Goal: Information Seeking & Learning: Learn about a topic

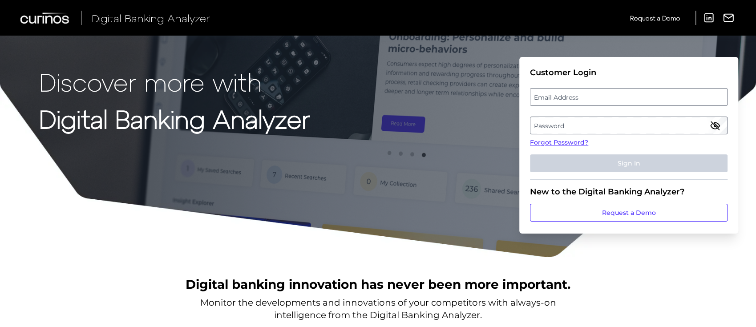
click at [589, 97] on label "Email Address" at bounding box center [628, 97] width 196 height 16
click at [589, 97] on input "email" at bounding box center [629, 97] width 198 height 18
click at [589, 97] on input "Email Address" at bounding box center [629, 97] width 198 height 18
type input "michael.mccaw@curinos.com"
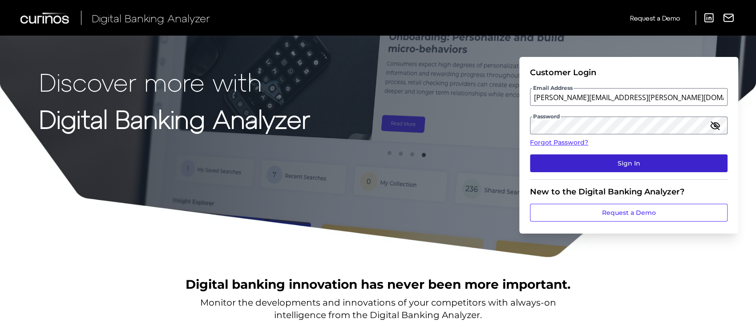
click at [623, 164] on button "Sign In" at bounding box center [629, 163] width 198 height 18
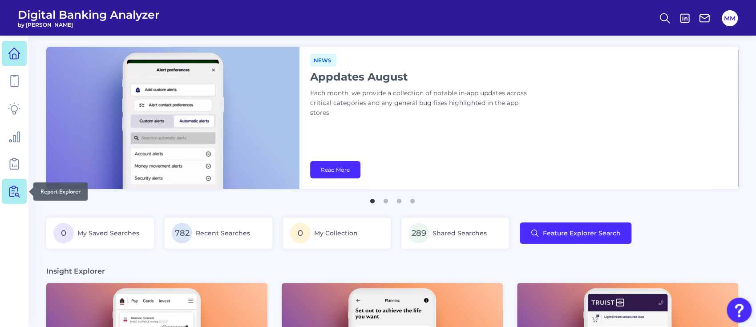
click at [18, 187] on icon at bounding box center [14, 191] width 12 height 12
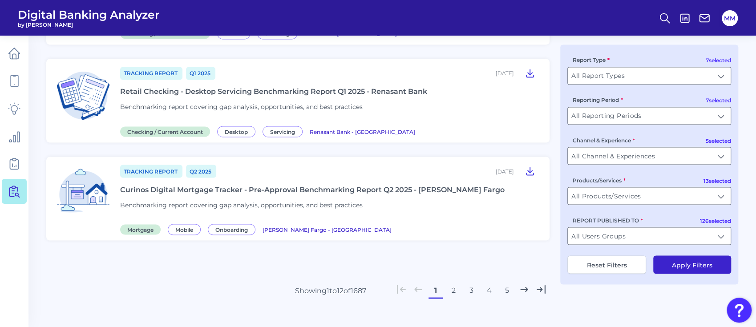
scroll to position [1011, 0]
click at [455, 293] on button "2" at bounding box center [453, 289] width 14 height 14
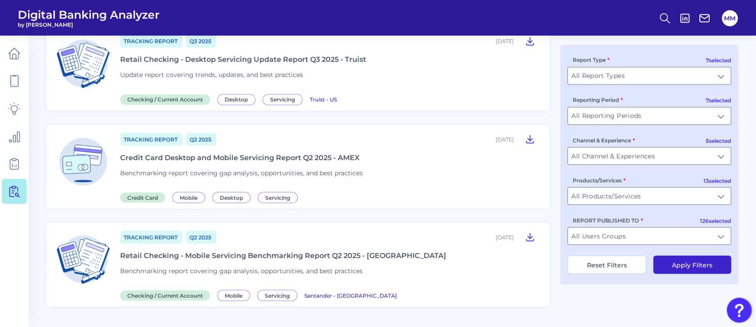
scroll to position [1075, 0]
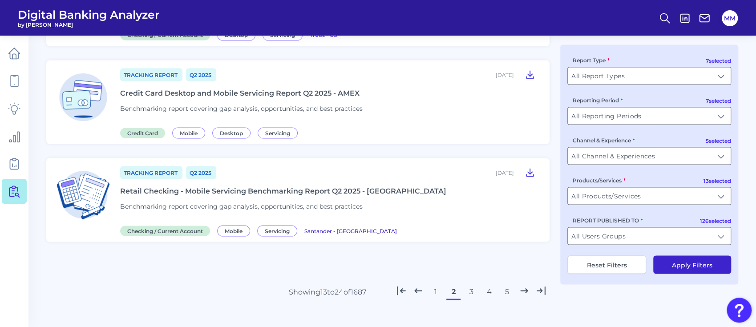
click at [474, 291] on button "3" at bounding box center [471, 291] width 14 height 14
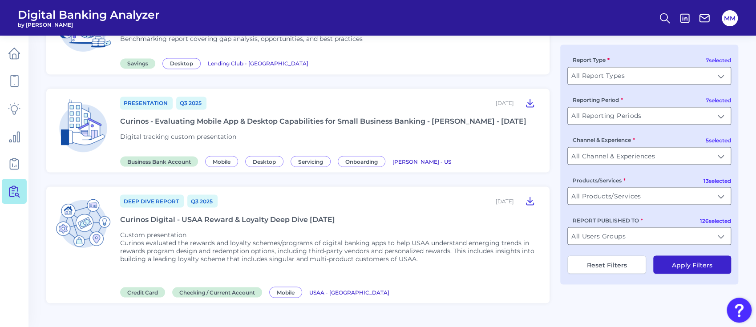
scroll to position [1031, 0]
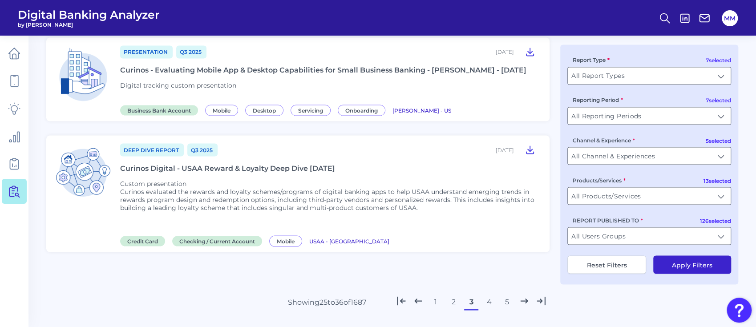
click at [490, 306] on button "4" at bounding box center [489, 302] width 14 height 14
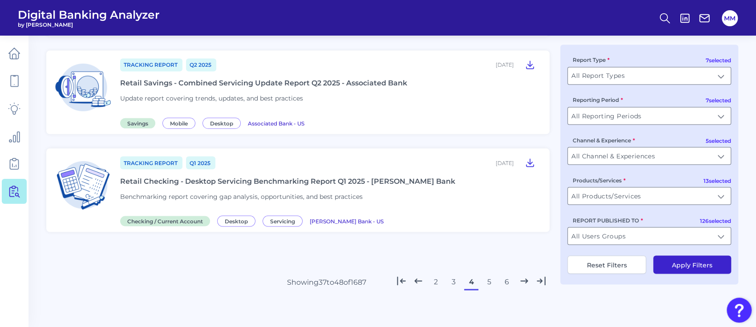
scroll to position [1020, 0]
click at [493, 283] on button "5" at bounding box center [489, 280] width 14 height 14
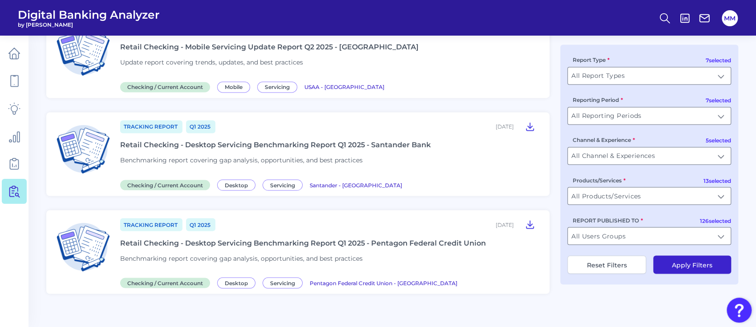
scroll to position [1022, 0]
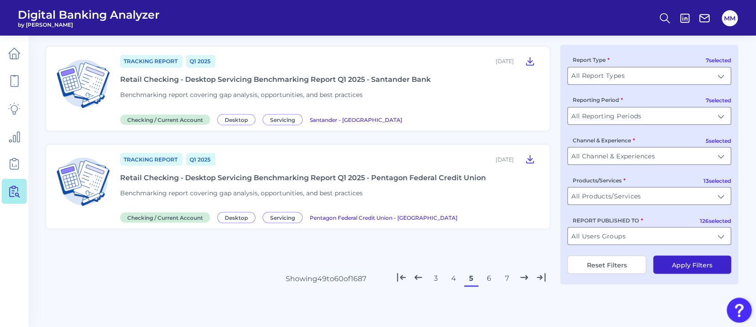
click at [490, 278] on button "6" at bounding box center [489, 278] width 14 height 14
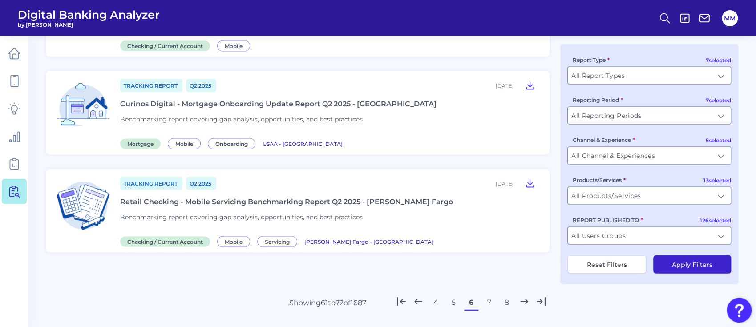
scroll to position [1182, 0]
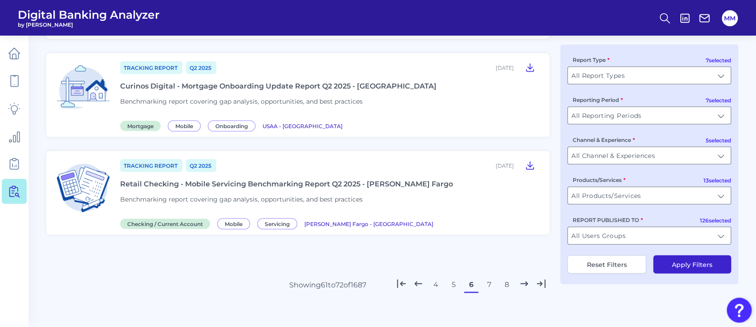
click at [488, 279] on button "7" at bounding box center [489, 285] width 14 height 14
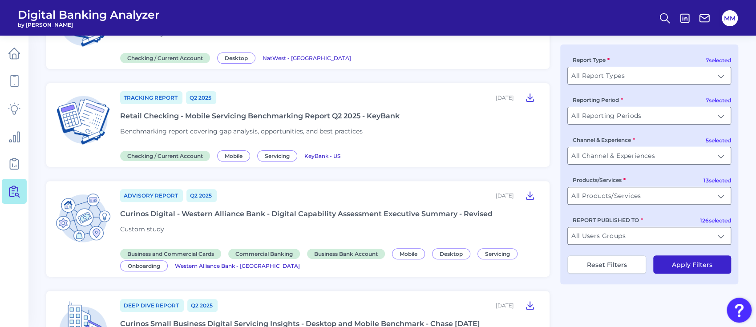
scroll to position [101, 0]
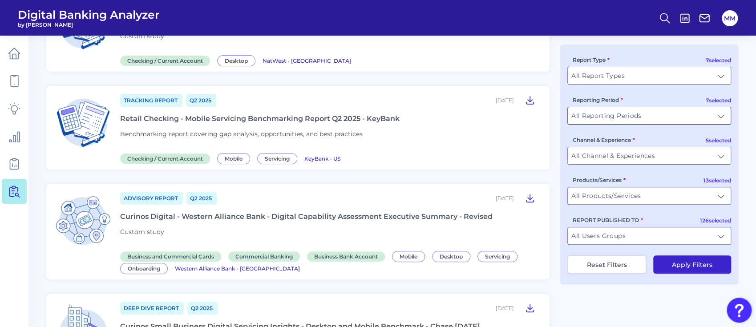
click at [668, 119] on input "All Reporting Periods" at bounding box center [649, 115] width 163 height 17
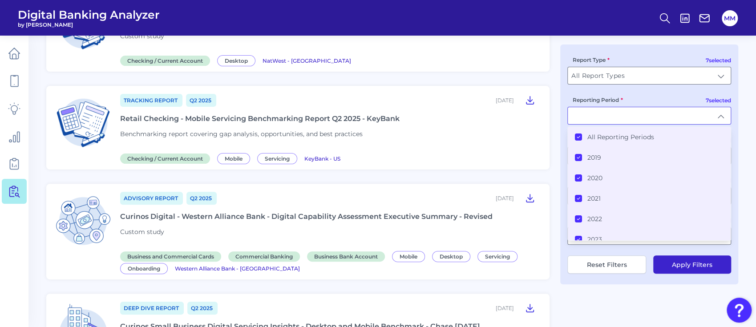
click at [668, 119] on input "Reporting Period" at bounding box center [649, 115] width 163 height 17
type input "All Reporting Periods"
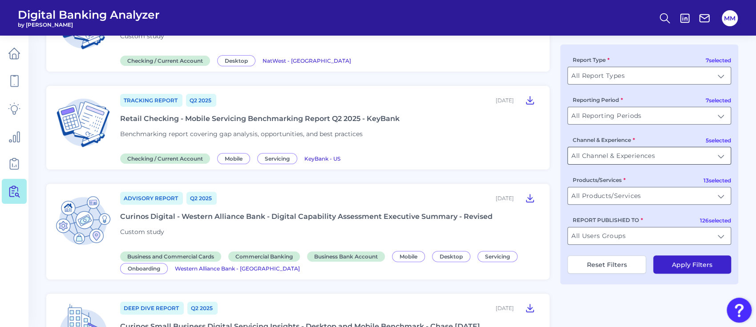
click at [666, 162] on input "All Channel & Experiences" at bounding box center [649, 155] width 163 height 17
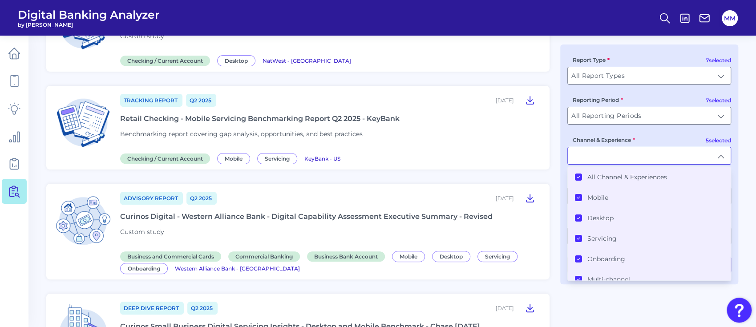
click at [577, 178] on icon at bounding box center [578, 177] width 3 height 2
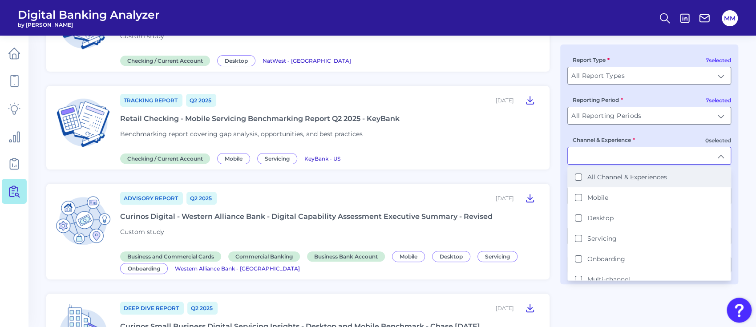
scroll to position [102, 0]
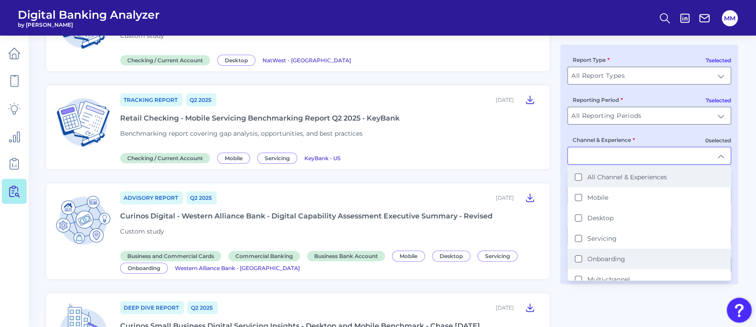
click at [575, 261] on div "Onboarding" at bounding box center [600, 259] width 50 height 8
type input "Onboarding"
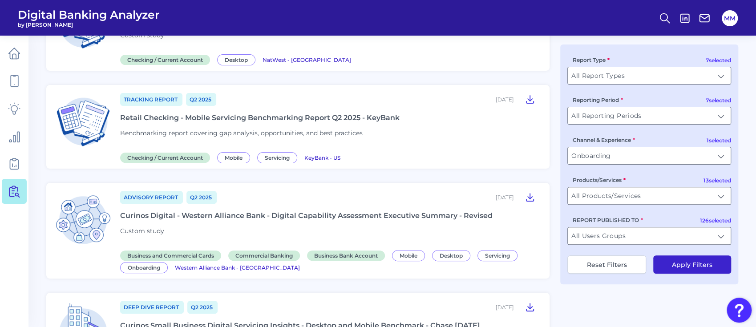
click at [704, 260] on button "Apply Filters" at bounding box center [692, 264] width 78 height 18
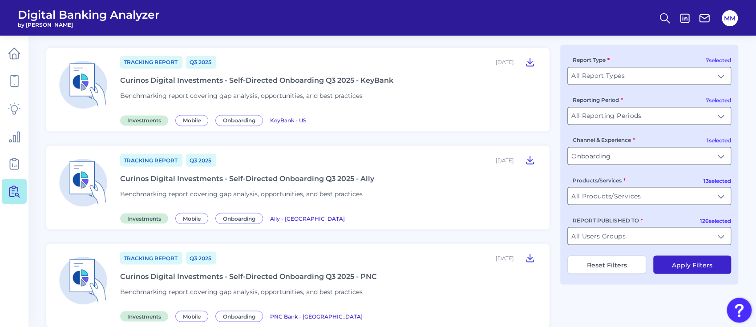
scroll to position [1086, 0]
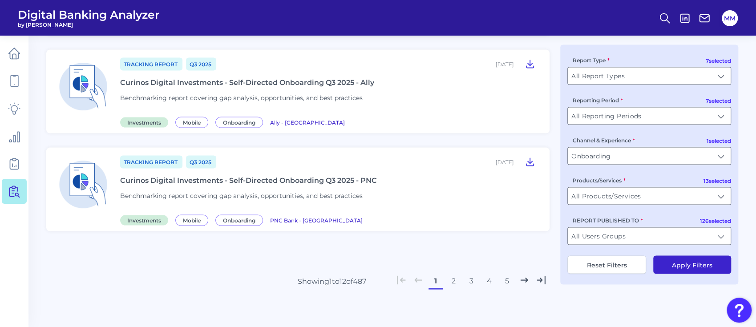
click at [456, 279] on button "2" at bounding box center [453, 281] width 14 height 14
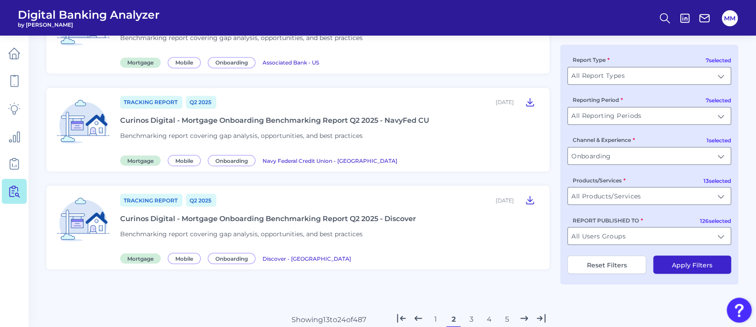
scroll to position [981, 0]
click at [473, 319] on button "3" at bounding box center [471, 319] width 14 height 14
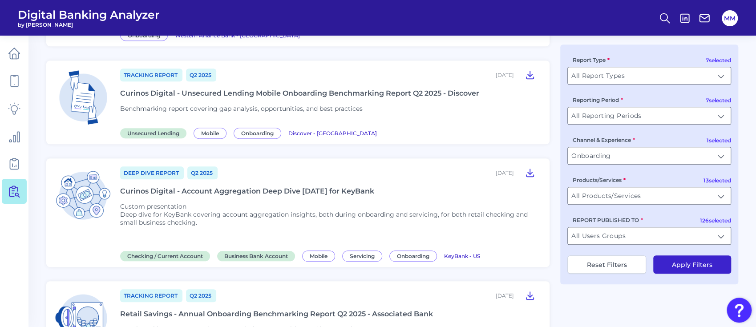
scroll to position [338, 0]
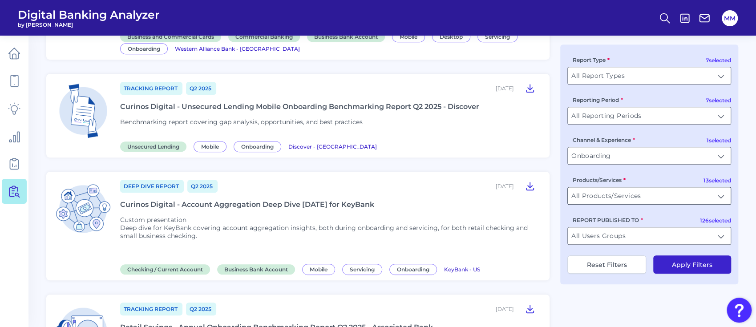
click at [684, 197] on input "All Products/Services" at bounding box center [649, 195] width 163 height 17
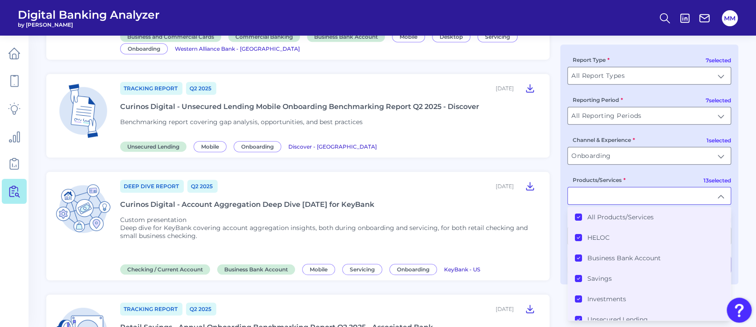
click at [580, 218] on icon at bounding box center [578, 217] width 4 height 4
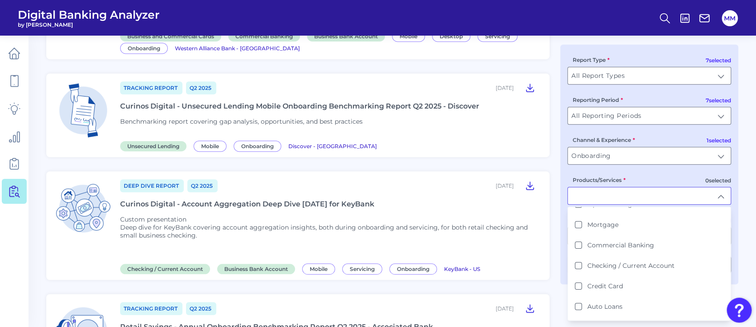
scroll to position [157, 0]
click at [634, 261] on label "Checking / Current Account" at bounding box center [630, 265] width 87 height 8
type input "Checking / Current Account"
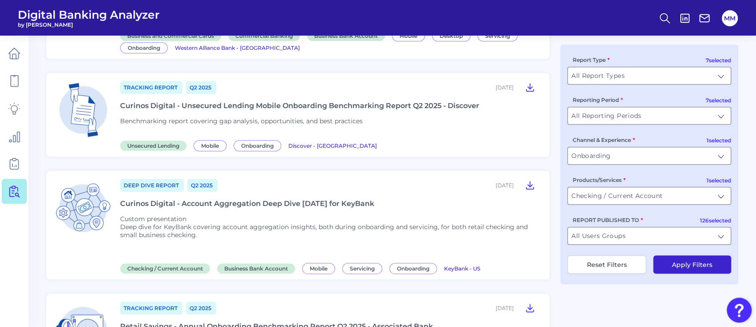
click at [699, 270] on button "Apply Filters" at bounding box center [692, 264] width 78 height 18
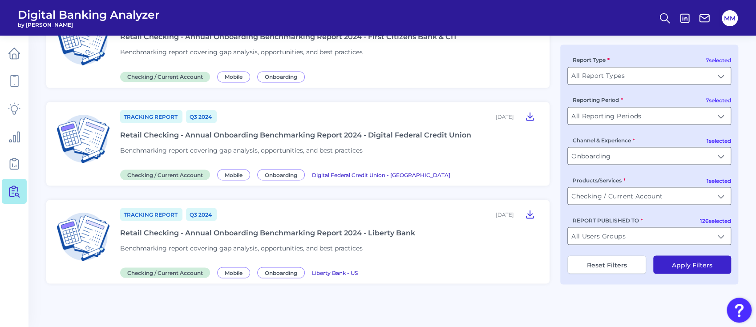
scroll to position [1062, 0]
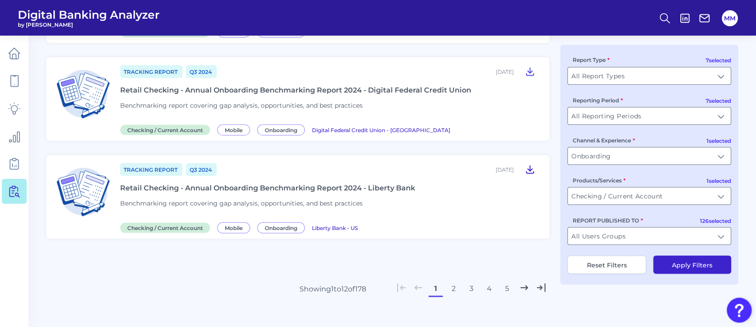
click at [530, 164] on icon at bounding box center [530, 169] width 11 height 11
click at [531, 164] on icon at bounding box center [530, 169] width 11 height 11
click at [18, 111] on icon at bounding box center [14, 108] width 12 height 12
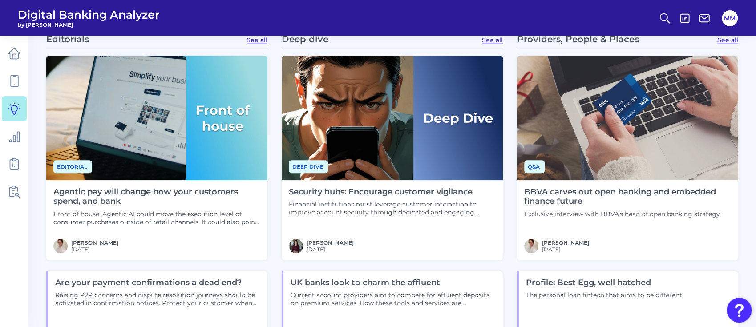
scroll to position [734, 0]
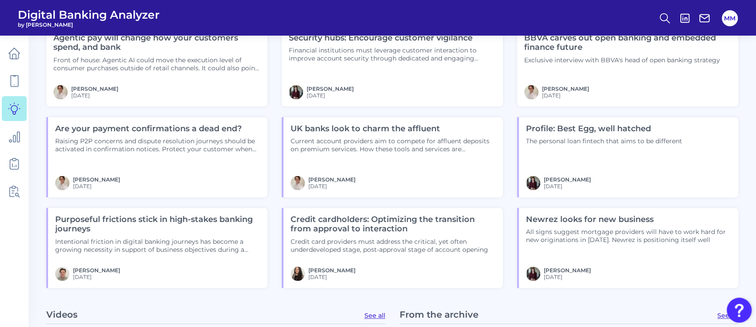
click at [391, 231] on h4 "Credit cardholders: Optimizing the transition from approval to interaction" at bounding box center [393, 224] width 205 height 19
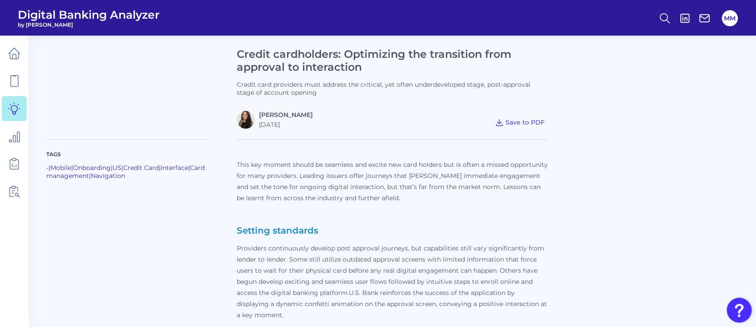
scroll to position [210, 0]
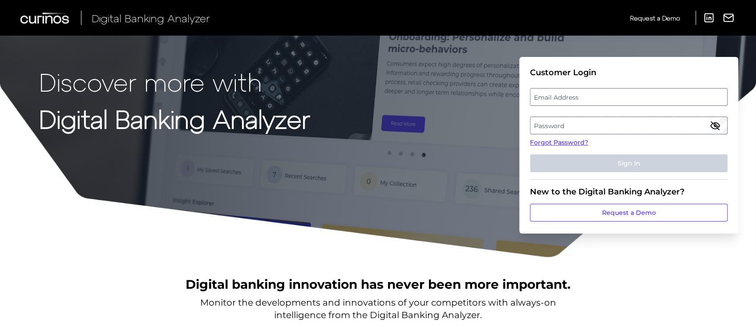
click at [607, 101] on label "Email Address" at bounding box center [628, 97] width 196 height 16
click at [607, 101] on input "email" at bounding box center [629, 97] width 198 height 18
click at [607, 101] on input "Email Address" at bounding box center [629, 97] width 198 height 18
type input "michael.mccaw@curinos.com"
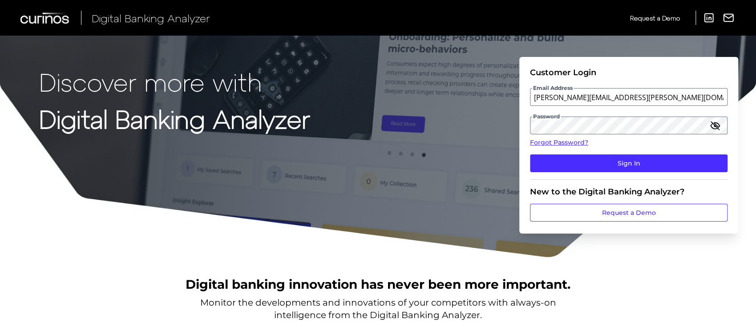
click at [630, 172] on fieldset "Customer Login Email Address michael.mccaw@curinos.com Password Forgot Password…" at bounding box center [629, 124] width 198 height 112
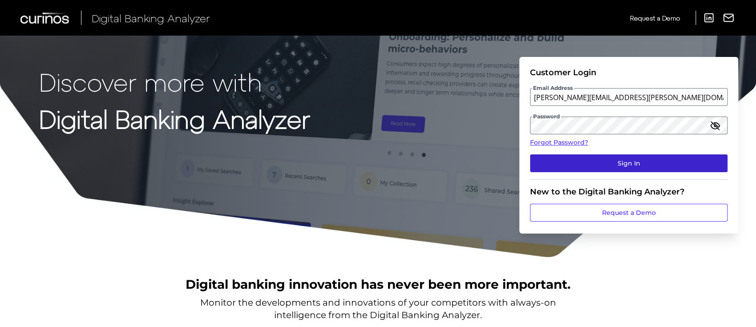
click at [629, 166] on button "Sign In" at bounding box center [629, 163] width 198 height 18
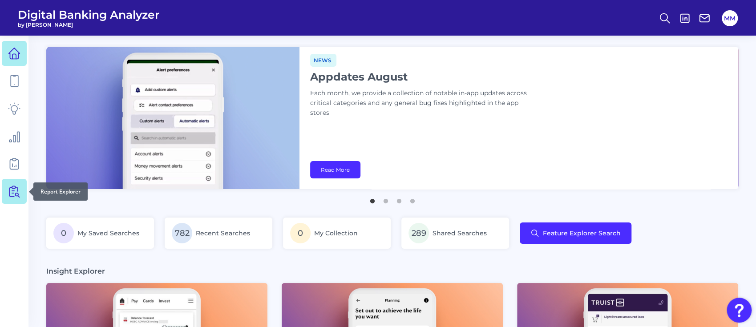
click at [16, 187] on icon at bounding box center [17, 189] width 2 height 4
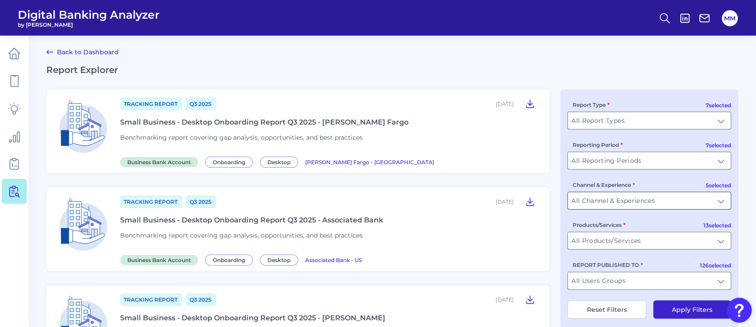
click at [664, 200] on input "All Channel & Experiences" at bounding box center [649, 200] width 163 height 17
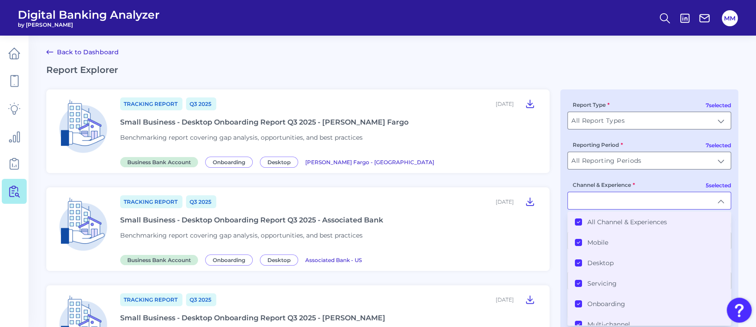
click at [578, 221] on icon at bounding box center [578, 222] width 4 height 4
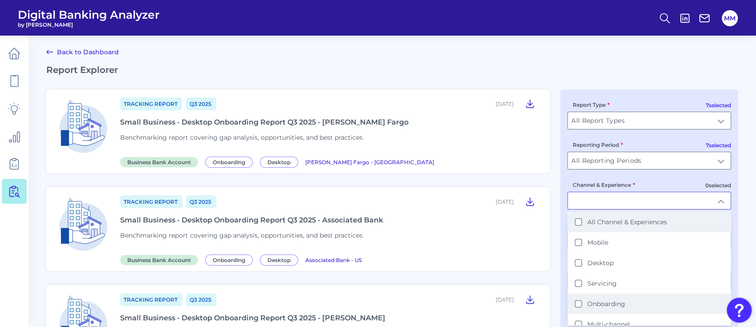
click at [577, 303] on button "Onboarding" at bounding box center [578, 303] width 7 height 7
type input "Onboarding"
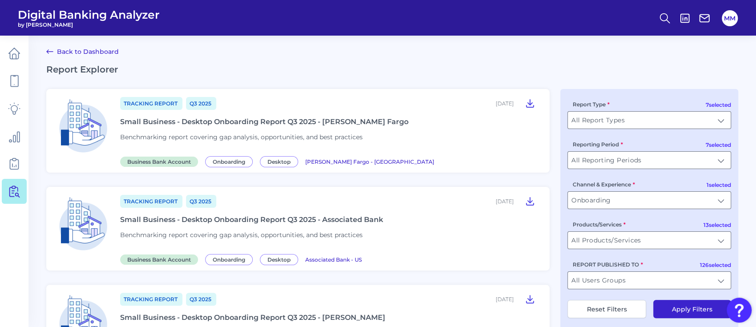
scroll to position [12, 0]
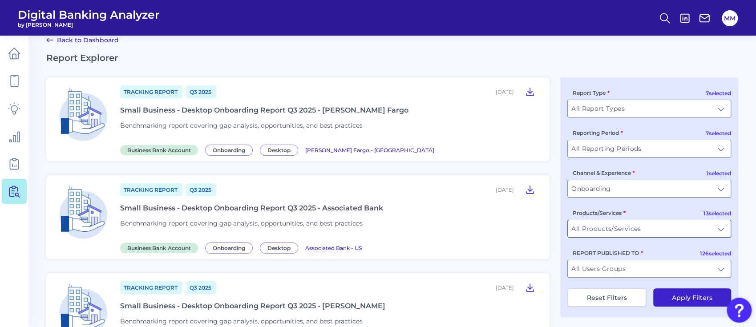
click at [606, 231] on input "All Products/Services" at bounding box center [649, 228] width 163 height 17
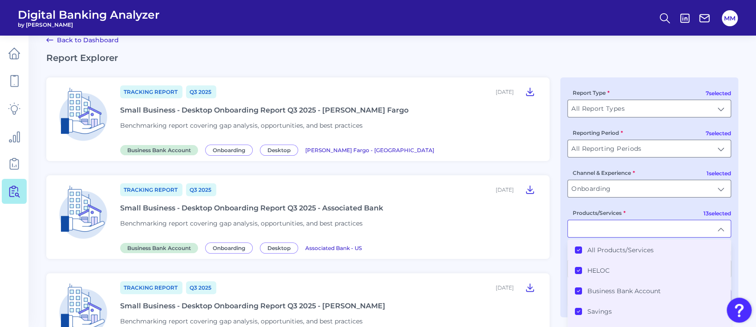
click at [579, 251] on icon at bounding box center [578, 250] width 4 height 4
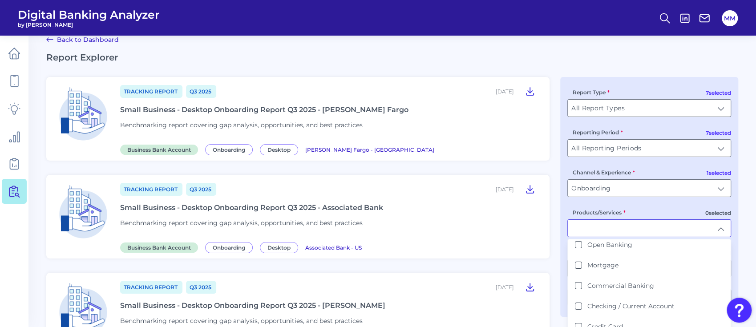
scroll to position [149, 0]
click at [618, 316] on li "Credit Card" at bounding box center [649, 326] width 163 height 20
type input "Credit Card"
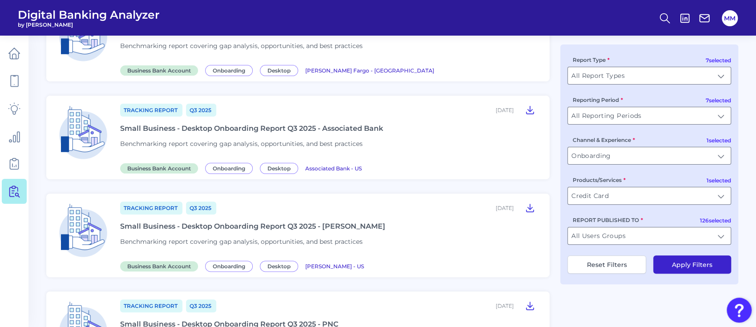
scroll to position [93, 0]
click at [684, 267] on button "Apply Filters" at bounding box center [692, 264] width 78 height 18
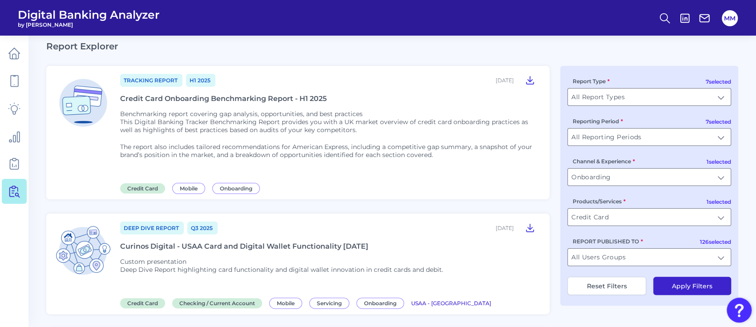
scroll to position [0, 0]
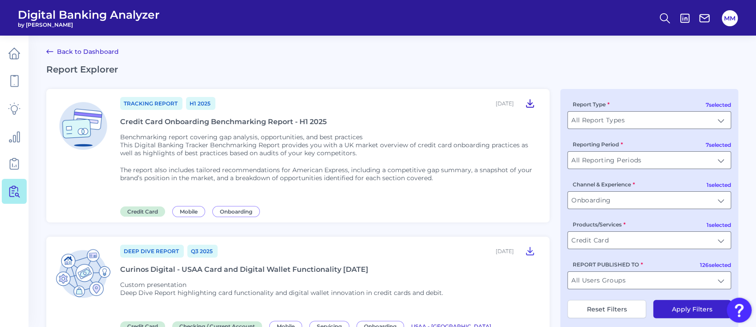
click at [528, 102] on icon at bounding box center [530, 103] width 11 height 11
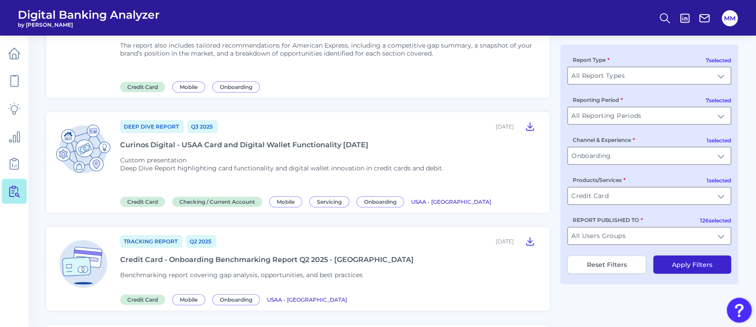
scroll to position [169, 0]
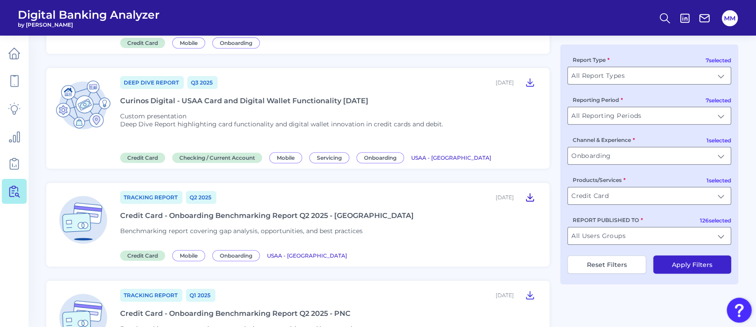
click at [530, 194] on icon at bounding box center [530, 197] width 11 height 11
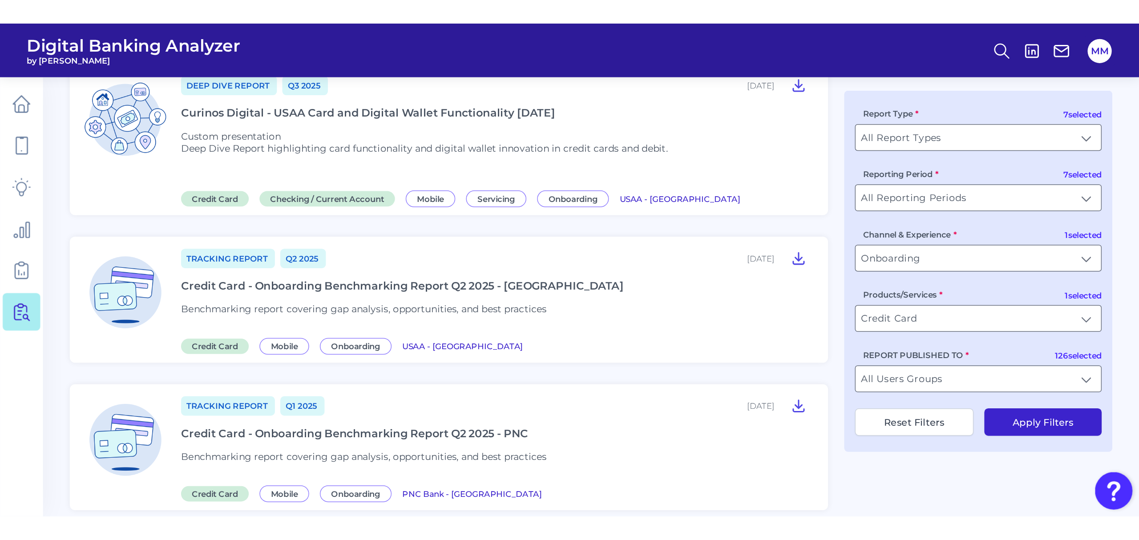
scroll to position [210, 0]
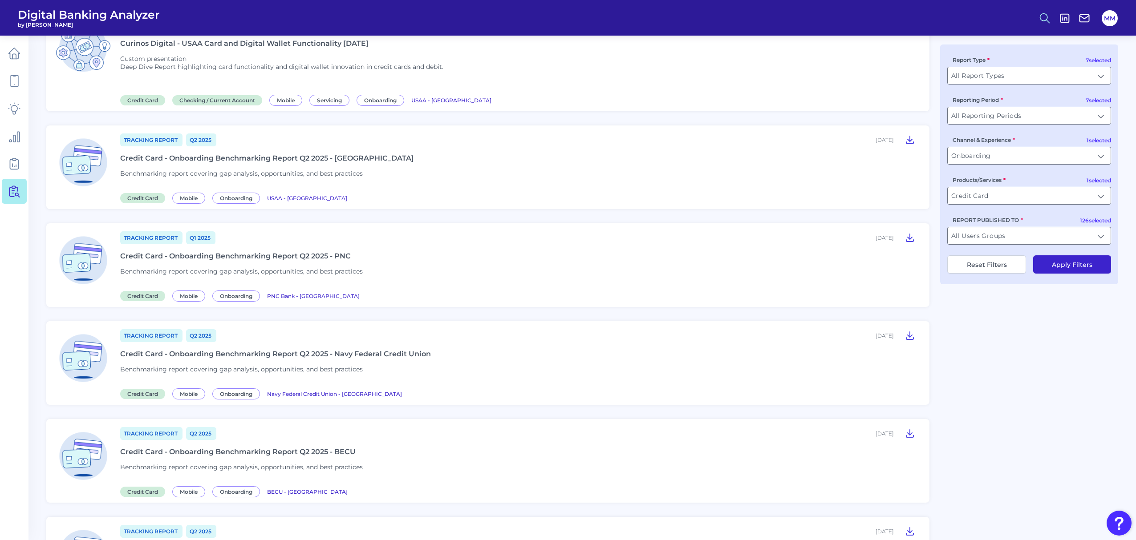
click at [759, 18] on icon at bounding box center [1044, 18] width 12 height 12
click at [759, 64] on button "Feature Explorer Search" at bounding box center [1000, 64] width 107 height 22
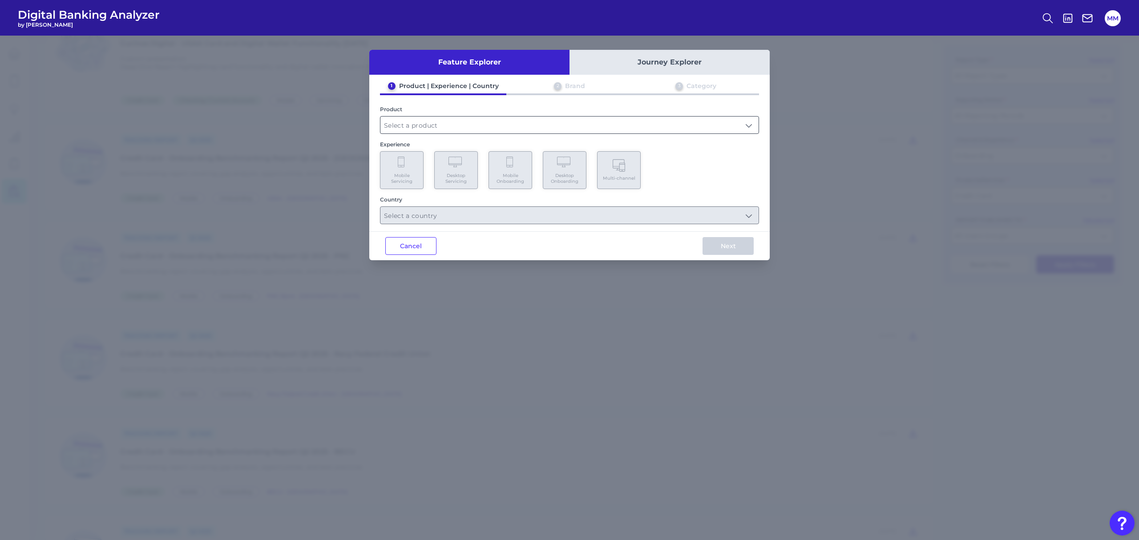
click at [450, 124] on input "text" at bounding box center [569, 125] width 378 height 17
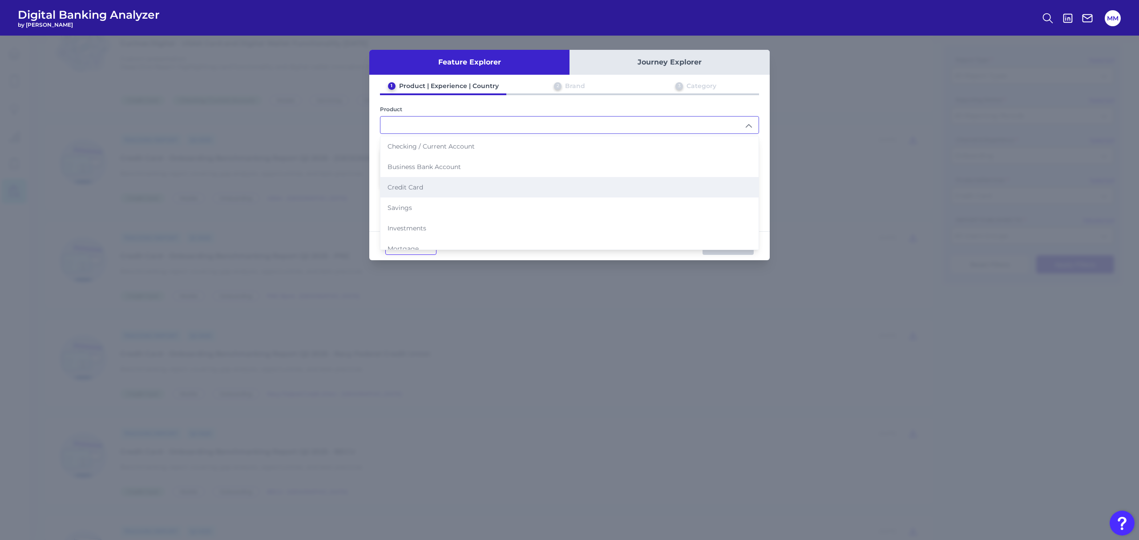
click at [442, 186] on li "Credit Card" at bounding box center [569, 187] width 378 height 20
type input "Credit Card"
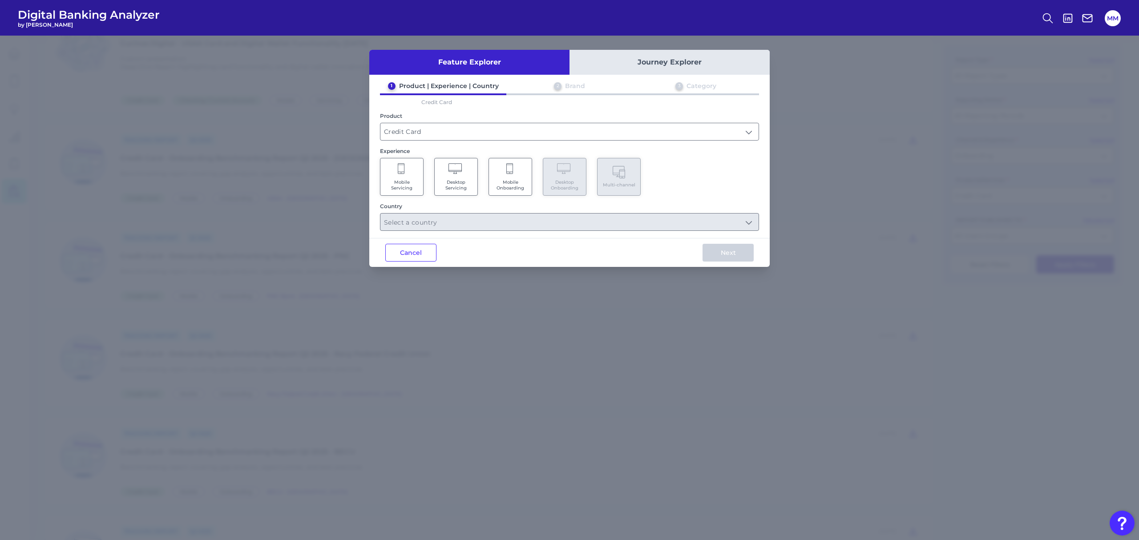
click at [510, 179] on span "Mobile Onboarding" at bounding box center [511, 185] width 34 height 12
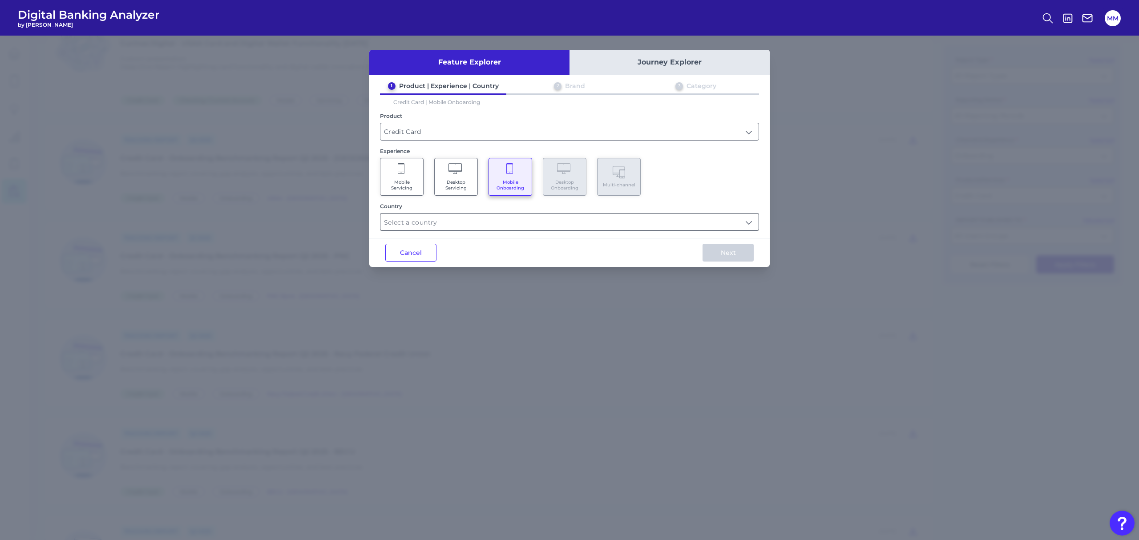
click at [520, 219] on input "text" at bounding box center [569, 222] width 378 height 17
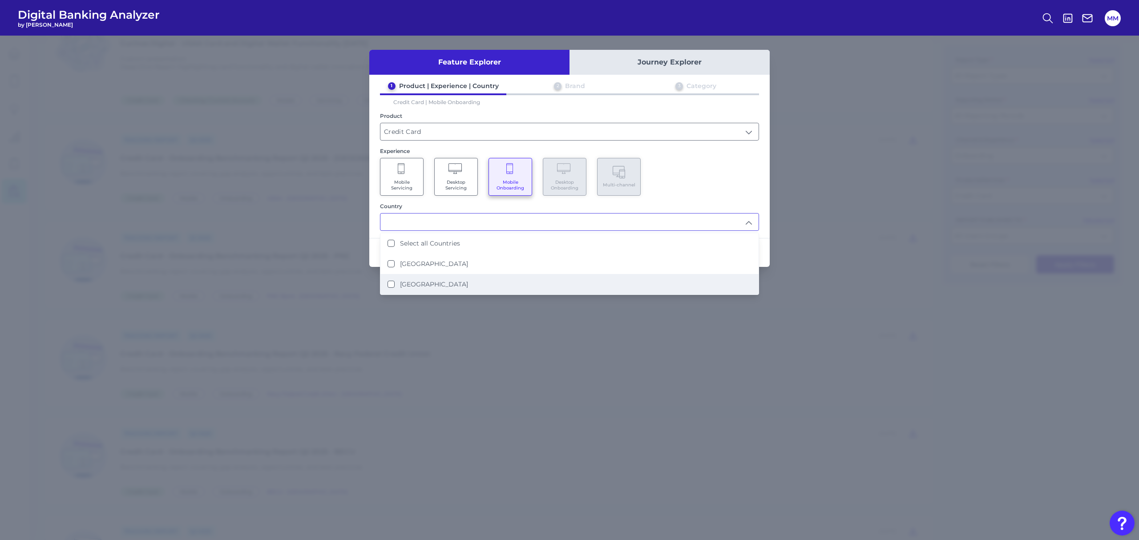
click at [432, 280] on label "United States" at bounding box center [434, 284] width 68 height 8
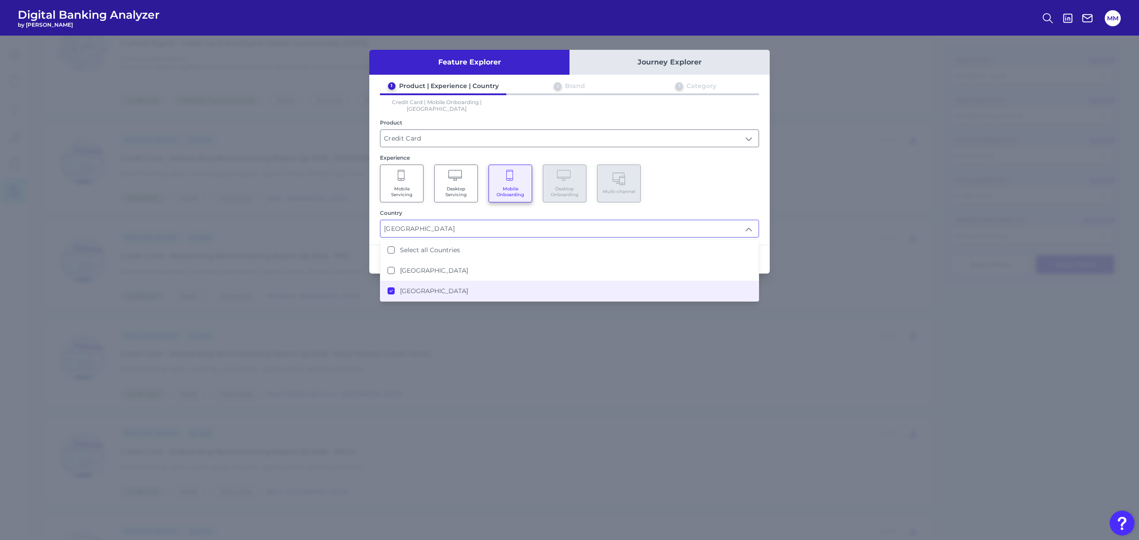
type input "United States"
click at [695, 169] on div "Mobile Servicing Desktop Servicing Mobile Onboarding Desktop Onboarding Multi-c…" at bounding box center [569, 184] width 379 height 38
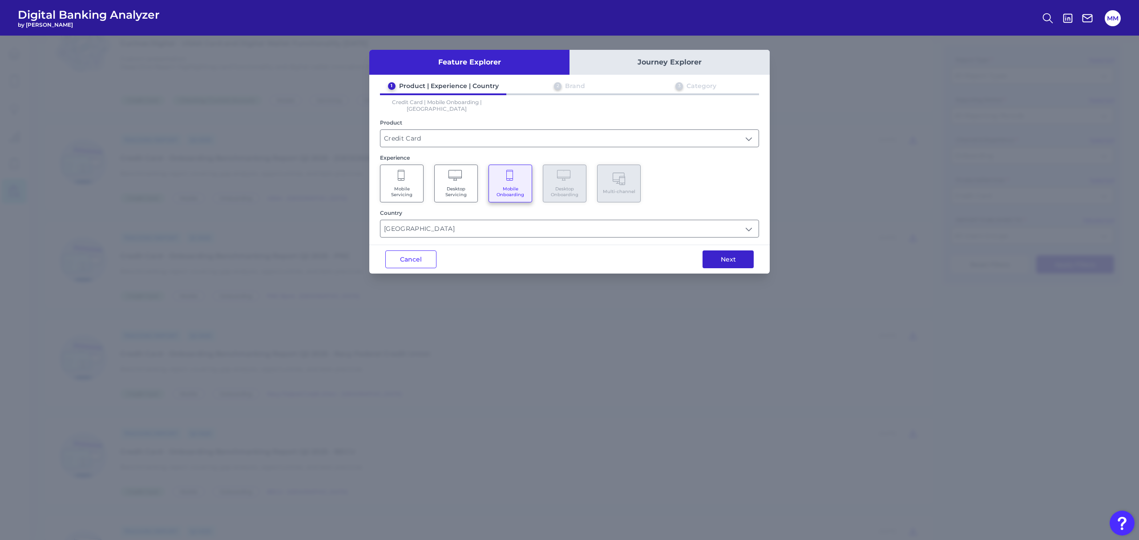
click at [722, 254] on button "Next" at bounding box center [728, 260] width 51 height 18
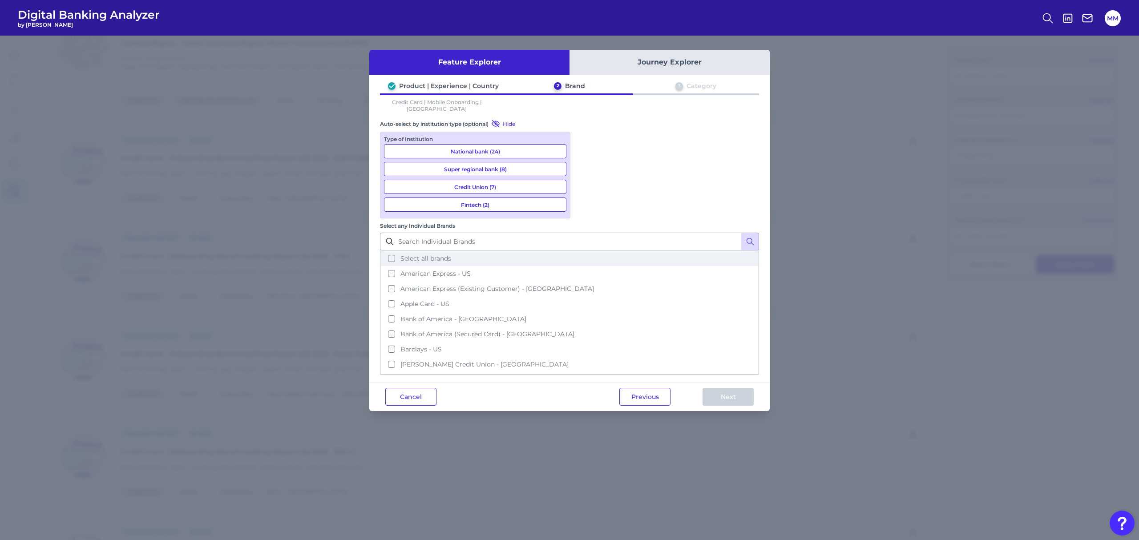
click at [586, 251] on button "Select all brands" at bounding box center [569, 258] width 377 height 15
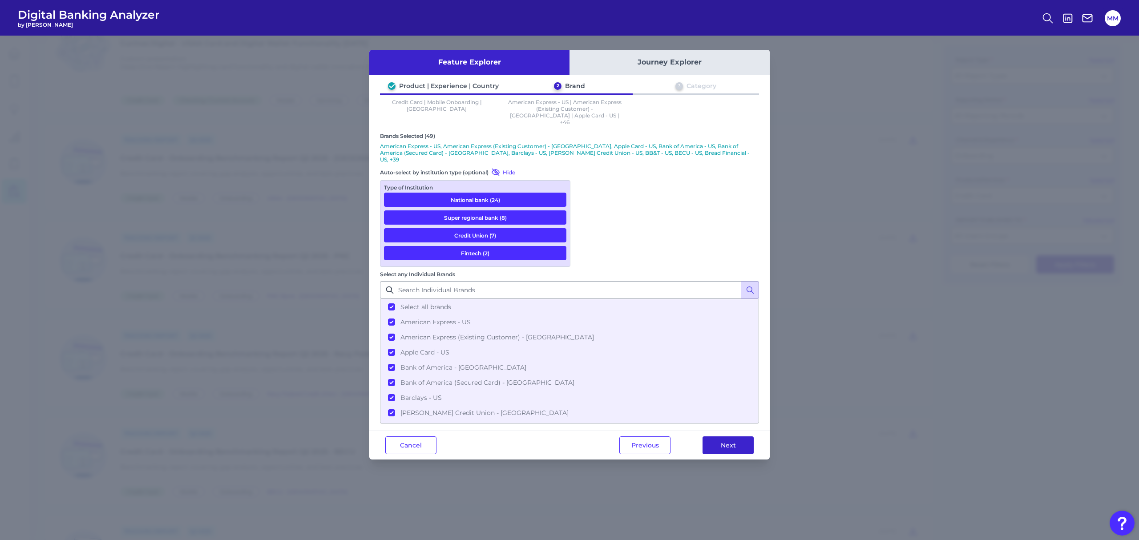
click at [721, 327] on button "Next" at bounding box center [728, 446] width 51 height 18
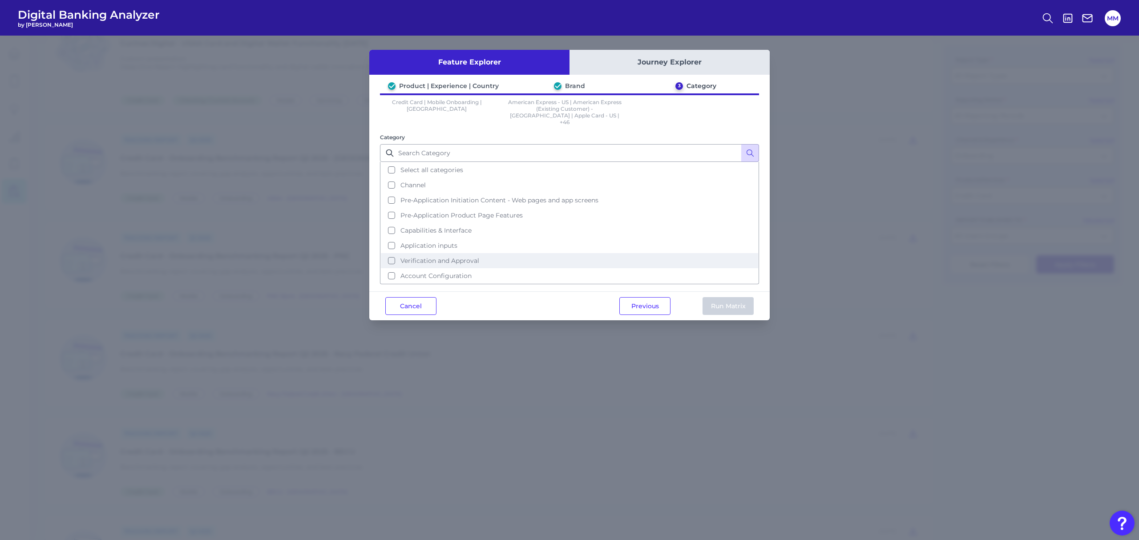
click at [476, 257] on span "Verification and Approval" at bounding box center [440, 261] width 79 height 8
click at [733, 297] on button "Run Matrix" at bounding box center [728, 306] width 51 height 18
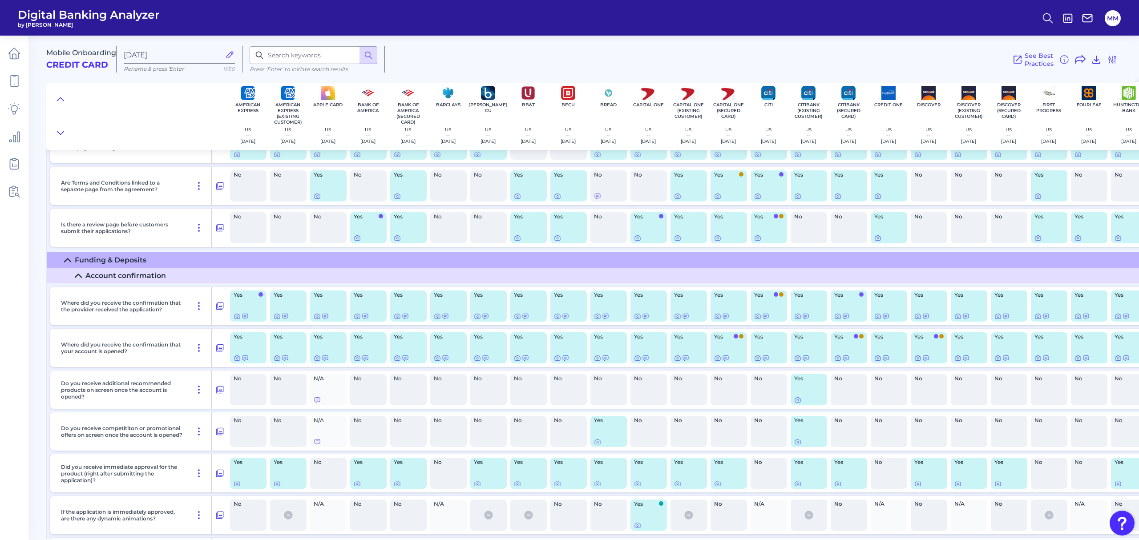
scroll to position [780, 0]
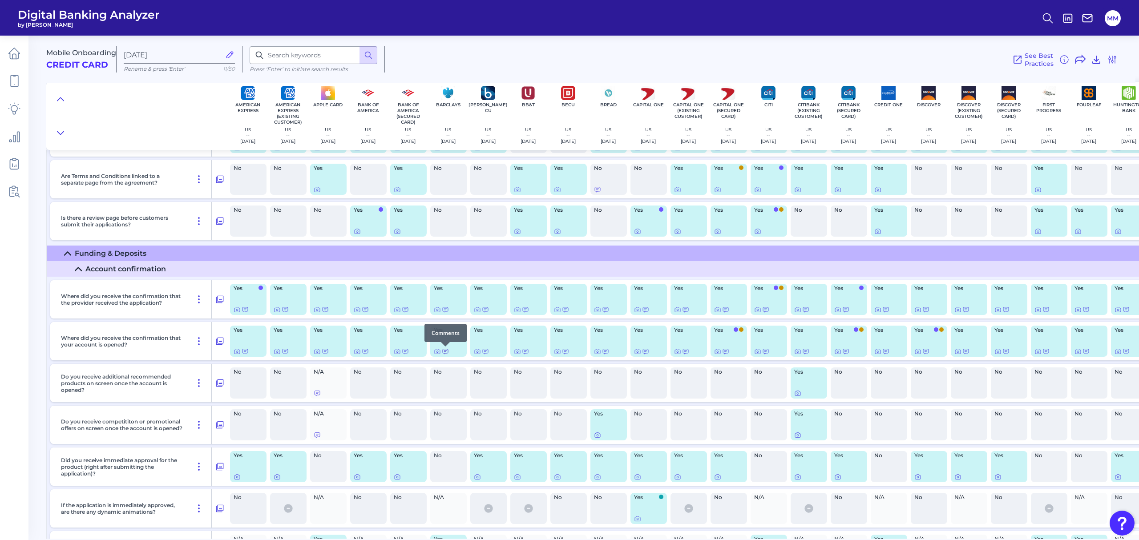
click at [447, 327] on icon at bounding box center [445, 351] width 7 height 7
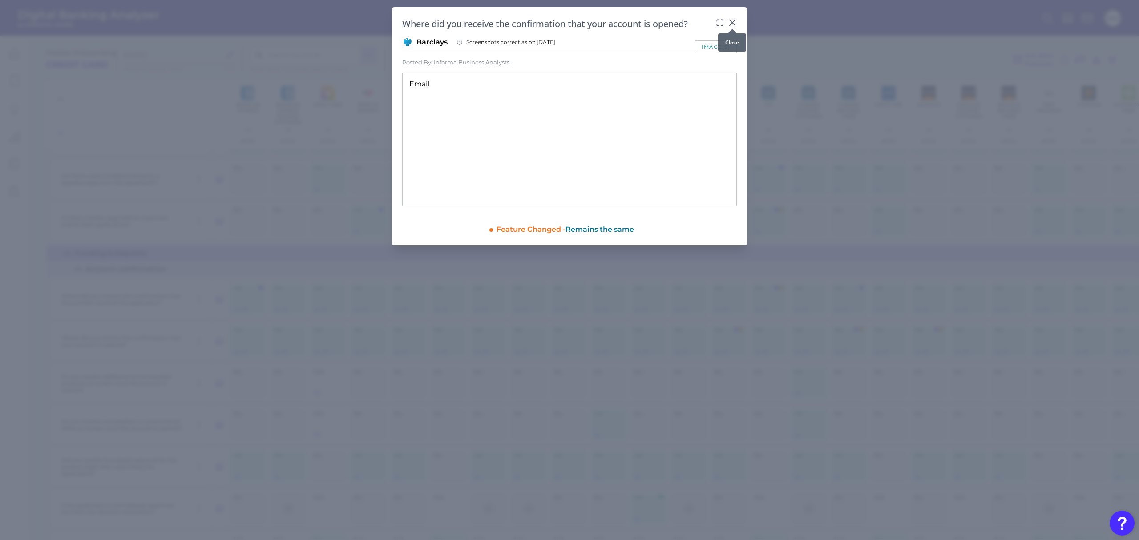
click at [731, 22] on icon at bounding box center [732, 22] width 5 height 5
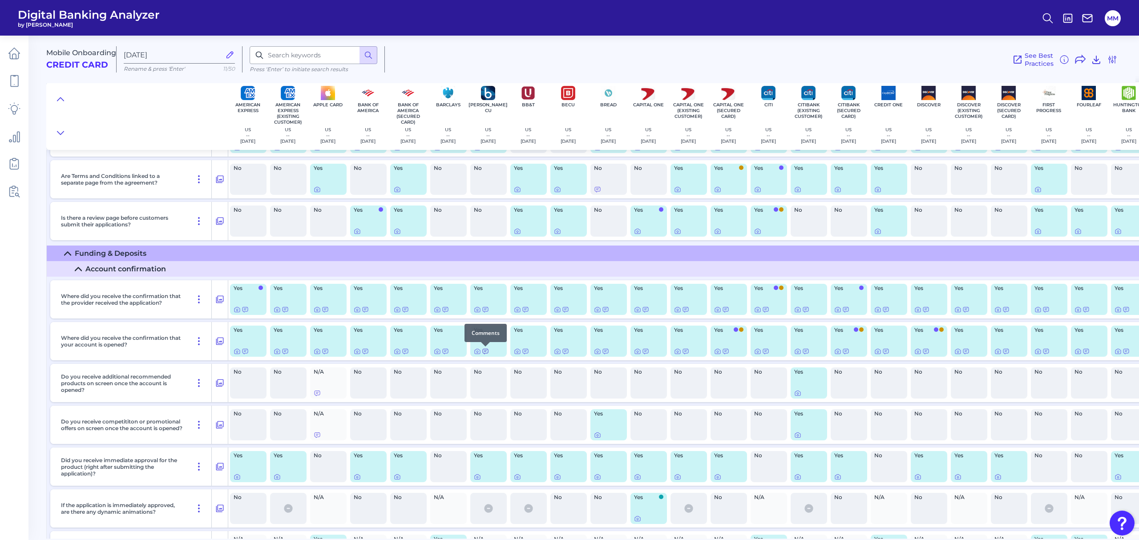
click at [485, 327] on icon at bounding box center [485, 351] width 7 height 7
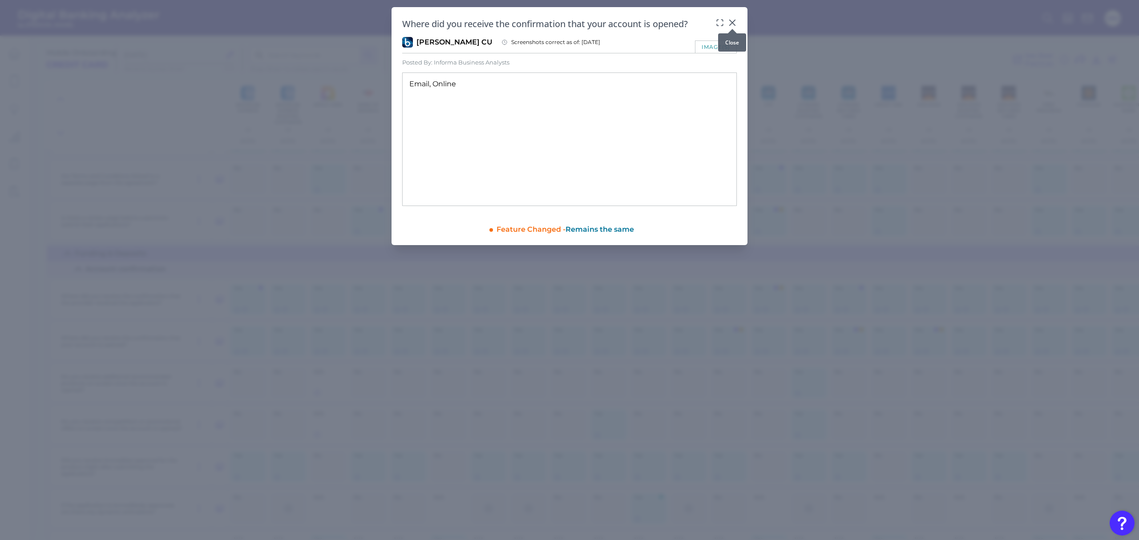
click at [732, 24] on icon at bounding box center [732, 22] width 5 height 5
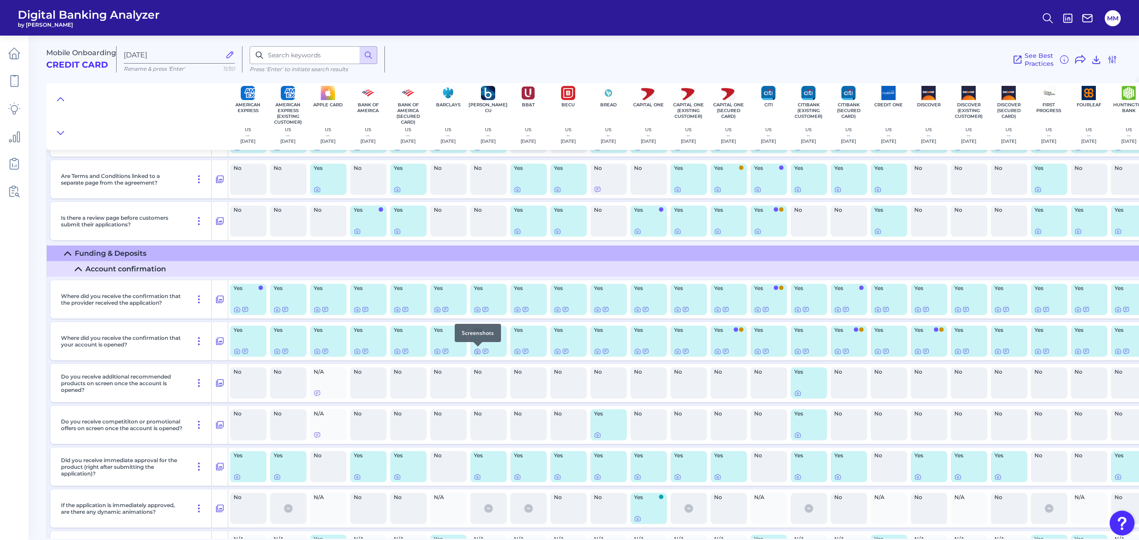
click at [478, 327] on icon at bounding box center [477, 351] width 7 height 7
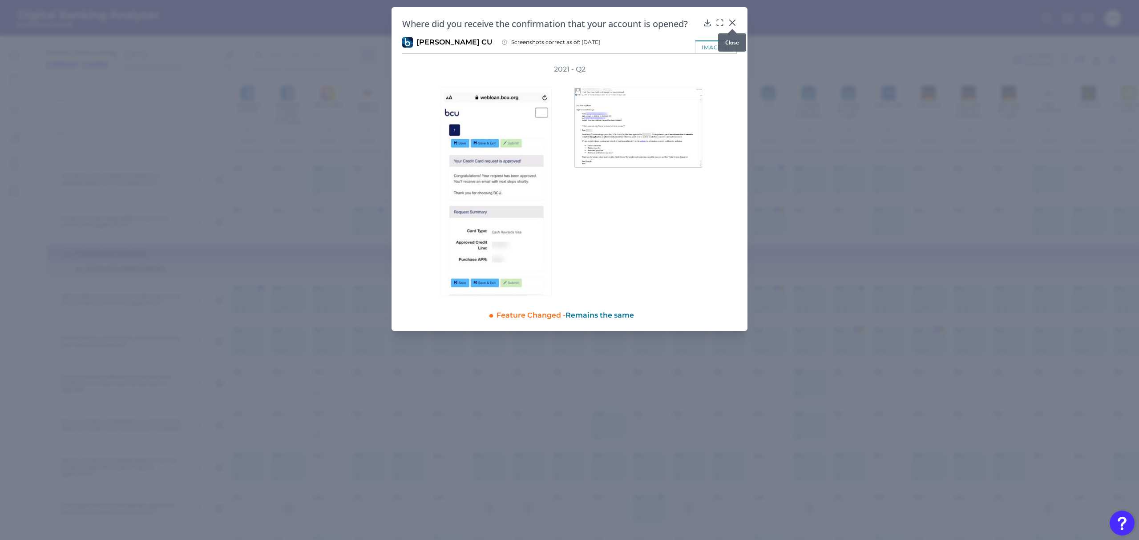
click at [732, 22] on icon at bounding box center [732, 22] width 5 height 5
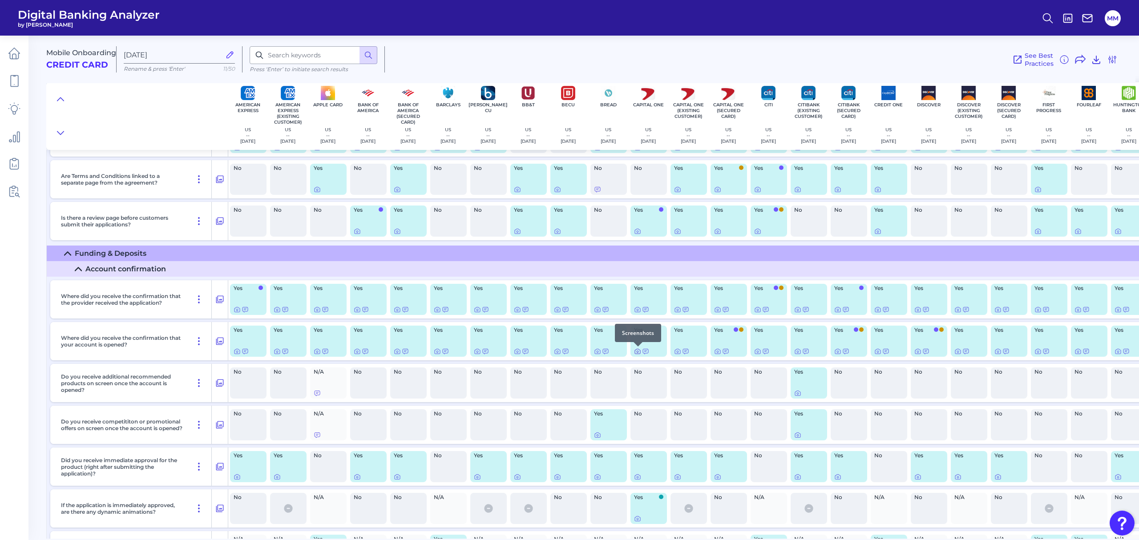
click at [638, 327] on icon at bounding box center [637, 351] width 7 height 7
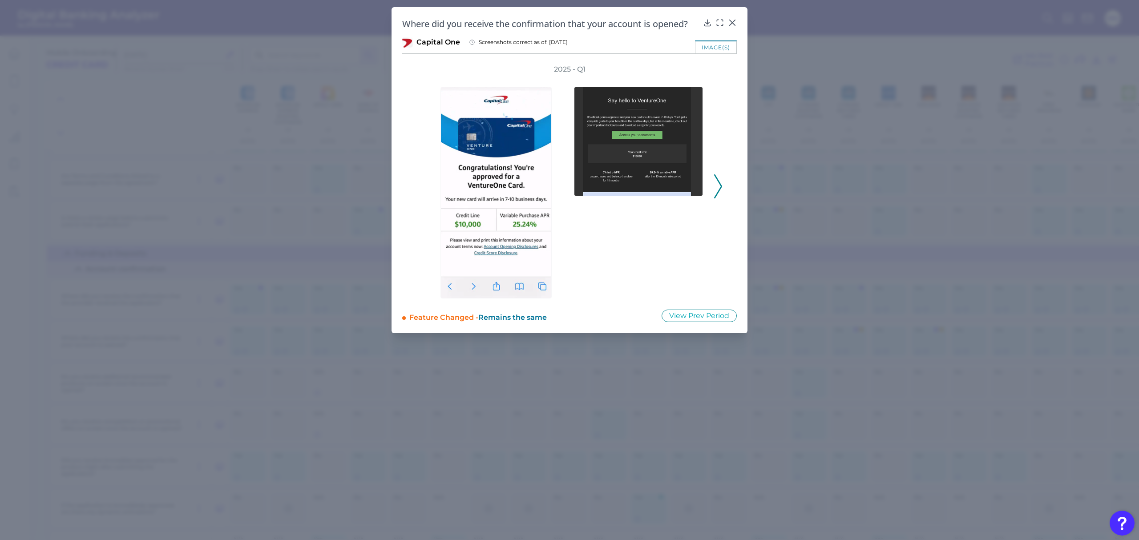
click at [718, 182] on icon at bounding box center [718, 186] width 8 height 24
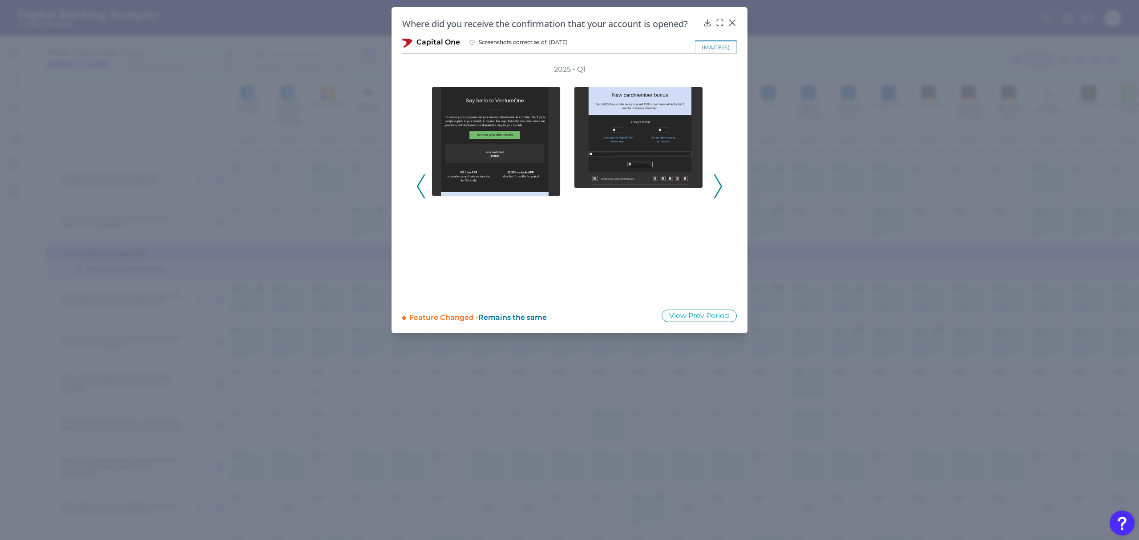
click at [718, 182] on icon at bounding box center [718, 186] width 8 height 24
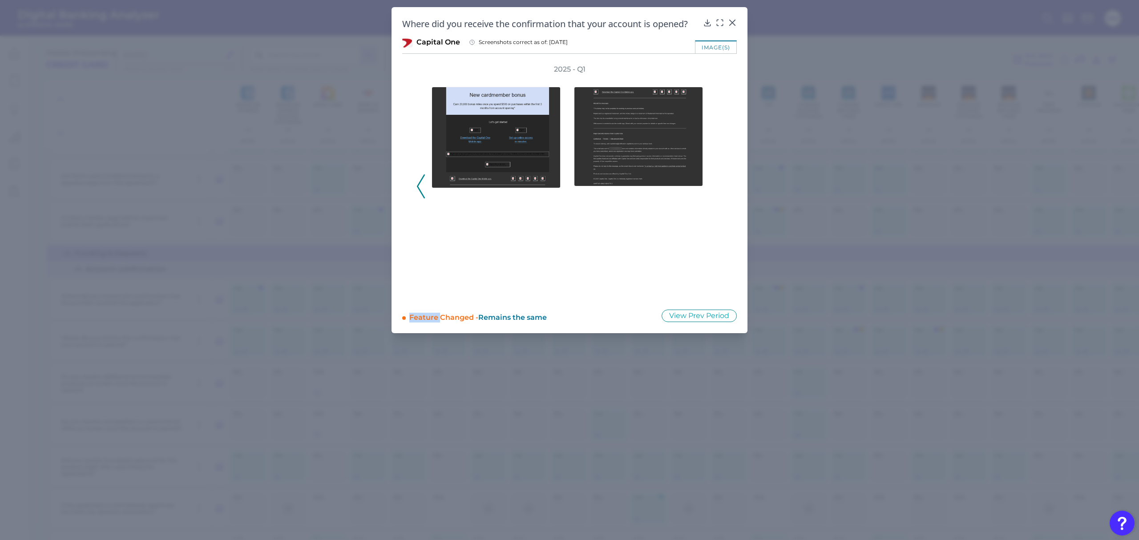
click at [718, 182] on div "2025 - Q1" at bounding box center [570, 182] width 306 height 234
click at [733, 22] on icon at bounding box center [732, 22] width 5 height 5
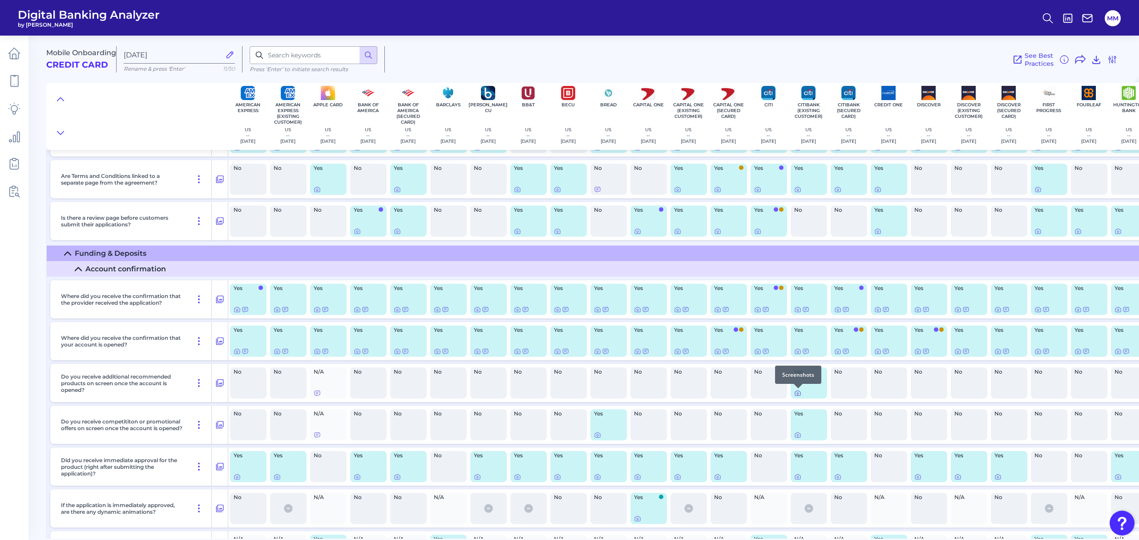
click at [759, 327] on icon at bounding box center [797, 393] width 7 height 7
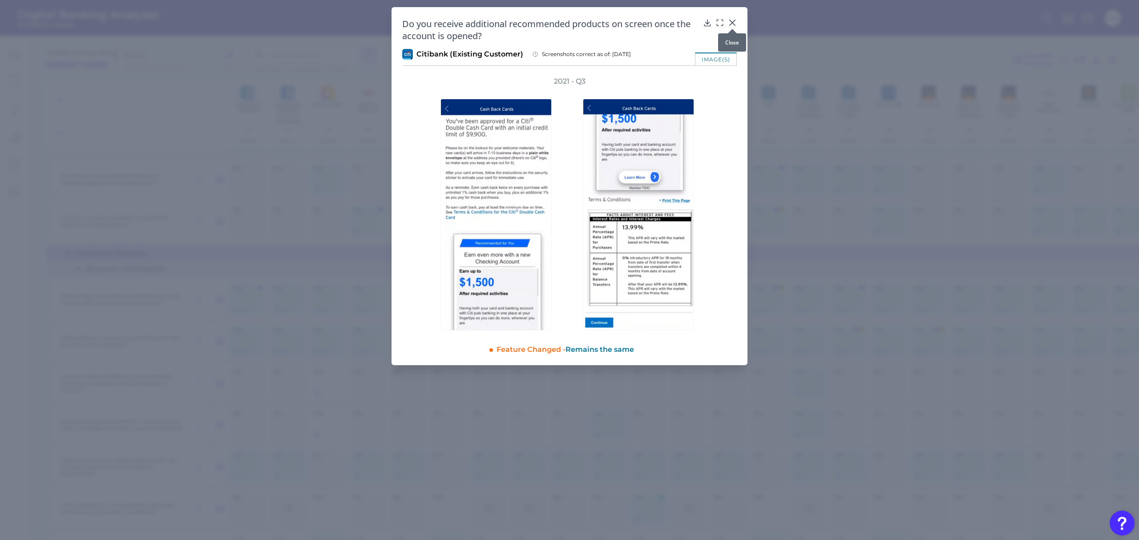
click at [733, 24] on icon at bounding box center [732, 22] width 5 height 5
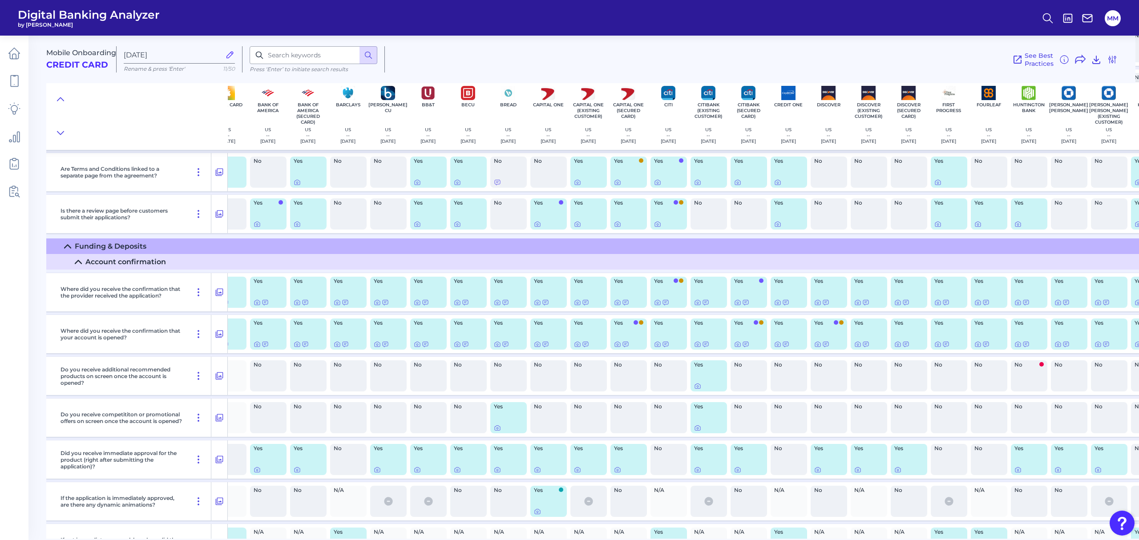
scroll to position [787, 100]
click at [296, 327] on icon at bounding box center [297, 469] width 7 height 7
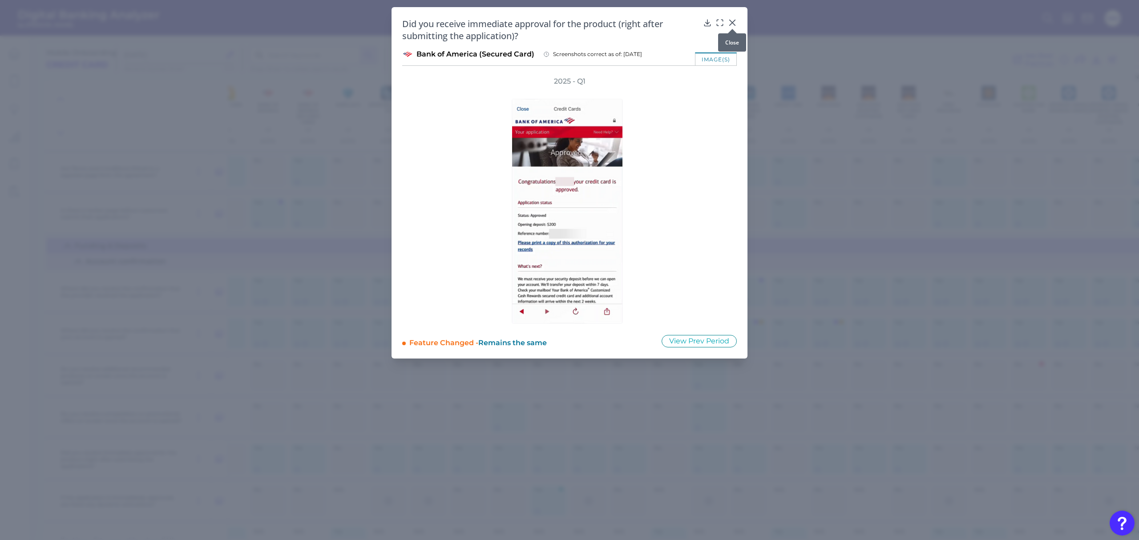
click at [733, 23] on icon at bounding box center [732, 22] width 9 height 9
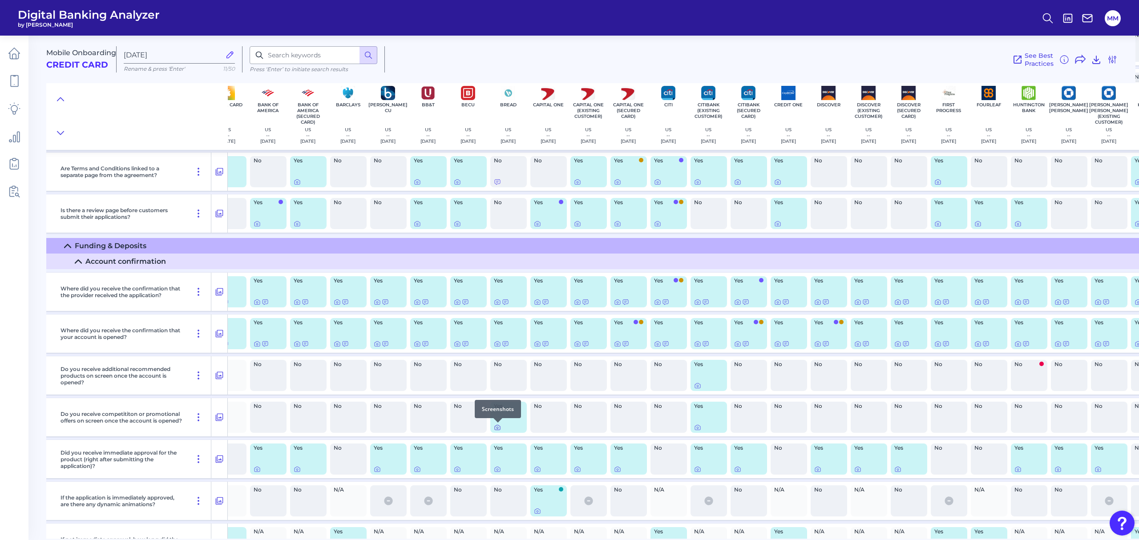
click at [499, 327] on icon at bounding box center [497, 427] width 7 height 7
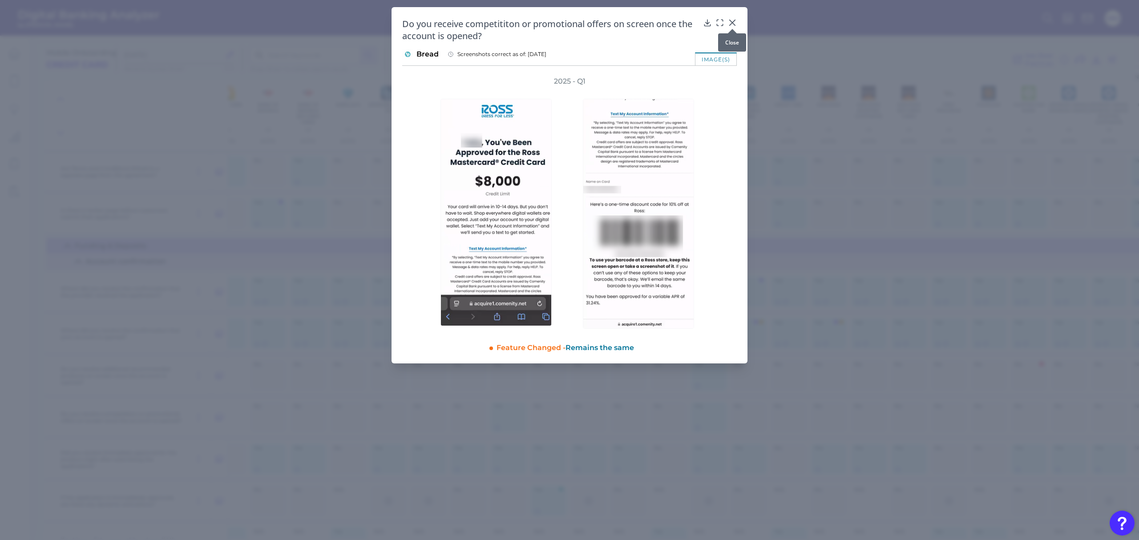
click at [733, 25] on div at bounding box center [732, 28] width 9 height 9
click at [733, 23] on icon at bounding box center [732, 22] width 5 height 5
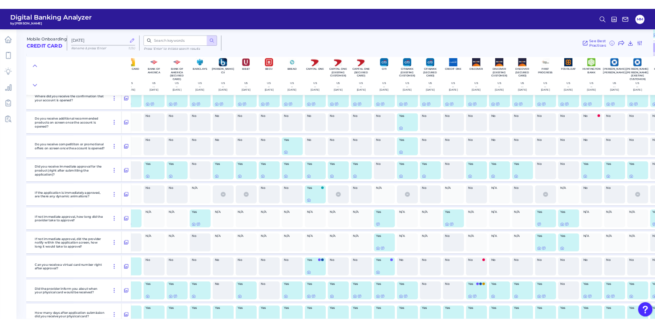
scroll to position [967, 100]
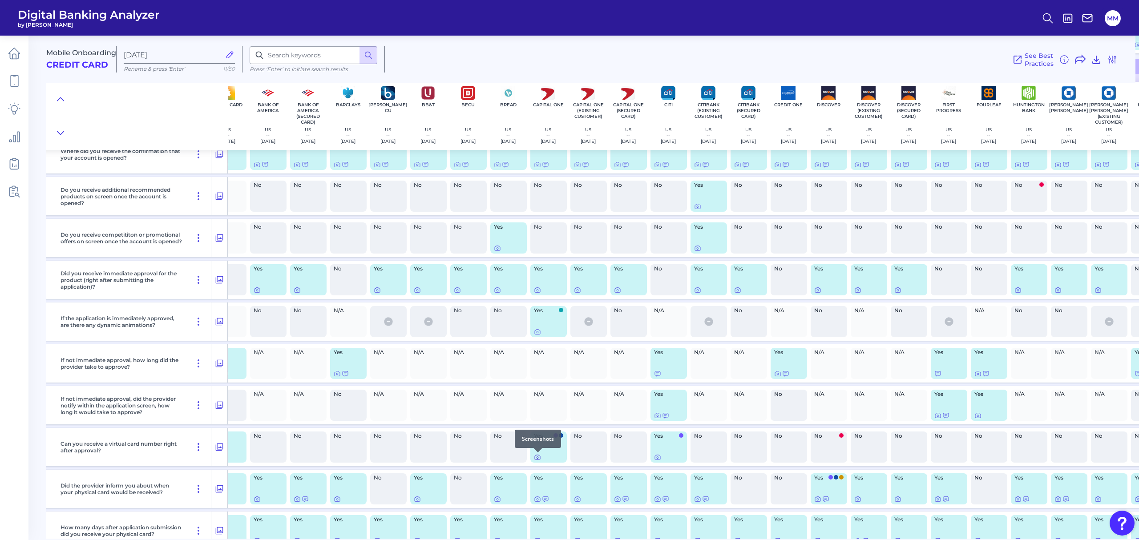
click at [537, 327] on icon at bounding box center [538, 458] width 2 height 2
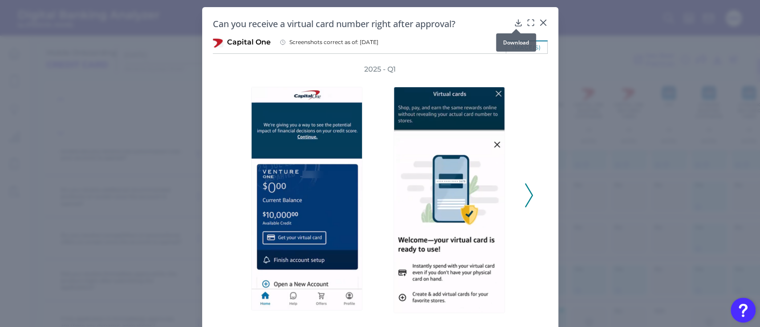
click at [516, 22] on icon at bounding box center [518, 23] width 6 height 6
click at [541, 24] on icon at bounding box center [542, 22] width 9 height 9
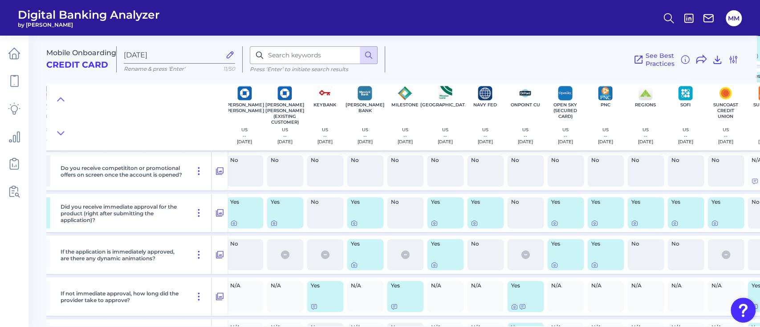
scroll to position [1034, 938]
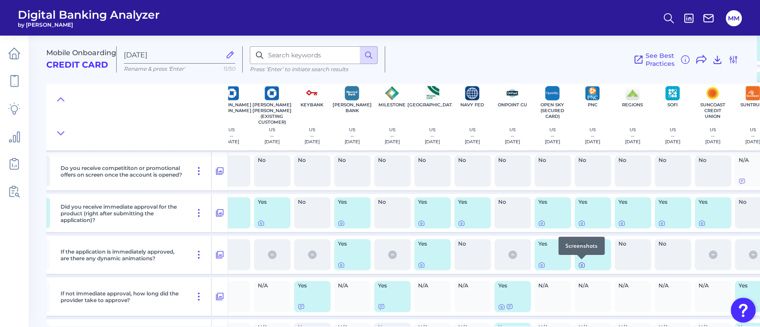
click at [580, 265] on icon at bounding box center [581, 265] width 2 height 2
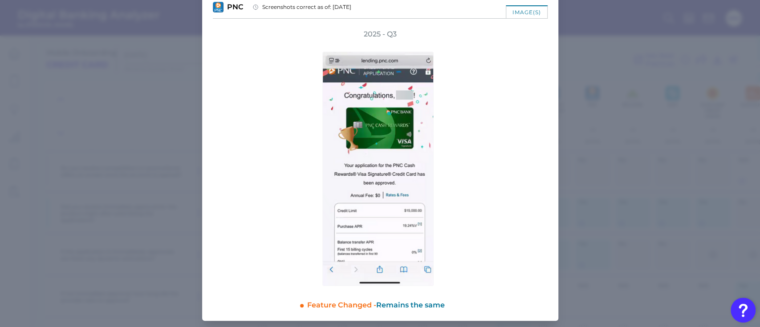
scroll to position [0, 0]
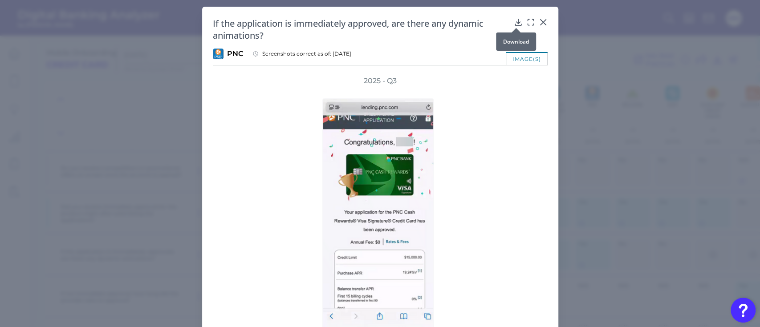
click at [516, 24] on div at bounding box center [515, 28] width 9 height 9
click at [516, 21] on icon at bounding box center [518, 22] width 6 height 6
click at [542, 22] on icon at bounding box center [542, 22] width 9 height 9
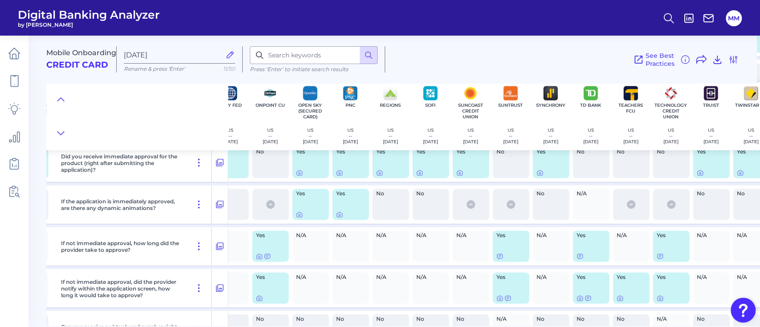
scroll to position [1084, 1179]
click at [299, 215] on icon at bounding box center [300, 215] width 2 height 2
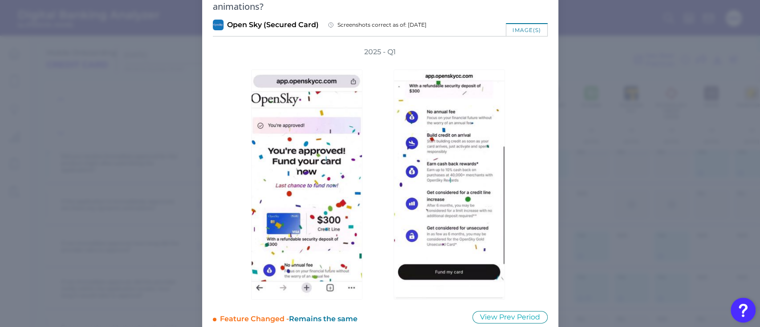
scroll to position [0, 0]
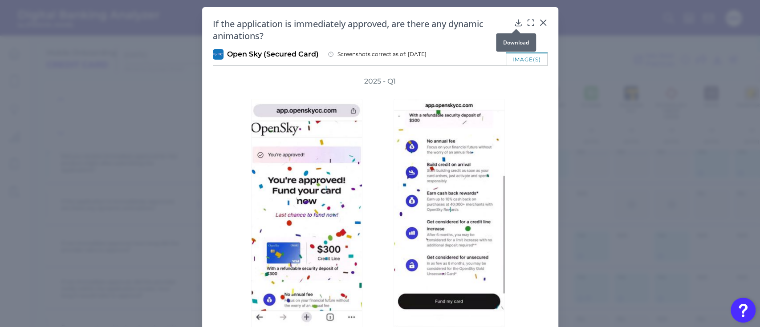
click at [515, 23] on icon at bounding box center [518, 22] width 9 height 9
click at [541, 26] on div at bounding box center [540, 28] width 9 height 9
click at [540, 21] on icon at bounding box center [542, 22] width 5 height 5
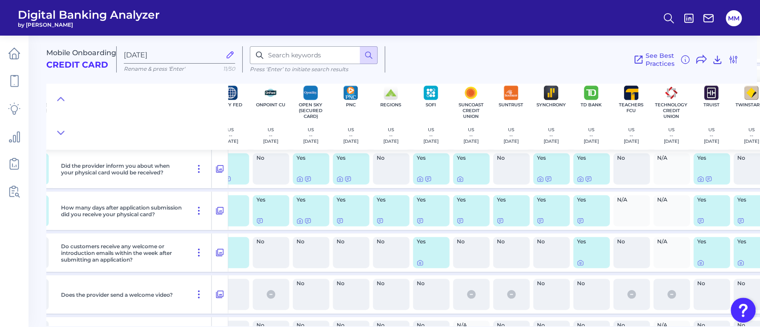
scroll to position [1288, 1179]
click at [419, 262] on icon at bounding box center [419, 261] width 7 height 7
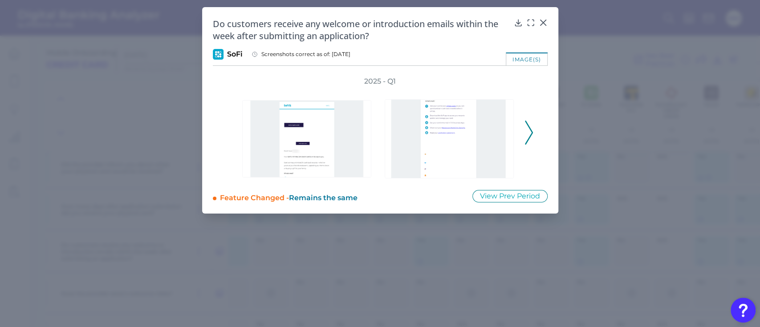
click at [524, 135] on button at bounding box center [528, 133] width 9 height 24
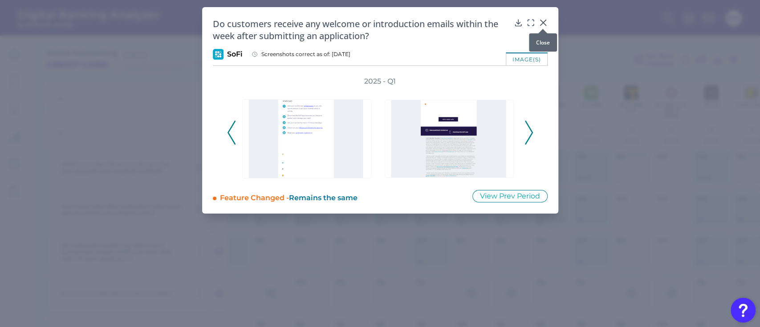
click at [544, 20] on icon at bounding box center [542, 22] width 9 height 9
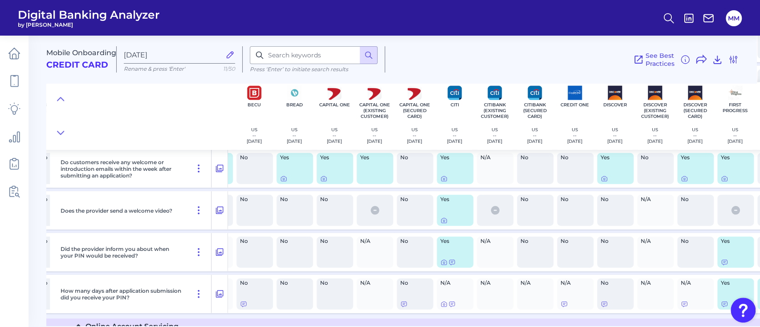
scroll to position [1371, 313]
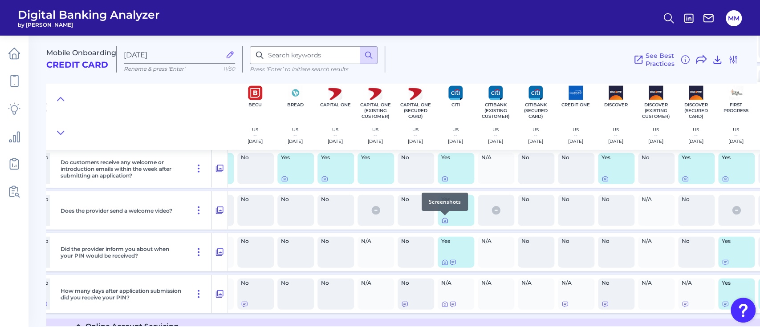
click at [445, 221] on icon at bounding box center [444, 220] width 7 height 7
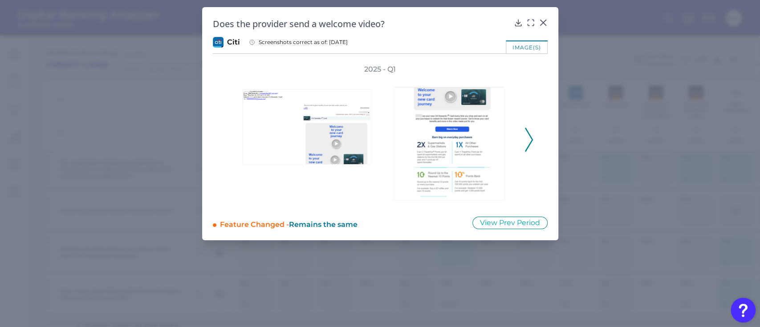
click at [530, 139] on icon at bounding box center [529, 140] width 8 height 24
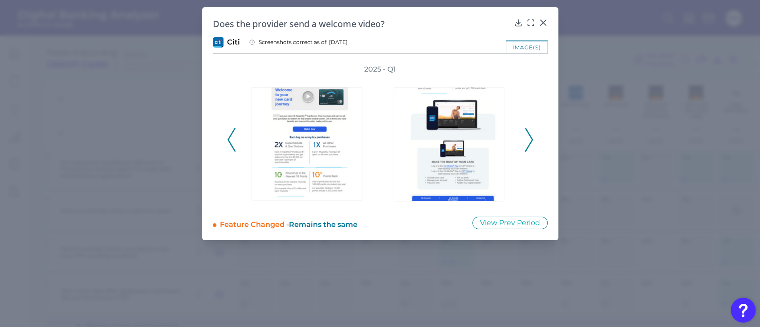
click at [530, 139] on icon at bounding box center [529, 140] width 8 height 24
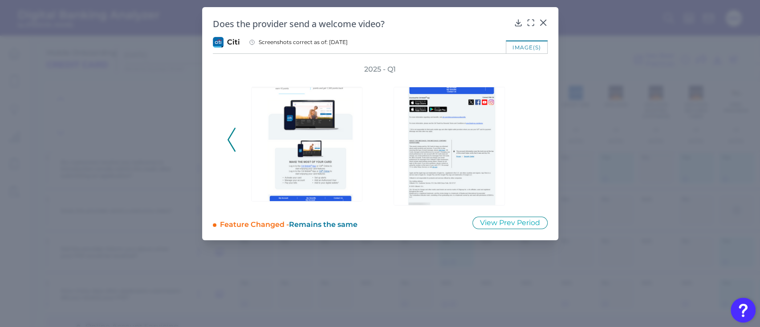
click at [229, 145] on icon at bounding box center [231, 140] width 8 height 24
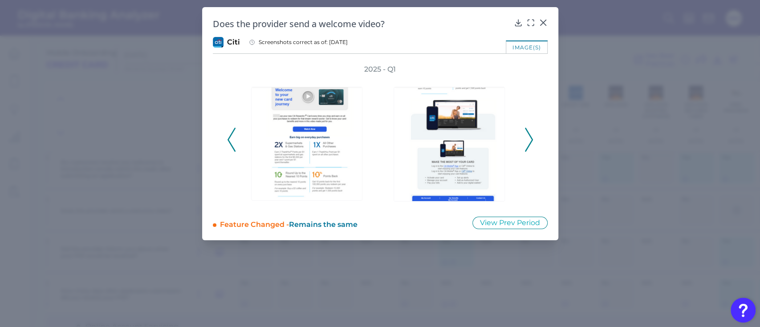
click at [229, 145] on icon at bounding box center [231, 140] width 8 height 24
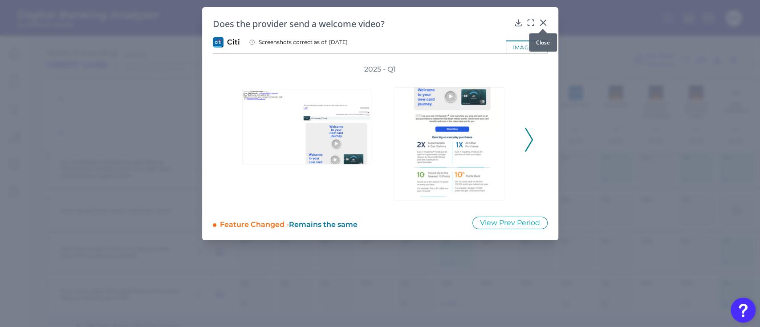
click at [541, 21] on icon at bounding box center [542, 22] width 5 height 5
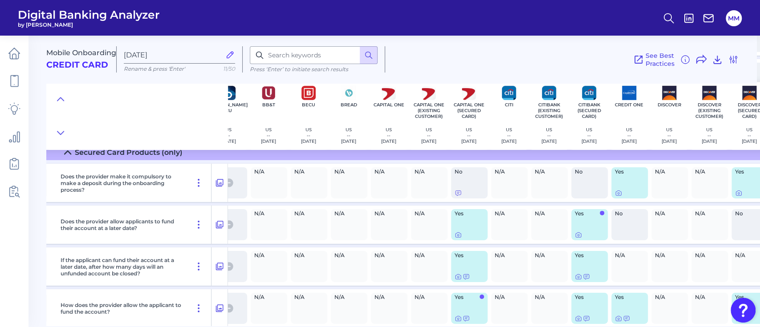
scroll to position [1858, 260]
click at [619, 193] on icon at bounding box center [618, 193] width 7 height 7
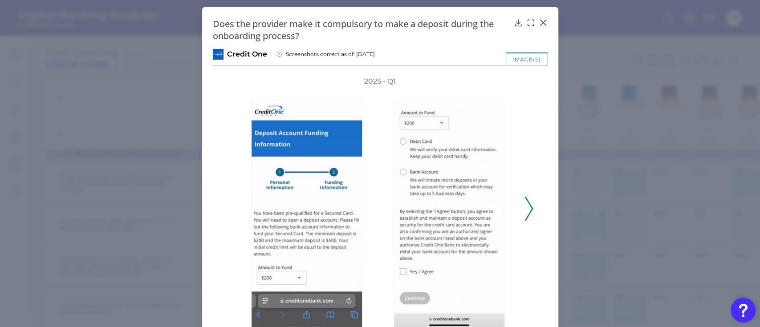
click at [526, 209] on icon at bounding box center [529, 209] width 8 height 24
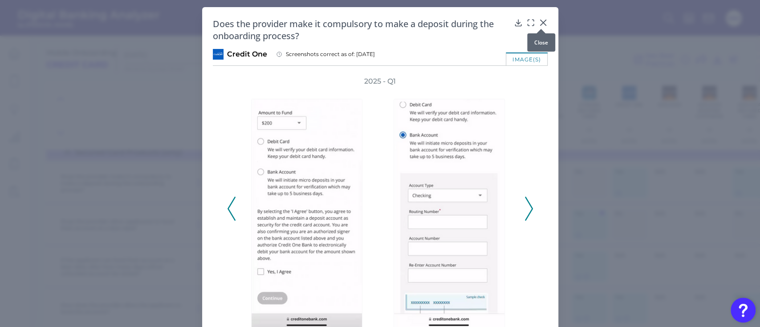
click at [541, 25] on div at bounding box center [540, 28] width 9 height 9
click at [541, 22] on icon at bounding box center [542, 22] width 5 height 5
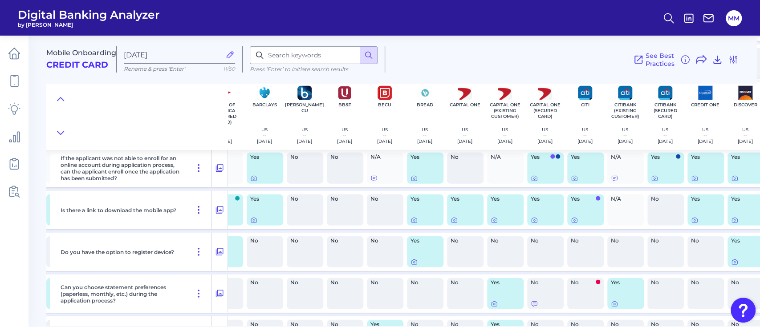
scroll to position [1550, 184]
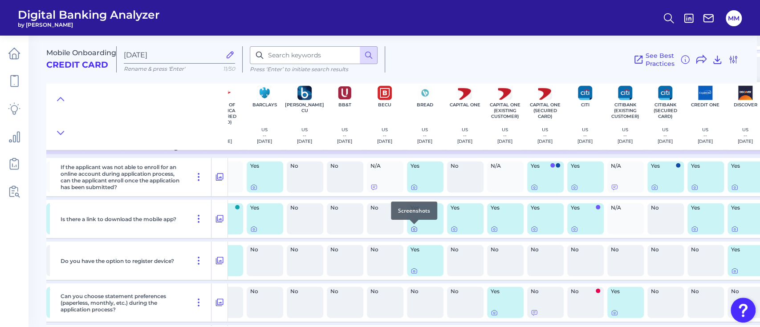
click at [413, 230] on icon at bounding box center [413, 229] width 7 height 7
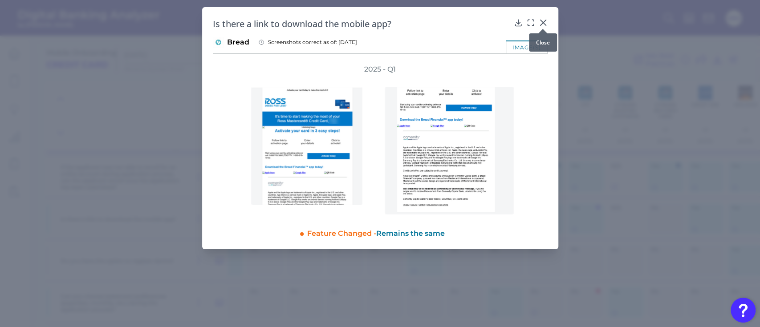
click at [542, 23] on icon at bounding box center [542, 22] width 5 height 5
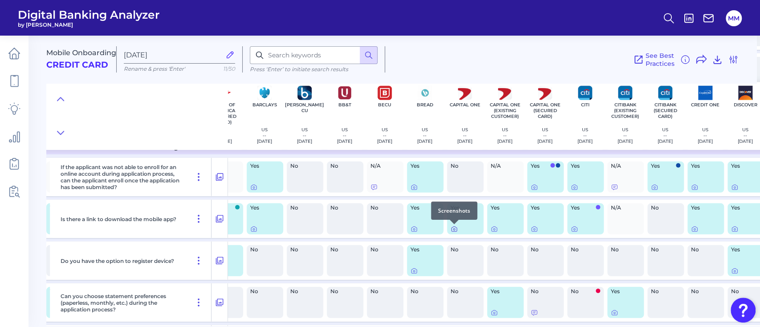
click at [453, 230] on icon at bounding box center [453, 229] width 7 height 7
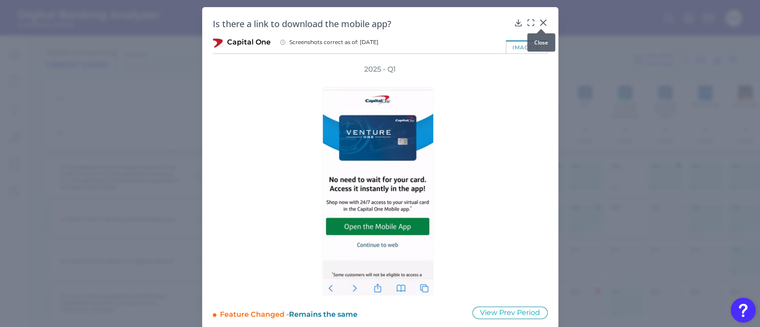
click at [542, 24] on div at bounding box center [540, 28] width 9 height 9
click at [541, 24] on icon at bounding box center [542, 22] width 9 height 9
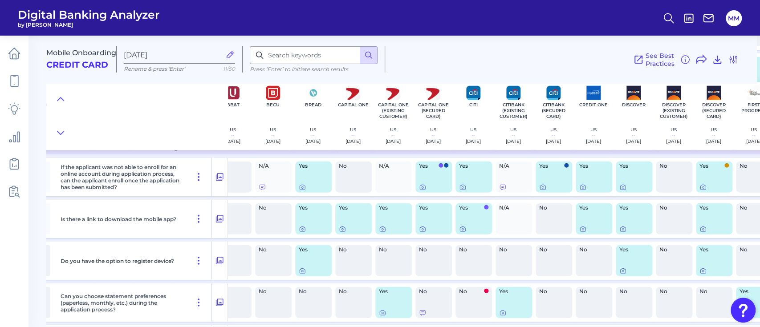
scroll to position [1550, 300]
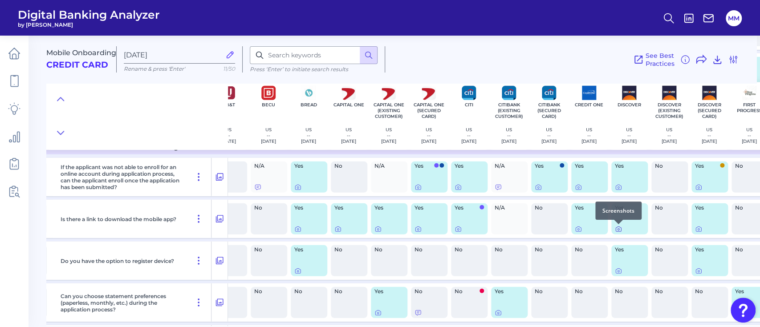
click at [618, 230] on icon at bounding box center [618, 229] width 7 height 7
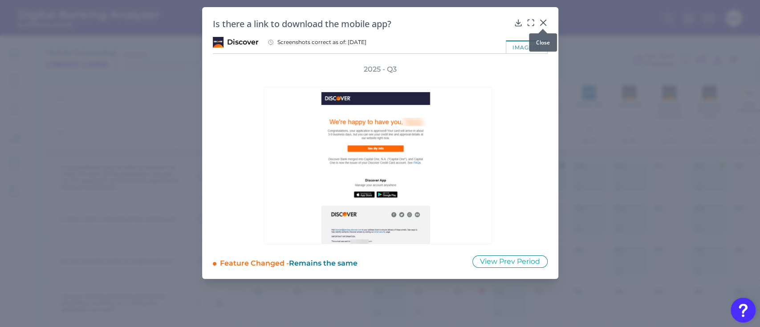
click at [541, 23] on icon at bounding box center [542, 22] width 9 height 9
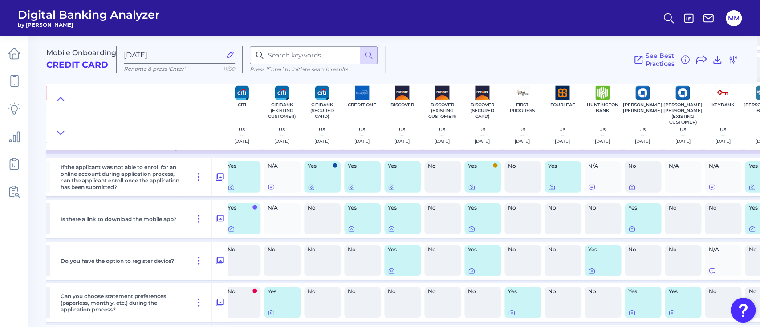
scroll to position [1550, 528]
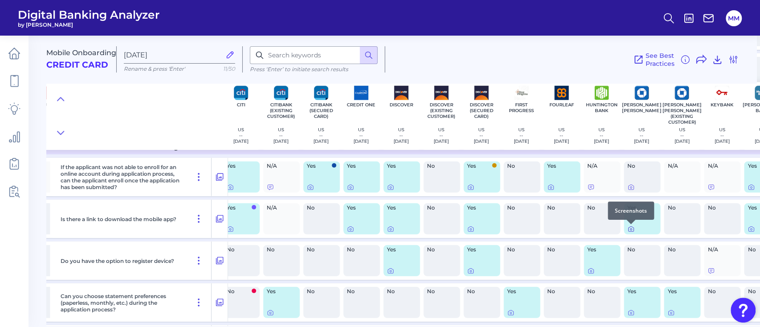
click at [628, 229] on icon at bounding box center [630, 229] width 5 height 5
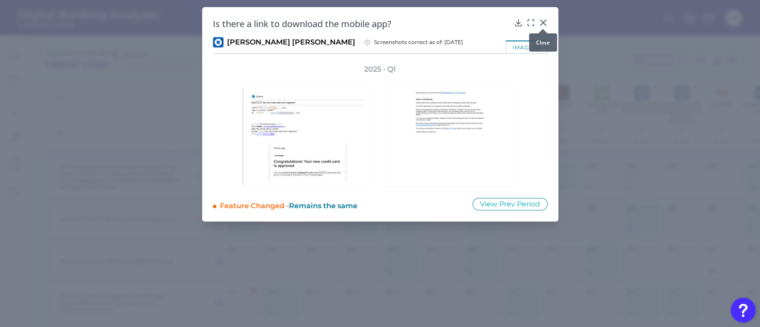
click at [543, 24] on div at bounding box center [542, 28] width 9 height 9
click at [545, 22] on icon at bounding box center [542, 22] width 9 height 9
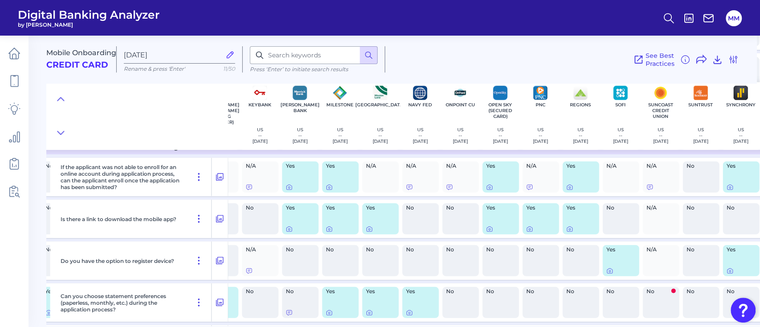
scroll to position [1550, 1003]
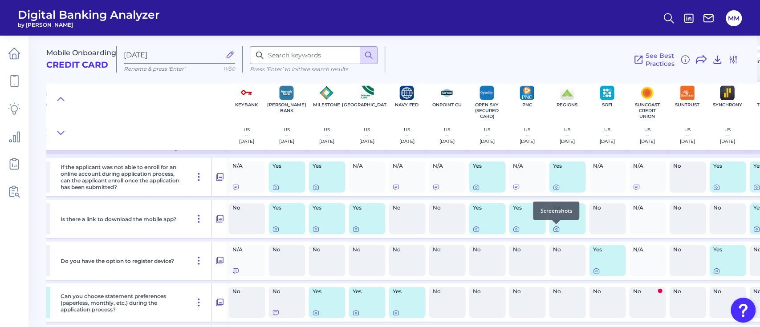
click at [554, 231] on icon at bounding box center [555, 229] width 7 height 7
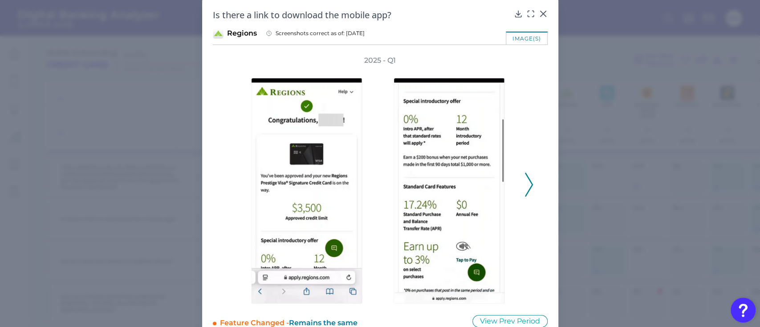
scroll to position [13, 0]
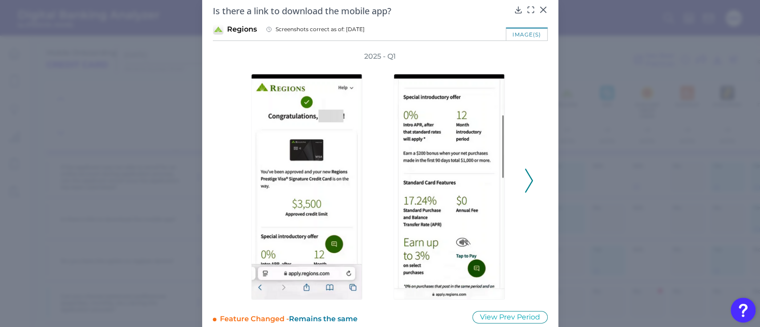
click at [527, 182] on icon at bounding box center [529, 181] width 8 height 24
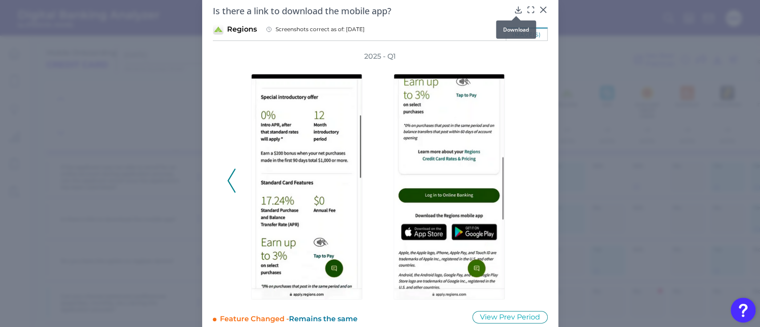
click at [519, 9] on icon at bounding box center [518, 9] width 9 height 9
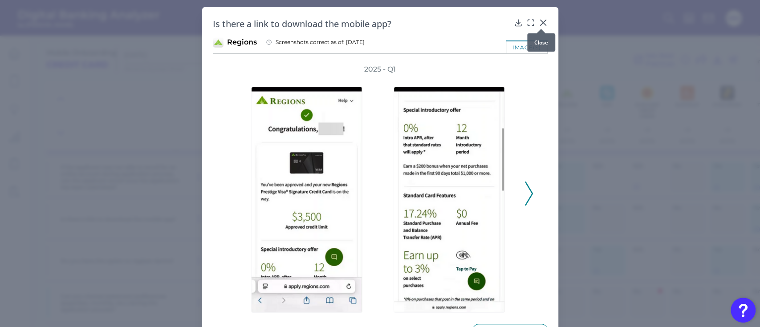
click at [540, 20] on icon at bounding box center [542, 22] width 5 height 5
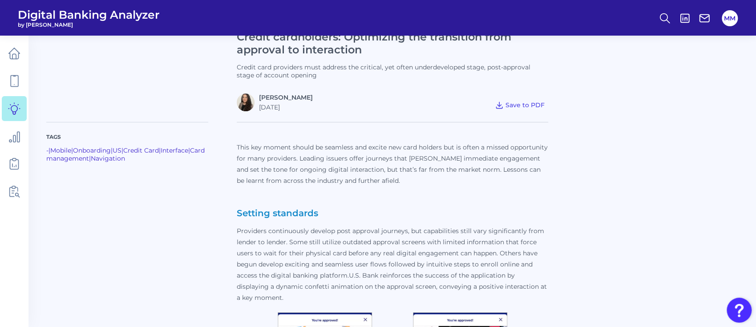
scroll to position [237, 0]
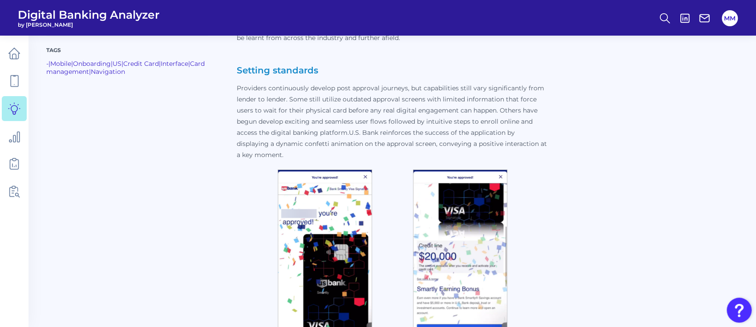
scroll to position [377, 0]
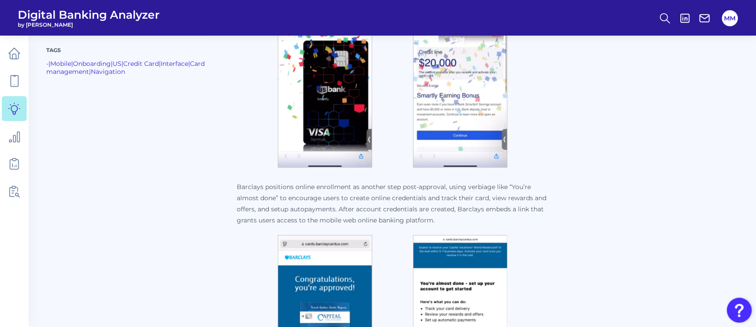
scroll to position [595, 0]
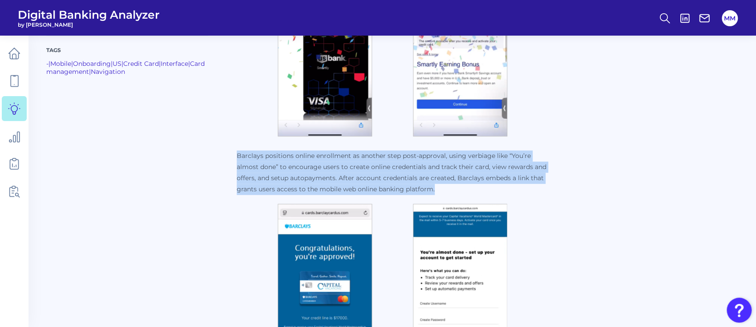
drag, startPoint x: 446, startPoint y: 187, endPoint x: 237, endPoint y: 155, distance: 211.2
click at [237, 155] on p "Barclays positions online enrollment as another step post-approval, using verbi…" at bounding box center [393, 172] width 312 height 45
copy p "Barclays positions online enrollment as another step post-approval, using verbi…"
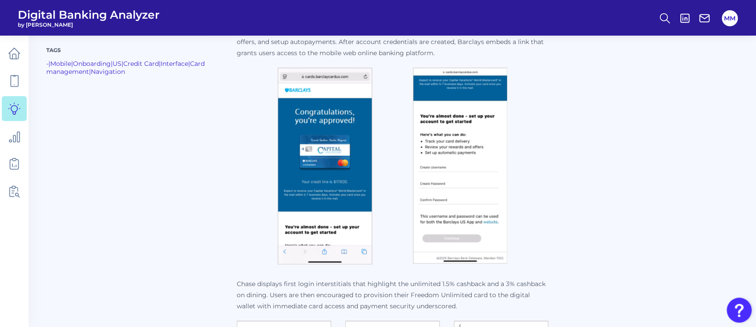
scroll to position [731, 0]
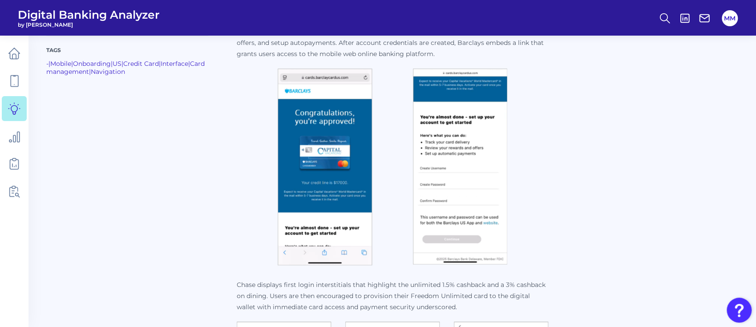
click at [465, 179] on img at bounding box center [460, 167] width 94 height 196
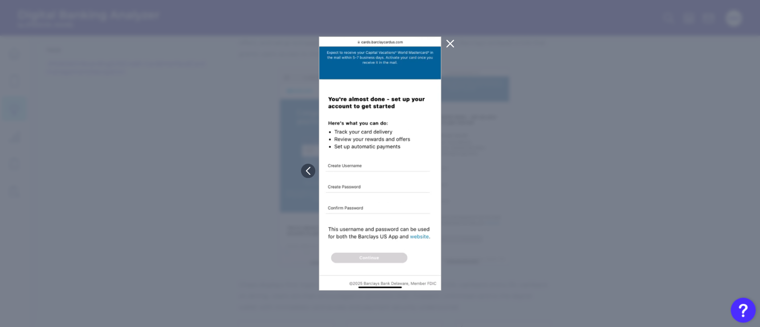
click at [450, 44] on icon at bounding box center [449, 43] width 7 height 7
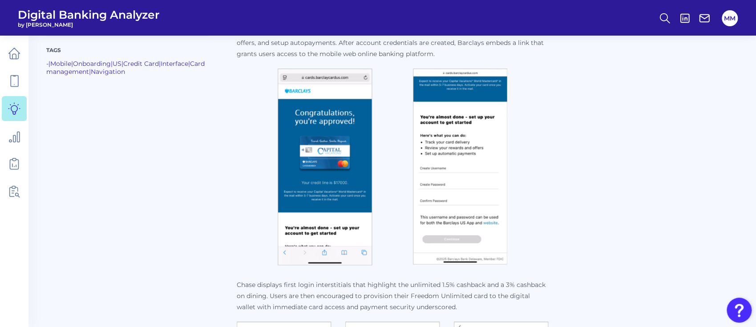
click at [456, 139] on img at bounding box center [460, 167] width 94 height 196
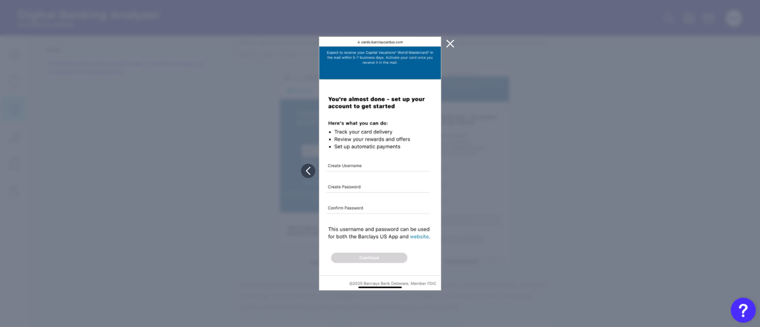
click at [449, 42] on icon at bounding box center [449, 43] width 7 height 7
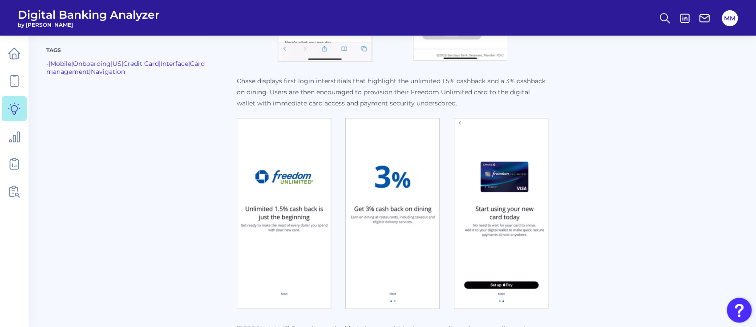
scroll to position [933, 0]
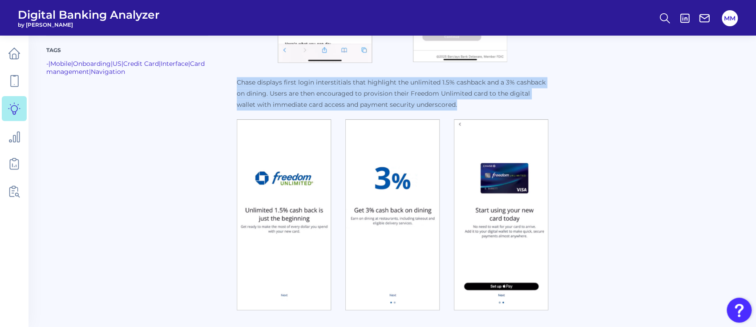
drag, startPoint x: 471, startPoint y: 106, endPoint x: 238, endPoint y: 85, distance: 234.2
click at [238, 85] on p "Chase displays first login interstitials that highlight the unlimited 1.5% cash…" at bounding box center [393, 93] width 312 height 33
copy p "Chase displays first login interstitials that highlight the unlimited 1.5% cash…"
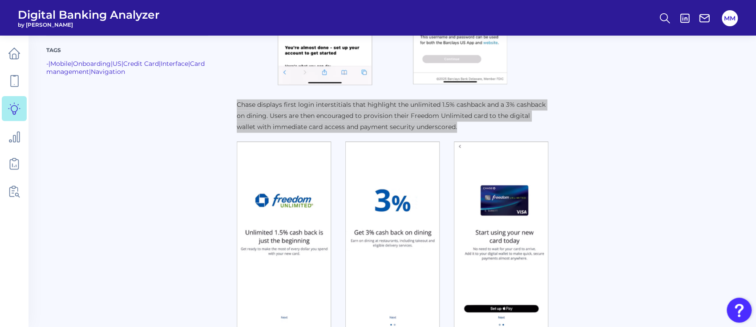
scroll to position [920, 0]
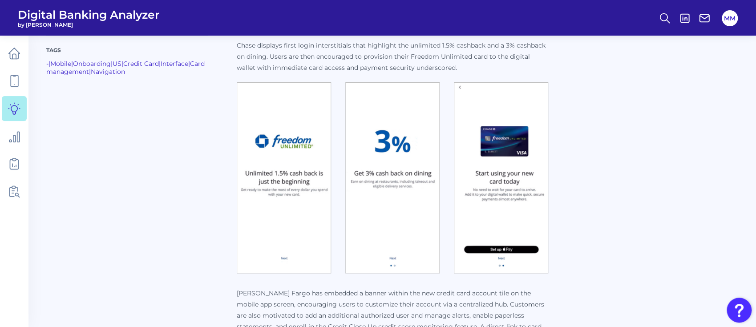
click at [256, 186] on img at bounding box center [284, 177] width 94 height 191
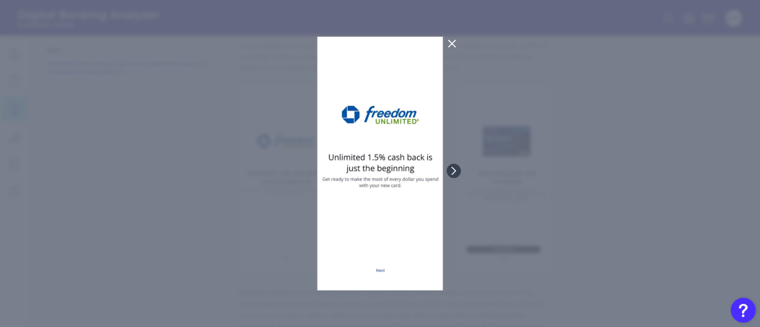
click at [452, 45] on icon at bounding box center [451, 43] width 11 height 11
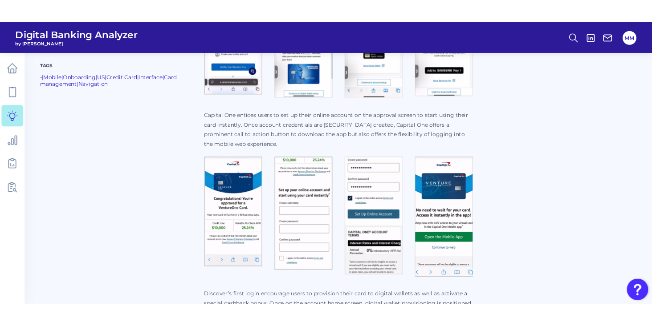
scroll to position [1716, 0]
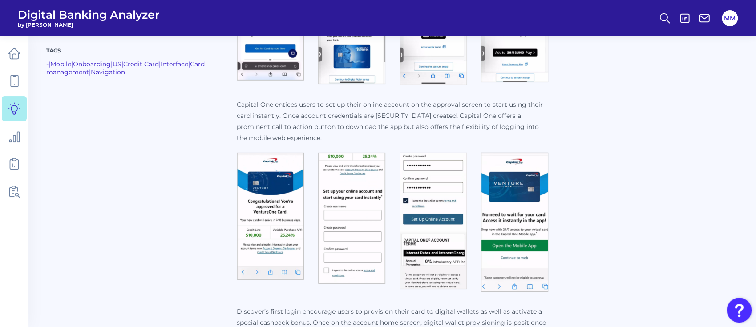
click at [644, 196] on div "Tags - | Mobile | Onboarding | US | Credit Card | Interface | Card management |…" at bounding box center [392, 20] width 692 height 2792
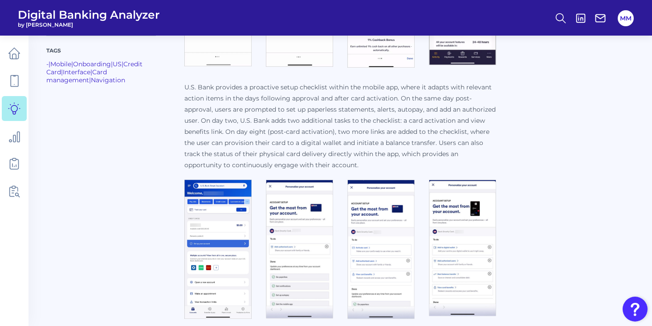
scroll to position [2169, 0]
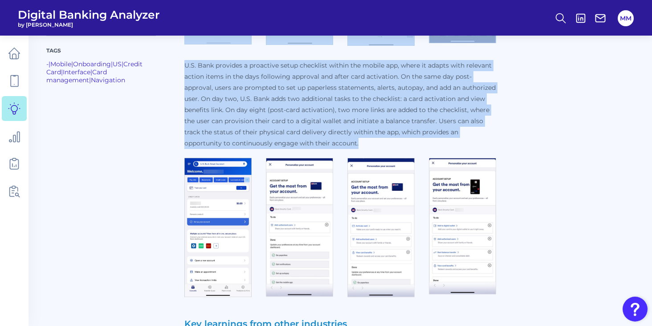
drag, startPoint x: 344, startPoint y: 141, endPoint x: 181, endPoint y: 67, distance: 179.7
click at [214, 77] on p "U.S. Bank provides a proactive setup checklist within the mobile app, where it …" at bounding box center [340, 104] width 312 height 89
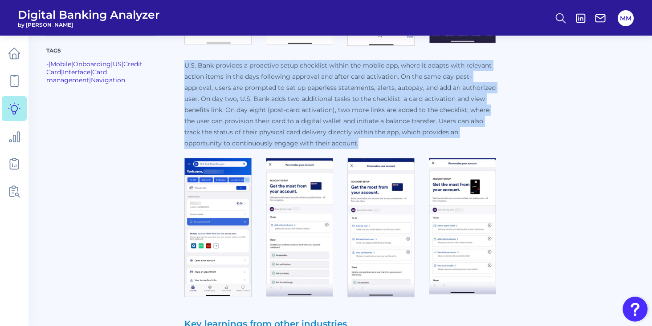
drag, startPoint x: 184, startPoint y: 64, endPoint x: 333, endPoint y: 142, distance: 168.0
click at [333, 142] on p "U.S. Bank provides a proactive setup checklist within the mobile app, where it …" at bounding box center [340, 104] width 312 height 89
copy p "U.S. Bank provides a proactive setup checklist within the mobile app, where it …"
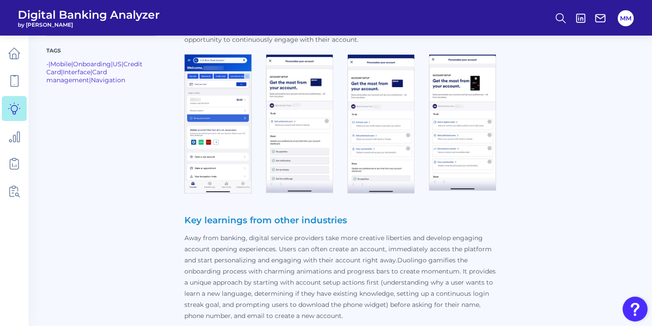
scroll to position [2272, 0]
click at [200, 141] on img at bounding box center [217, 124] width 67 height 139
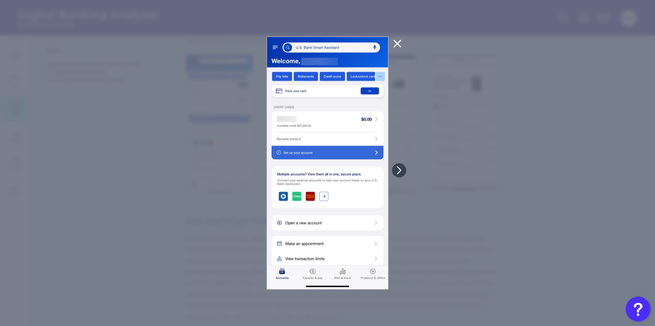
click at [397, 44] on icon at bounding box center [397, 43] width 7 height 7
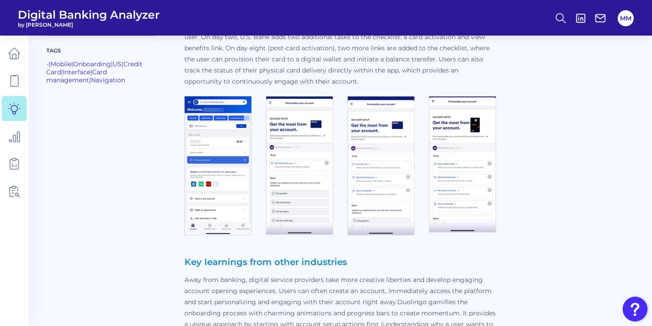
scroll to position [2230, 0]
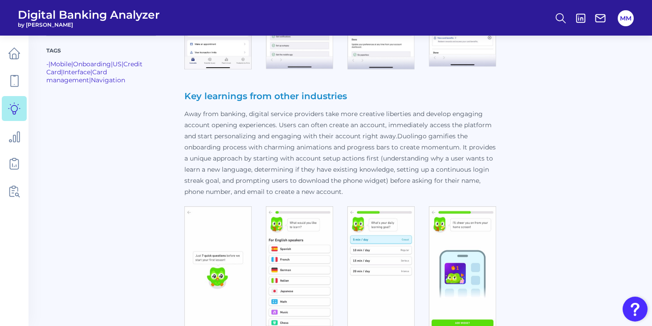
scroll to position [2397, 0]
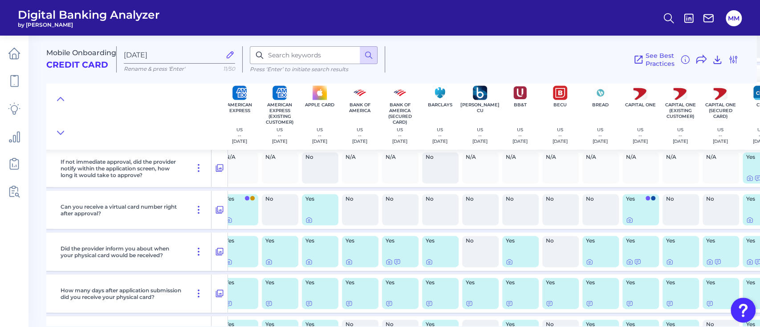
scroll to position [1204, 0]
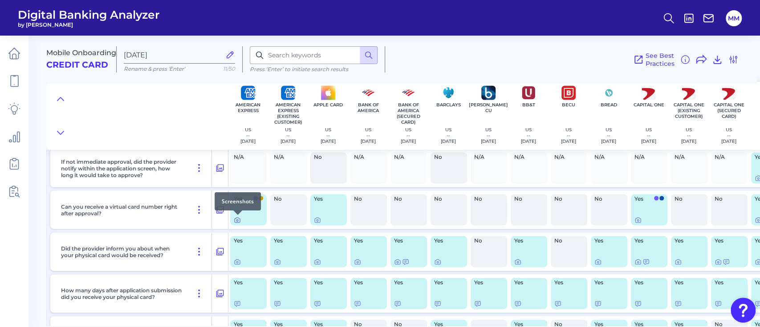
click at [237, 222] on icon at bounding box center [237, 221] width 2 height 2
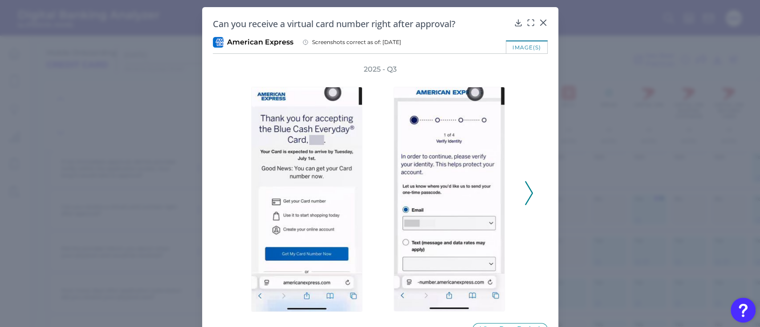
click at [527, 195] on icon at bounding box center [529, 193] width 8 height 24
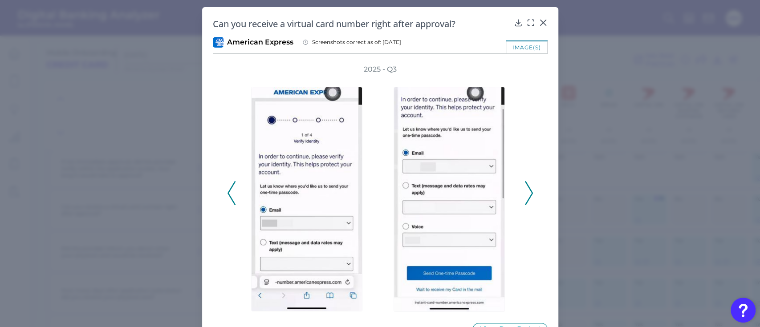
click at [527, 195] on icon at bounding box center [529, 193] width 8 height 24
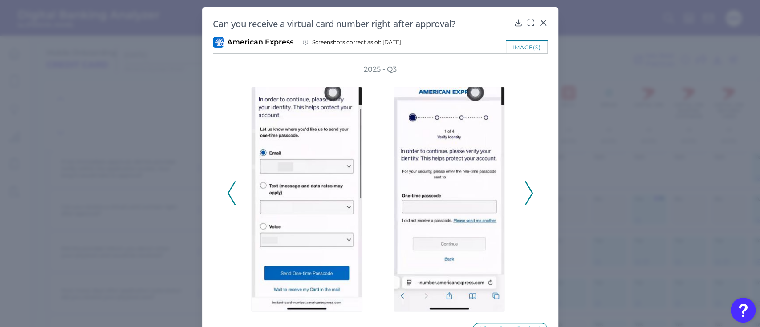
click at [527, 195] on icon at bounding box center [529, 193] width 8 height 24
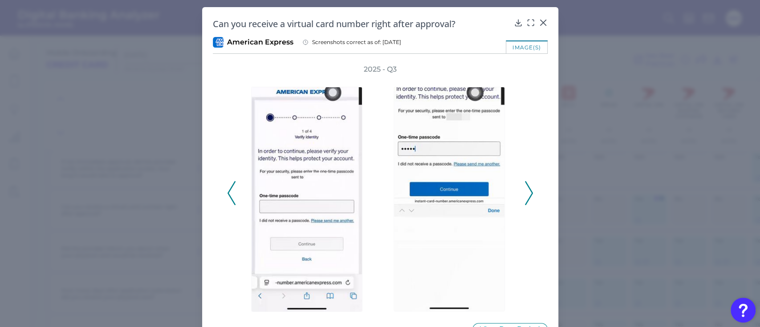
click at [527, 195] on icon at bounding box center [529, 193] width 8 height 24
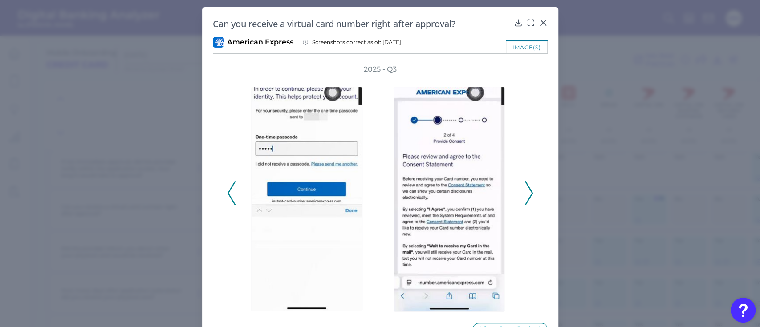
click at [527, 195] on icon at bounding box center [529, 193] width 8 height 24
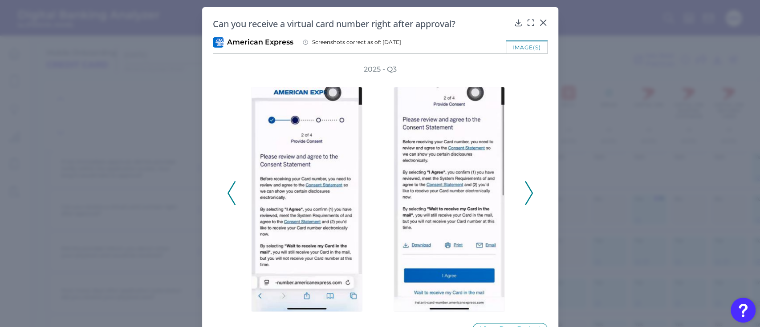
click at [527, 195] on icon at bounding box center [529, 193] width 8 height 24
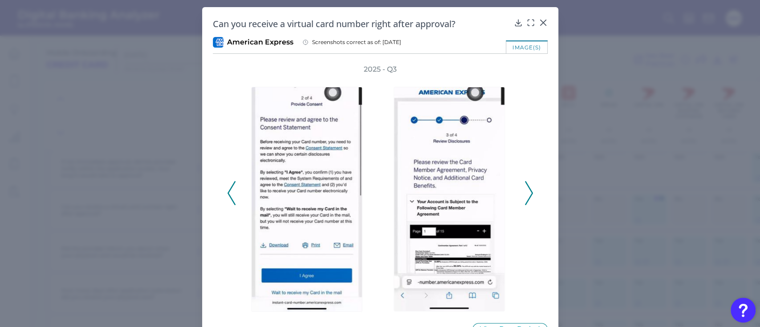
click at [527, 195] on icon at bounding box center [529, 193] width 8 height 24
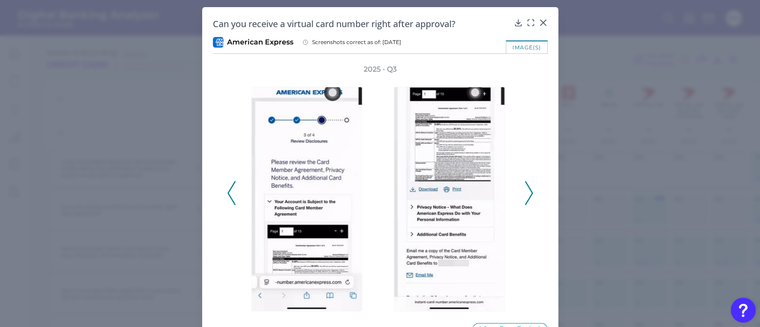
click at [527, 195] on icon at bounding box center [529, 193] width 8 height 24
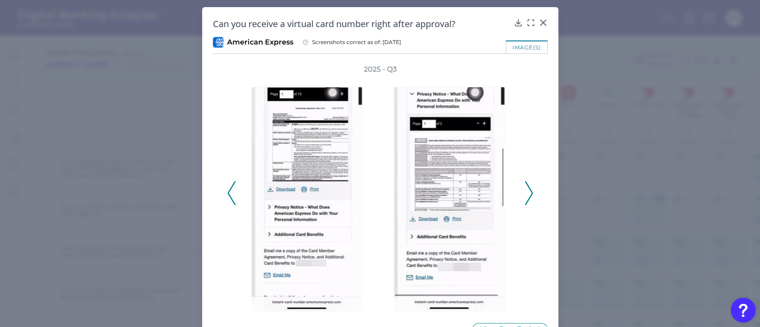
click at [527, 195] on icon at bounding box center [529, 193] width 8 height 24
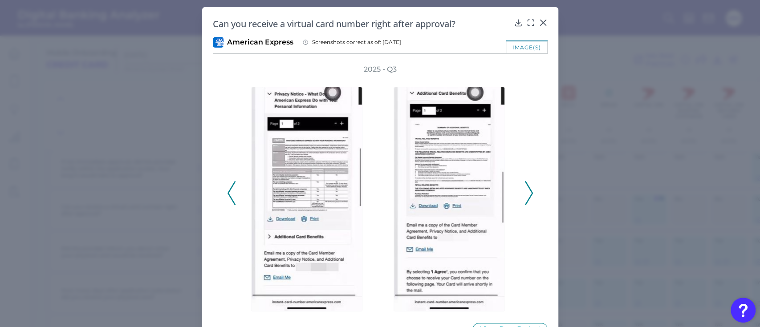
click at [527, 195] on icon at bounding box center [529, 193] width 8 height 24
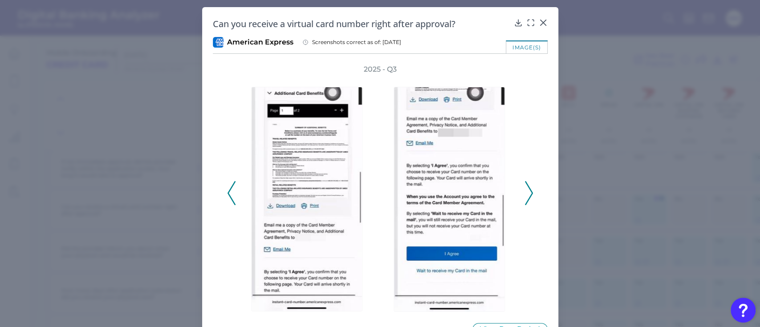
click at [527, 195] on icon at bounding box center [529, 193] width 8 height 24
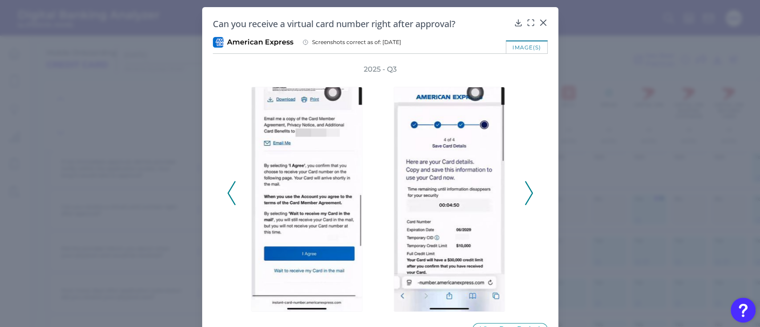
click at [527, 195] on icon at bounding box center [529, 193] width 8 height 24
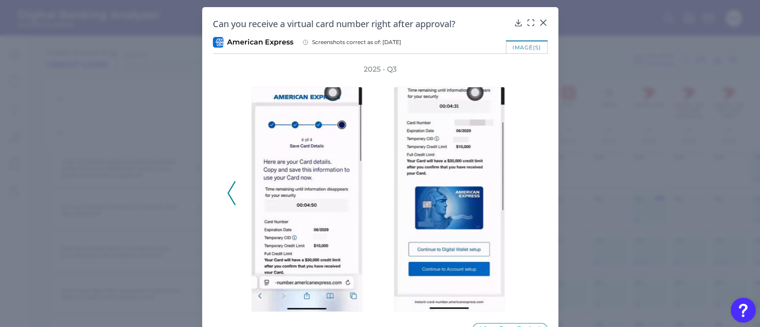
click at [228, 197] on polyline at bounding box center [231, 193] width 7 height 23
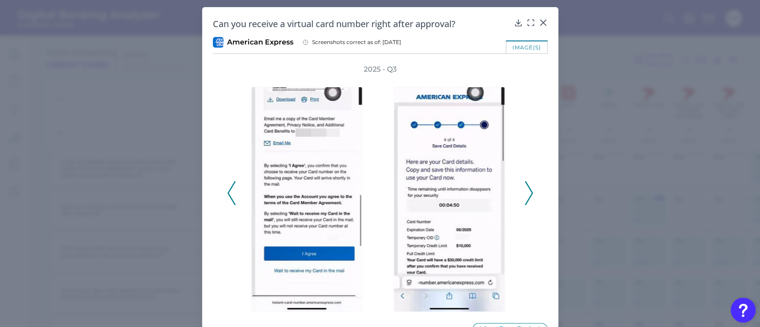
click at [228, 197] on polyline at bounding box center [231, 193] width 7 height 23
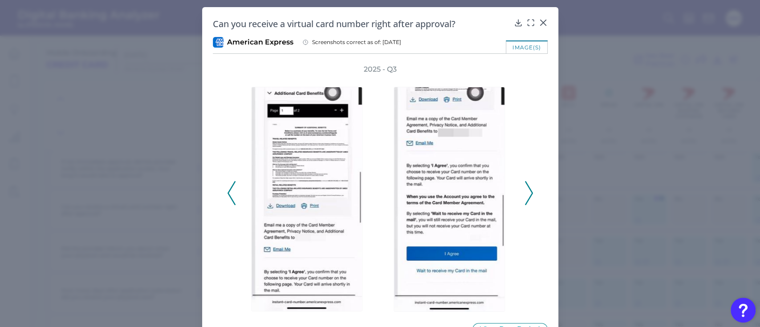
click at [228, 197] on polyline at bounding box center [231, 193] width 7 height 23
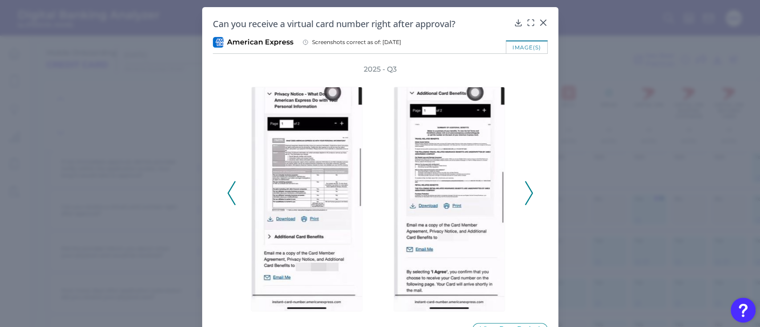
click at [228, 197] on polyline at bounding box center [231, 193] width 7 height 23
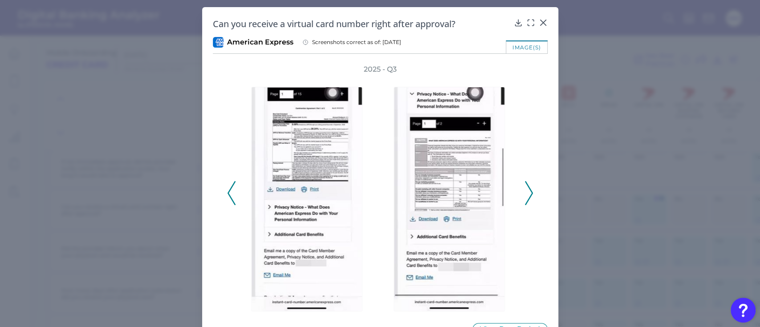
click at [228, 197] on polyline at bounding box center [231, 193] width 7 height 23
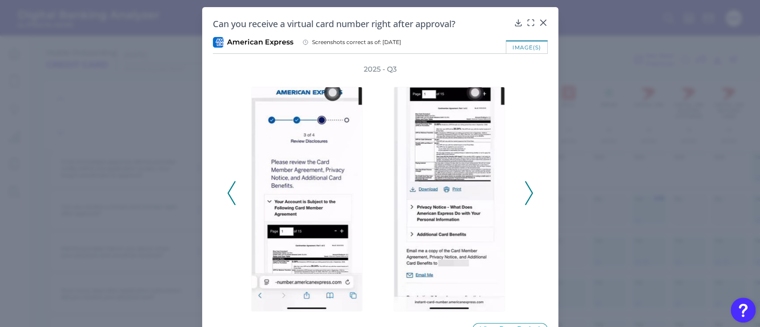
click at [228, 197] on polyline at bounding box center [231, 193] width 7 height 23
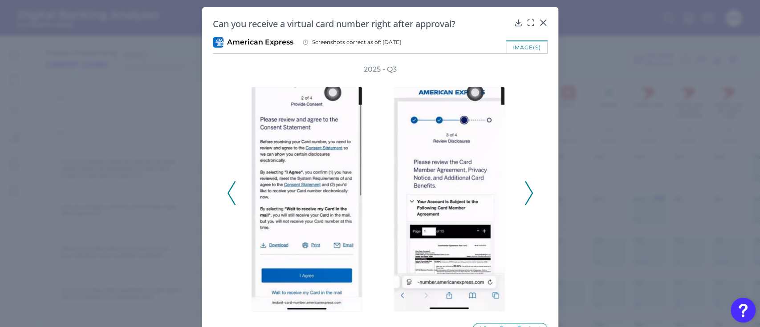
click at [228, 197] on polyline at bounding box center [231, 193] width 7 height 23
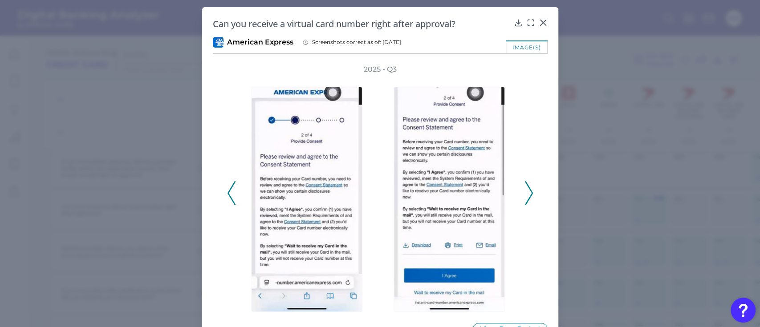
click at [228, 197] on polyline at bounding box center [231, 193] width 7 height 23
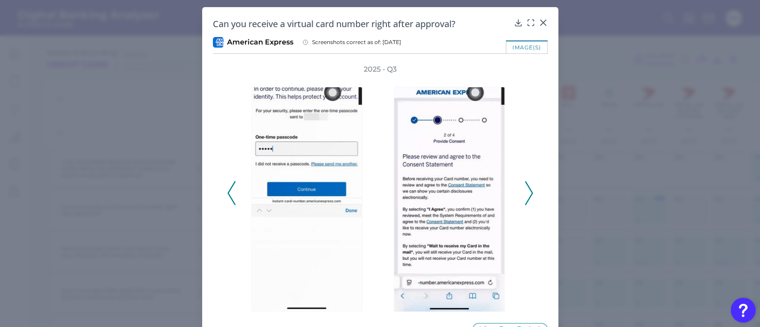
click at [228, 197] on polyline at bounding box center [231, 193] width 7 height 23
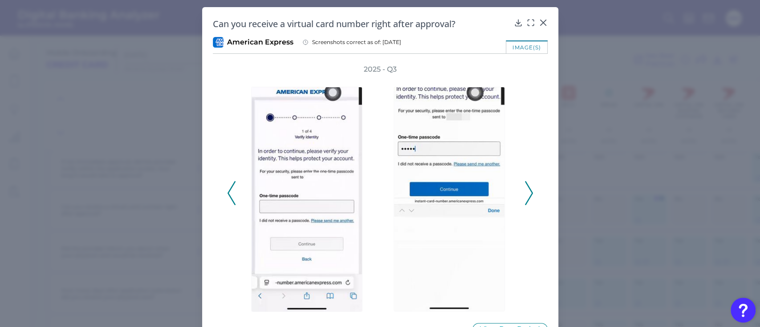
click at [228, 197] on polyline at bounding box center [231, 193] width 7 height 23
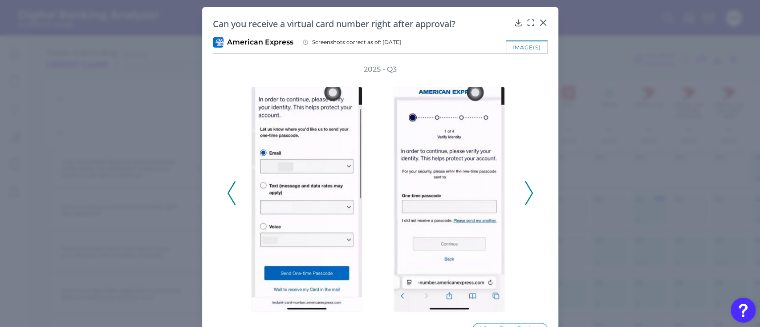
click at [228, 197] on polyline at bounding box center [231, 193] width 7 height 23
click at [543, 23] on icon at bounding box center [542, 22] width 9 height 9
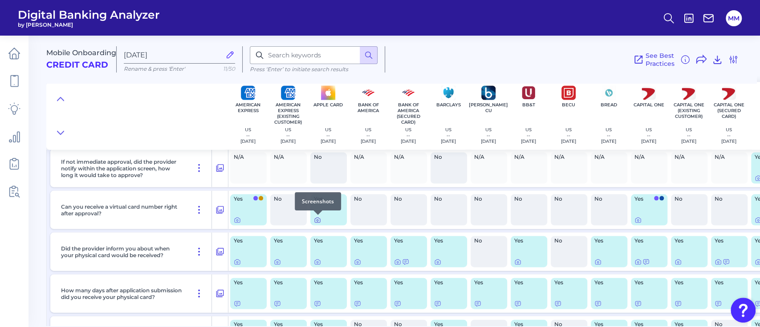
click at [317, 223] on icon at bounding box center [317, 220] width 7 height 7
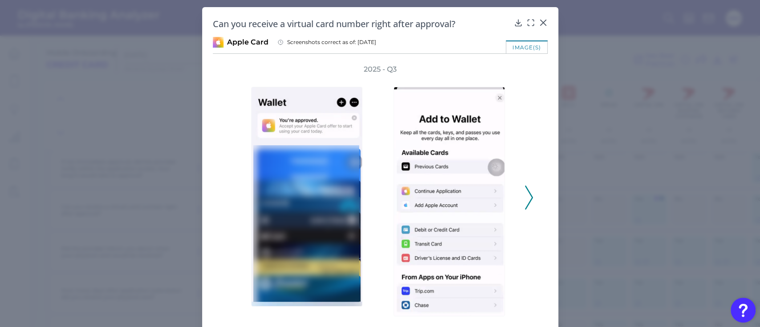
click at [530, 198] on polyline at bounding box center [528, 197] width 7 height 23
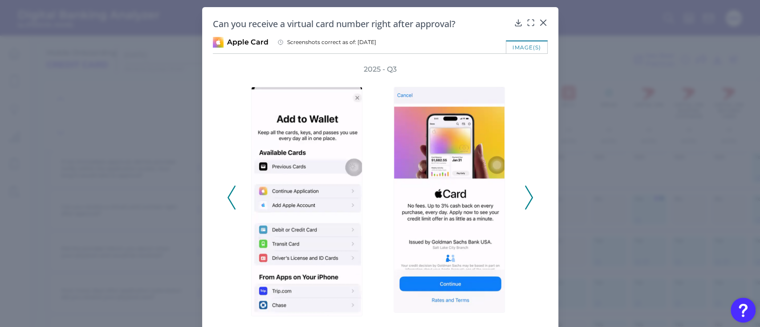
click at [530, 198] on polyline at bounding box center [528, 197] width 7 height 23
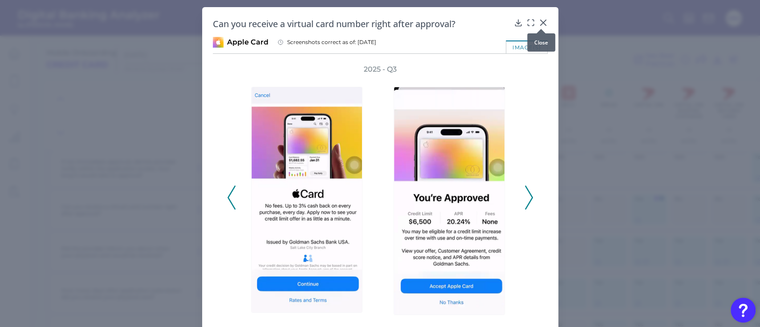
click at [542, 25] on div at bounding box center [540, 28] width 9 height 9
click at [541, 23] on icon at bounding box center [542, 22] width 5 height 5
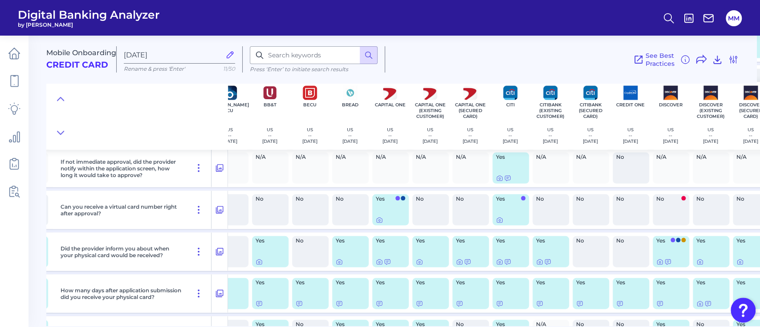
scroll to position [1204, 275]
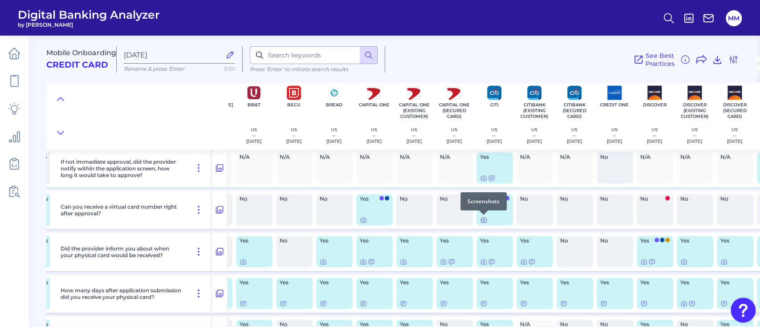
click at [482, 221] on icon at bounding box center [483, 220] width 7 height 7
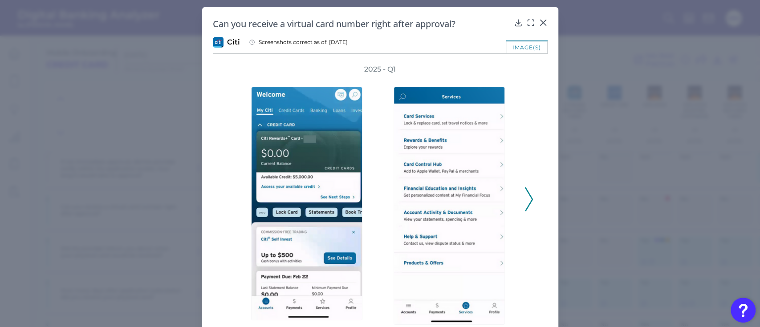
click at [526, 199] on icon at bounding box center [529, 199] width 8 height 24
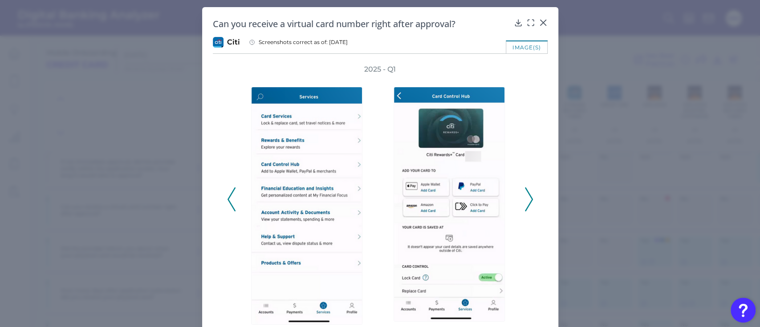
click at [526, 199] on icon at bounding box center [529, 199] width 8 height 24
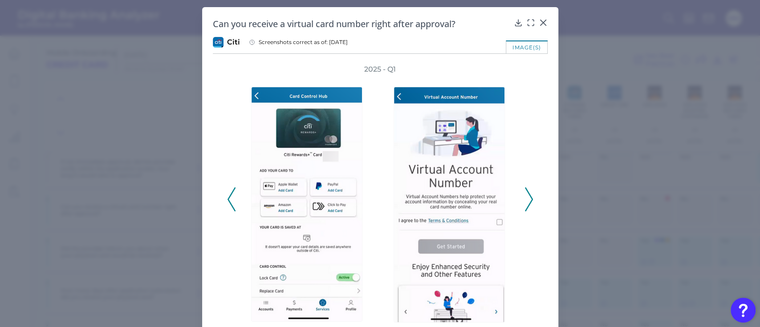
click at [526, 199] on icon at bounding box center [529, 199] width 8 height 24
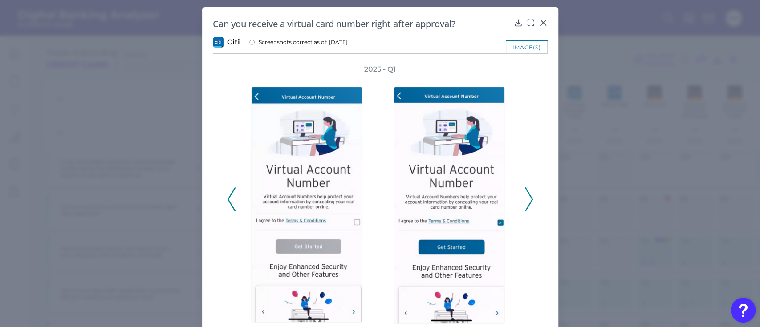
click at [526, 199] on icon at bounding box center [529, 199] width 8 height 24
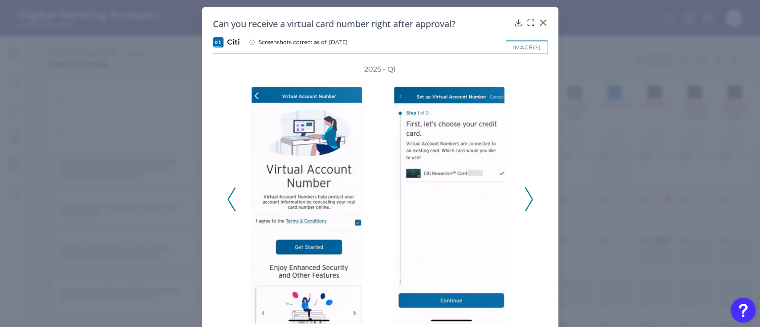
click at [526, 199] on icon at bounding box center [529, 199] width 8 height 24
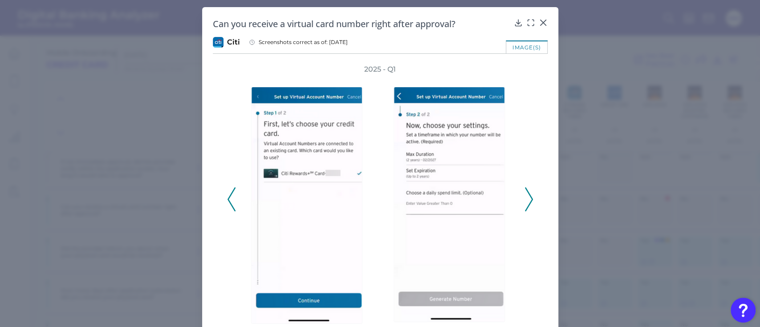
click at [526, 199] on icon at bounding box center [529, 199] width 8 height 24
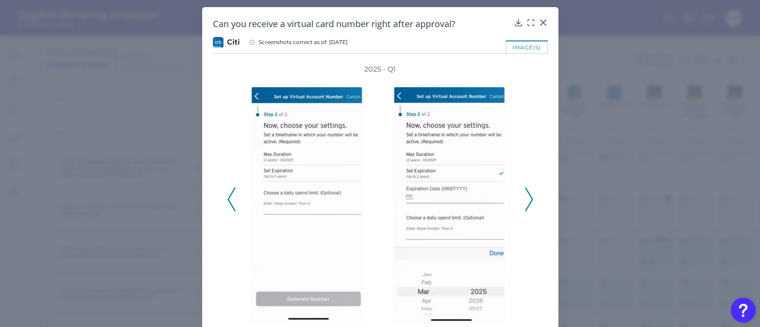
click at [526, 199] on icon at bounding box center [529, 199] width 8 height 24
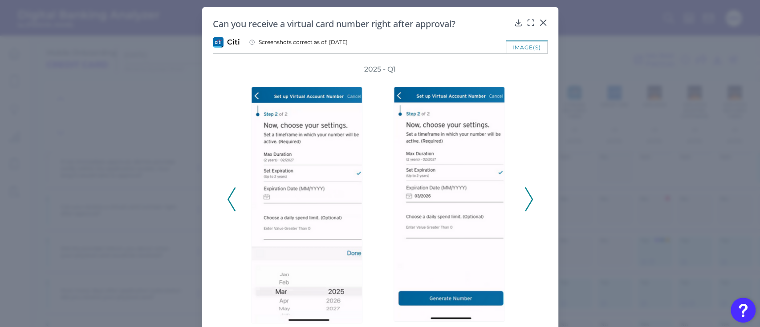
click at [526, 199] on icon at bounding box center [529, 199] width 8 height 24
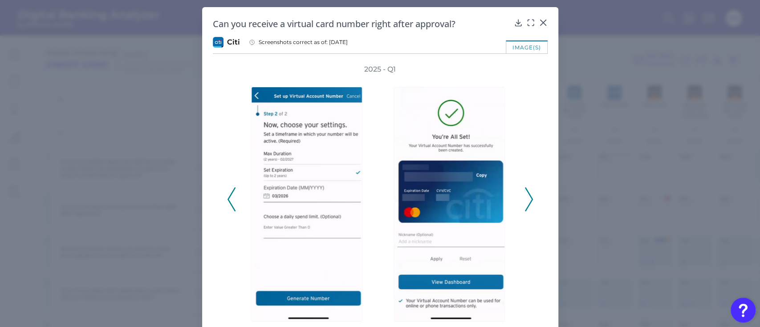
click at [526, 199] on icon at bounding box center [529, 199] width 8 height 24
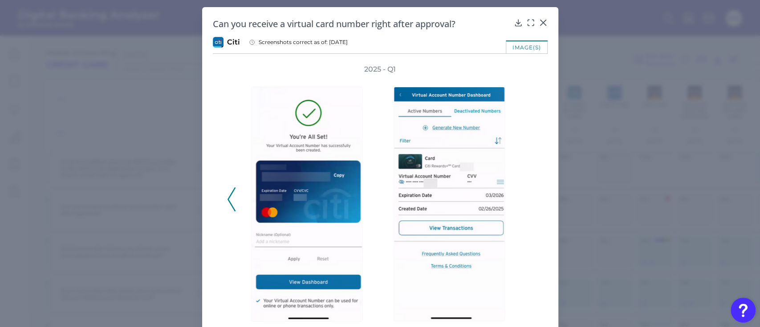
click at [231, 197] on icon at bounding box center [231, 199] width 8 height 24
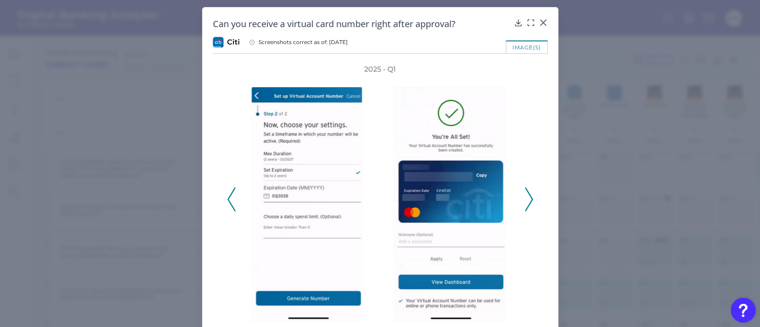
click at [231, 197] on icon at bounding box center [231, 199] width 8 height 24
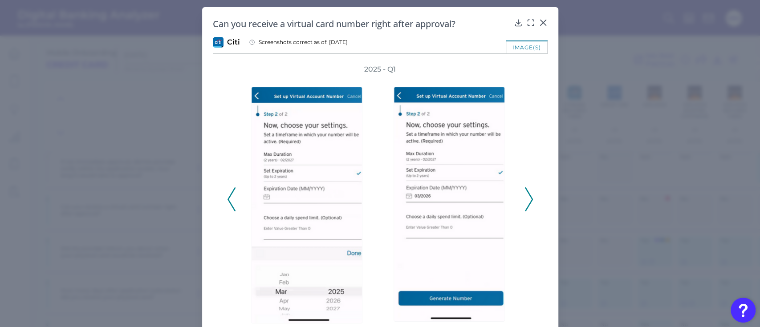
click at [231, 197] on icon at bounding box center [231, 199] width 8 height 24
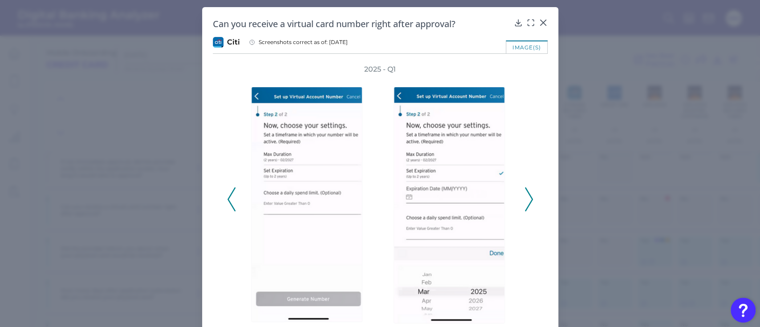
click at [231, 197] on icon at bounding box center [231, 199] width 8 height 24
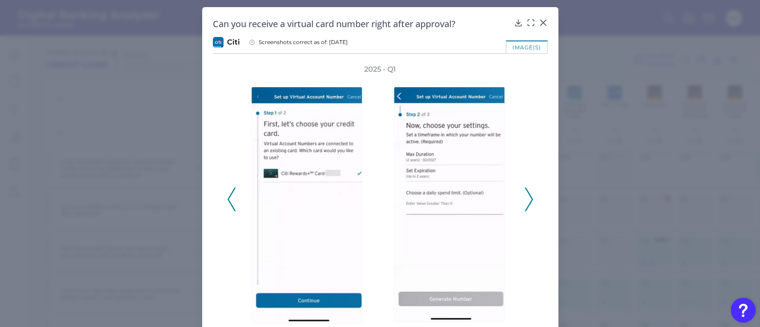
click at [231, 197] on icon at bounding box center [231, 199] width 8 height 24
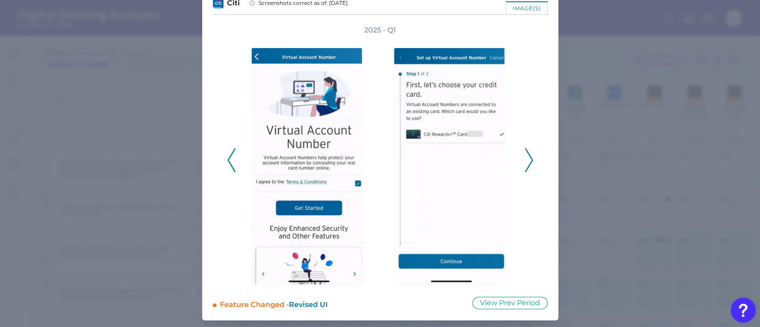
scroll to position [0, 0]
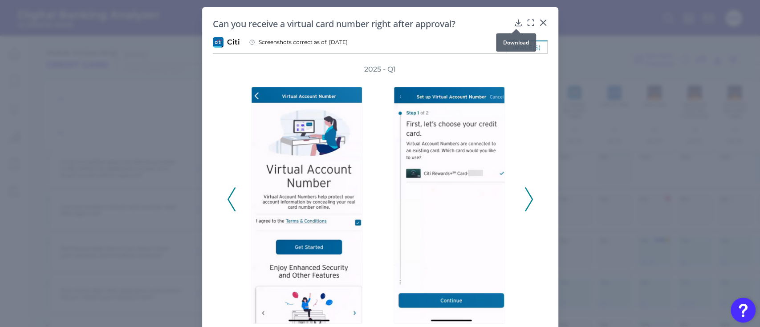
click at [516, 20] on icon at bounding box center [518, 23] width 6 height 6
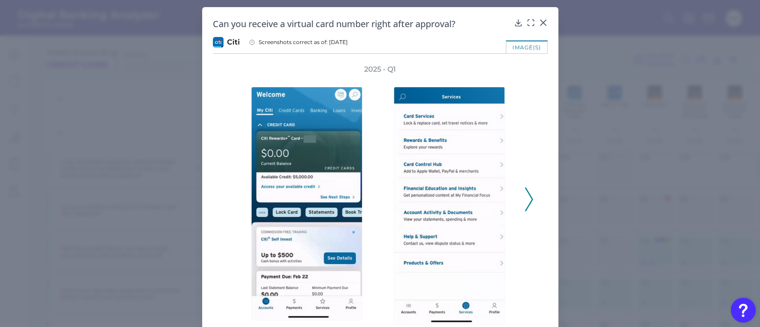
click at [527, 201] on icon at bounding box center [529, 199] width 8 height 24
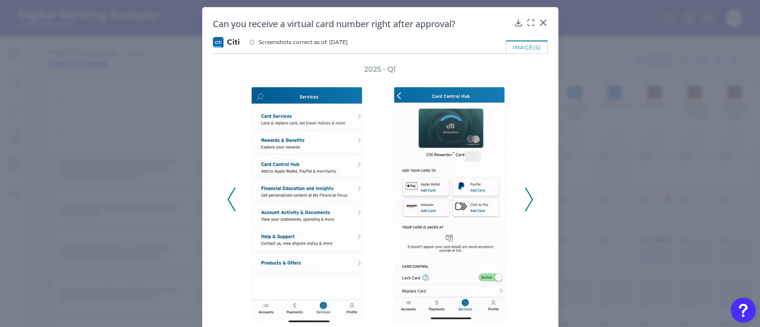
click at [527, 201] on icon at bounding box center [529, 199] width 8 height 24
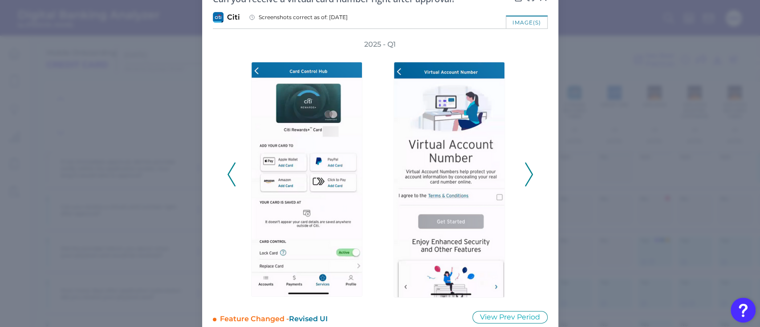
scroll to position [26, 0]
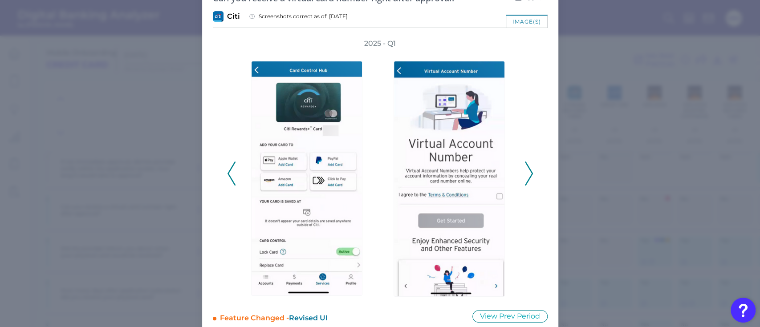
click at [228, 170] on icon at bounding box center [231, 174] width 8 height 24
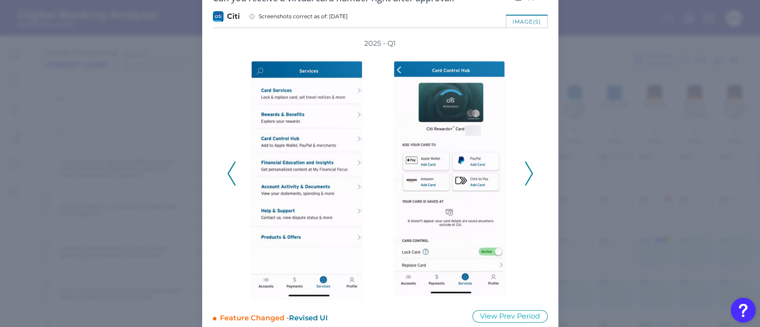
click at [228, 170] on icon at bounding box center [231, 174] width 8 height 24
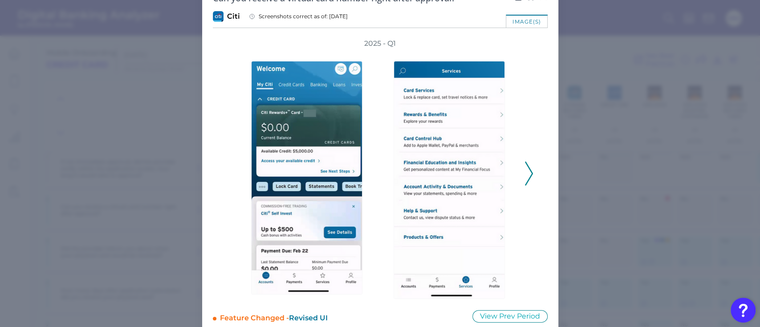
click at [528, 173] on icon at bounding box center [529, 174] width 8 height 24
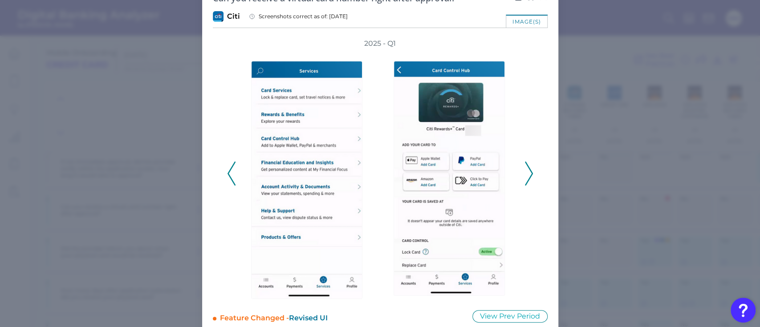
click at [528, 173] on icon at bounding box center [529, 174] width 8 height 24
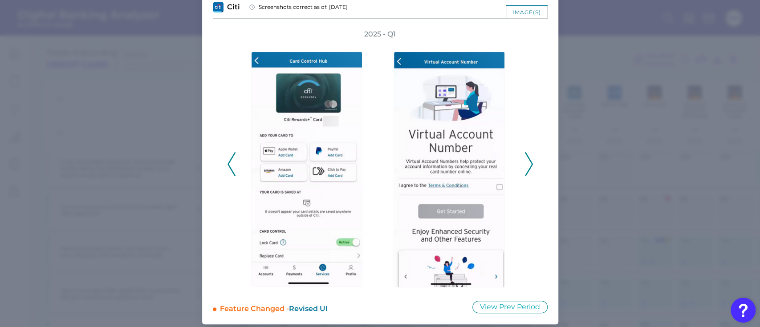
scroll to position [39, 0]
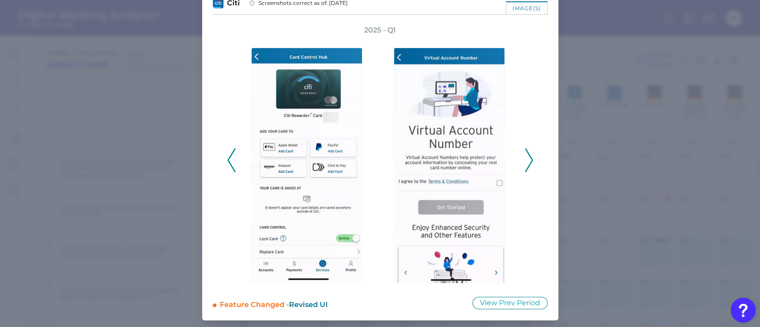
click at [527, 162] on icon at bounding box center [529, 160] width 8 height 24
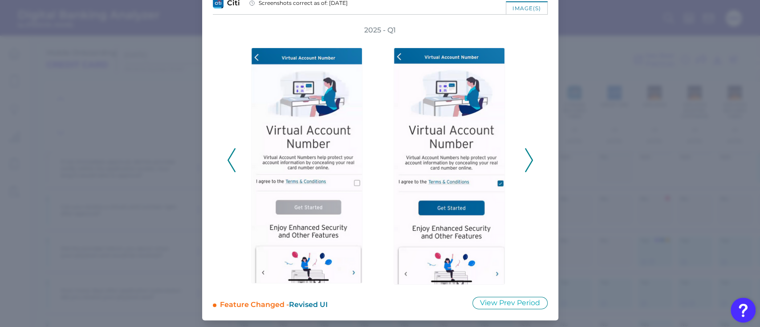
click at [527, 162] on icon at bounding box center [529, 160] width 8 height 24
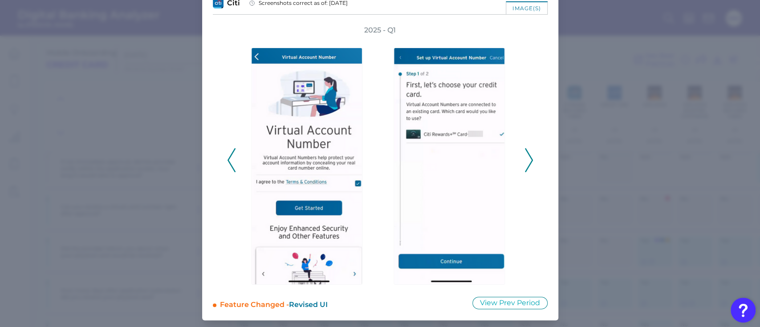
click at [527, 162] on icon at bounding box center [529, 160] width 8 height 24
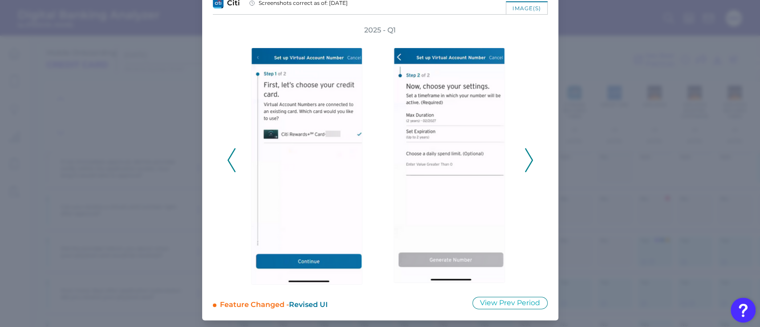
click at [229, 159] on icon at bounding box center [231, 160] width 8 height 24
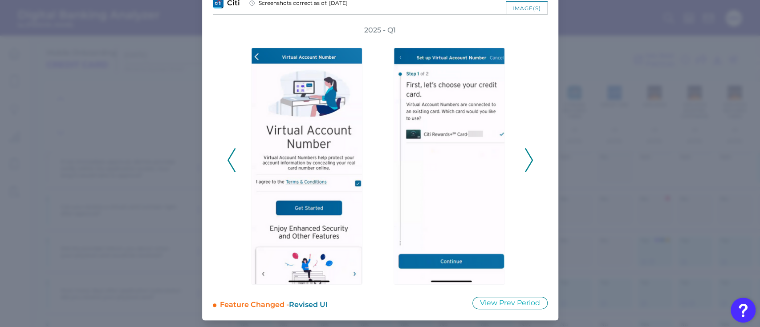
click at [229, 159] on icon at bounding box center [231, 160] width 8 height 24
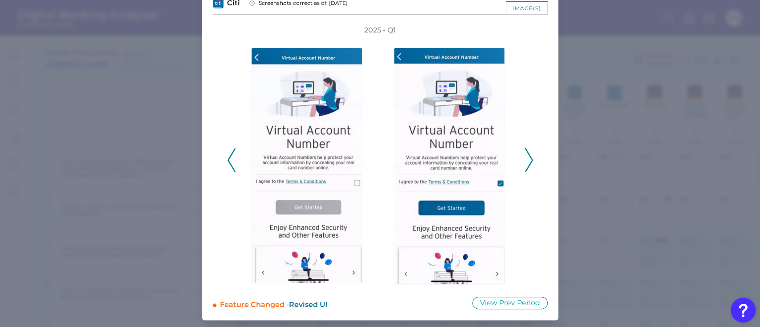
click at [229, 159] on icon at bounding box center [231, 160] width 8 height 24
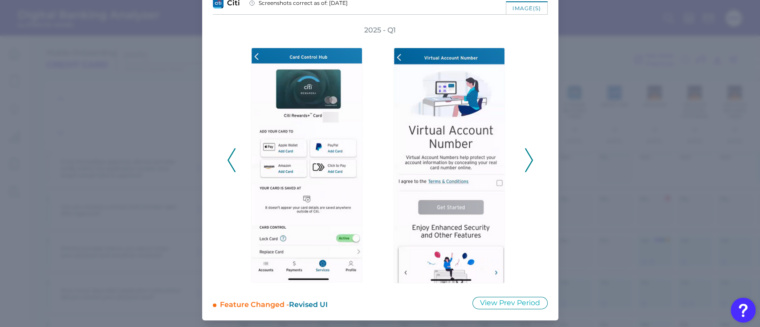
click at [229, 159] on icon at bounding box center [231, 160] width 8 height 24
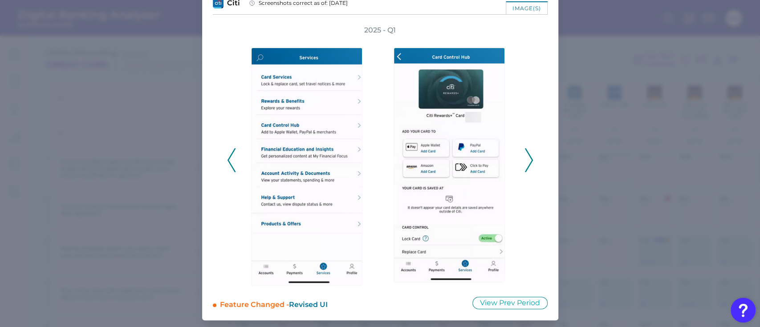
click at [229, 159] on icon at bounding box center [231, 160] width 8 height 24
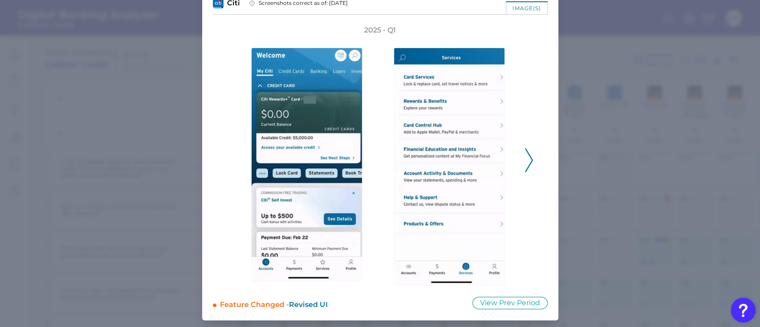
click at [528, 162] on icon at bounding box center [529, 160] width 8 height 24
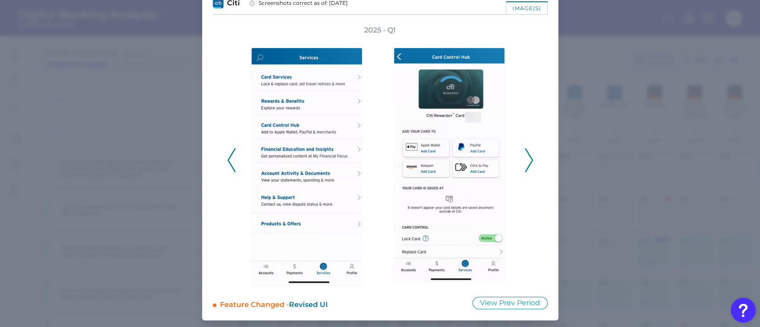
click at [528, 162] on icon at bounding box center [529, 160] width 8 height 24
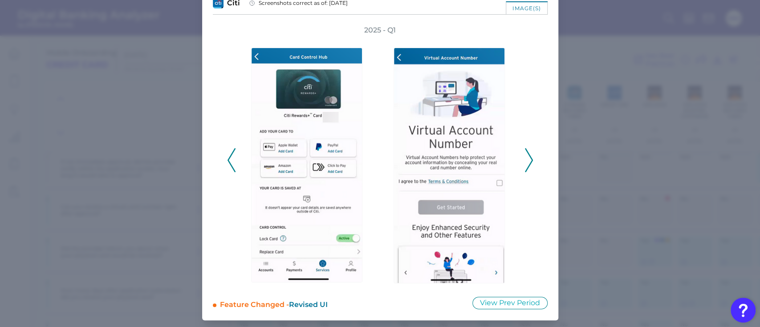
click at [528, 162] on icon at bounding box center [529, 160] width 8 height 24
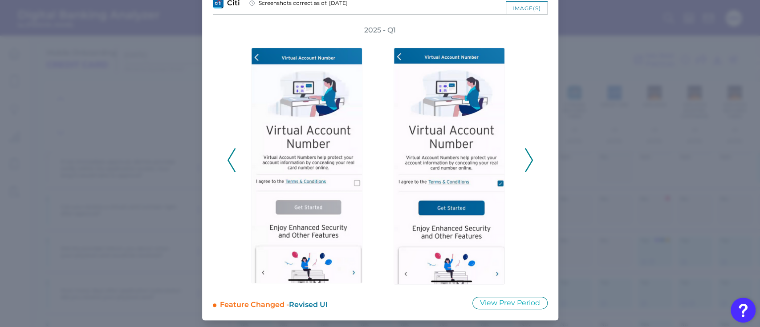
click at [528, 162] on icon at bounding box center [529, 160] width 8 height 24
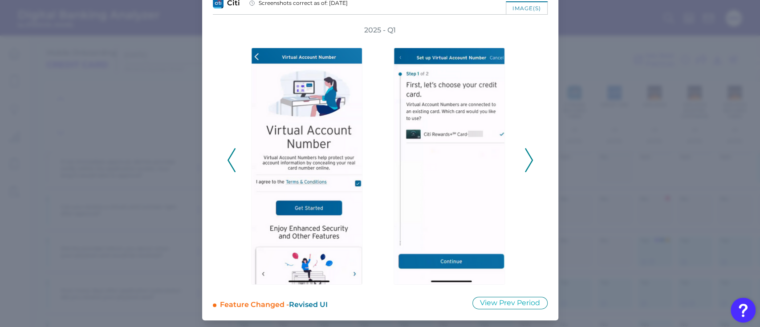
click at [526, 158] on icon at bounding box center [529, 160] width 8 height 24
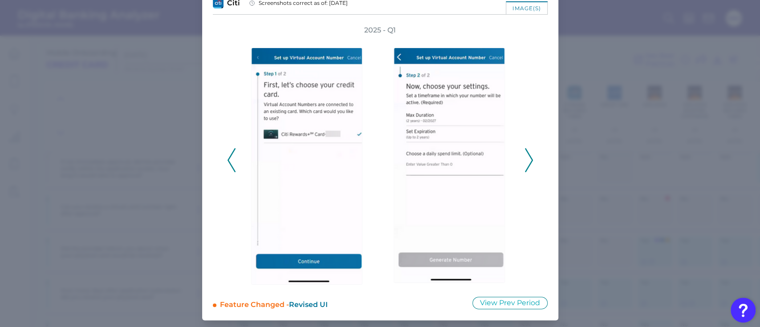
click at [526, 158] on icon at bounding box center [529, 160] width 8 height 24
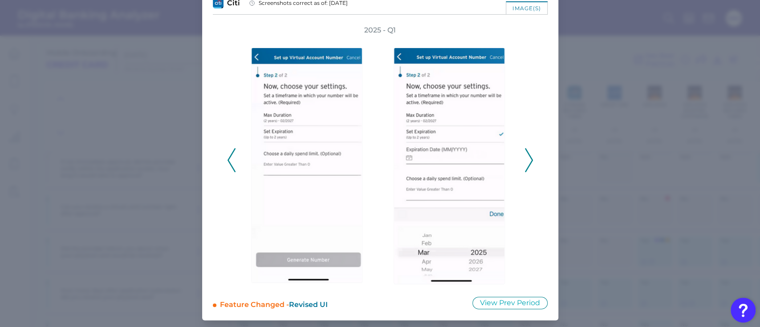
click at [526, 158] on icon at bounding box center [529, 160] width 8 height 24
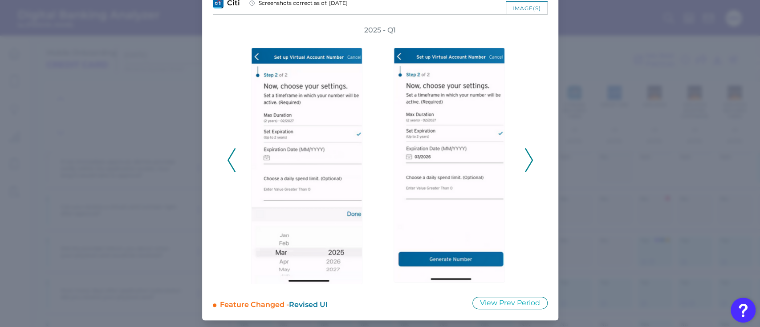
click at [526, 158] on icon at bounding box center [529, 160] width 8 height 24
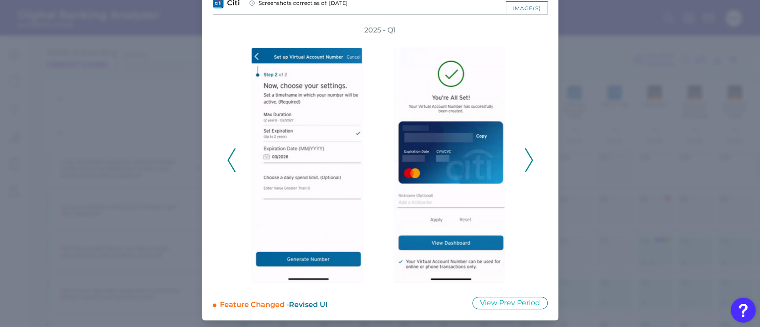
click at [228, 159] on icon at bounding box center [231, 160] width 8 height 24
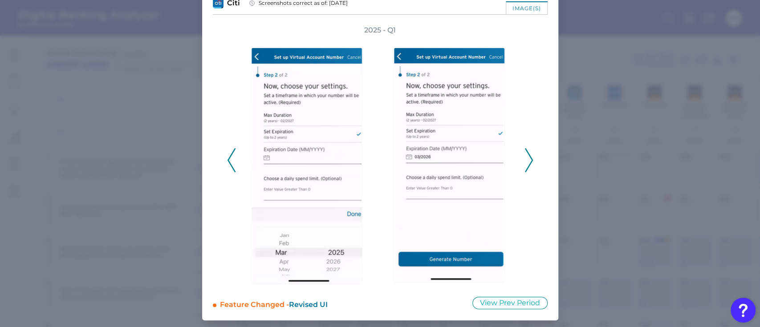
click at [228, 159] on icon at bounding box center [231, 160] width 8 height 24
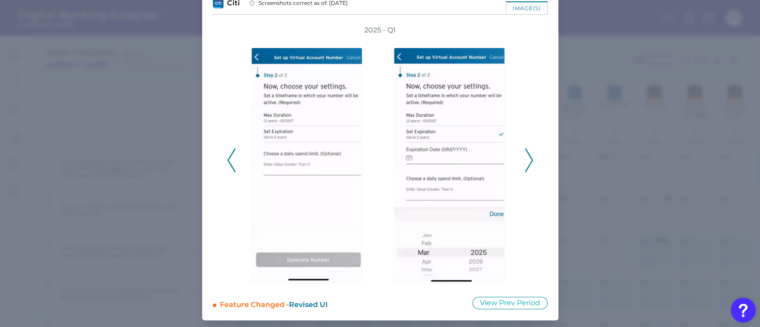
click at [228, 159] on icon at bounding box center [231, 160] width 8 height 24
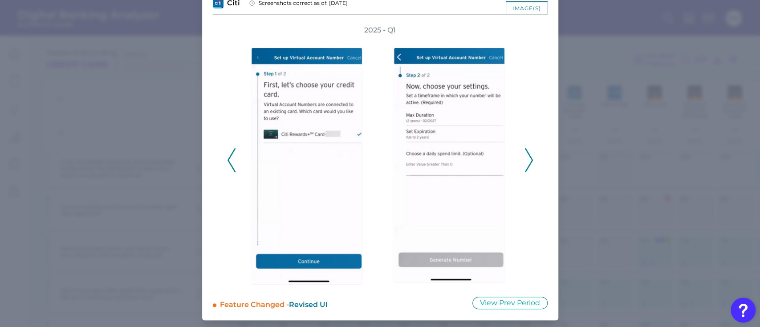
click at [228, 159] on icon at bounding box center [231, 160] width 8 height 24
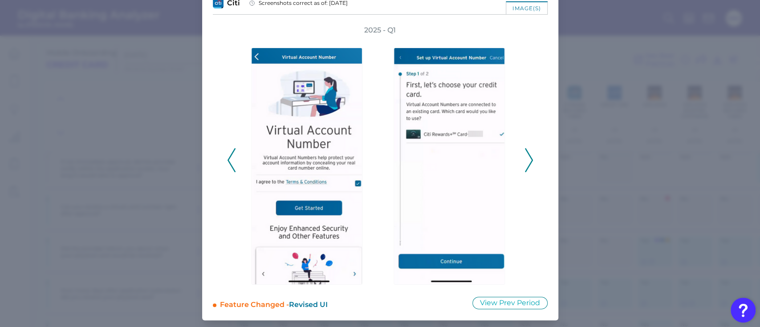
click at [228, 159] on icon at bounding box center [231, 160] width 8 height 24
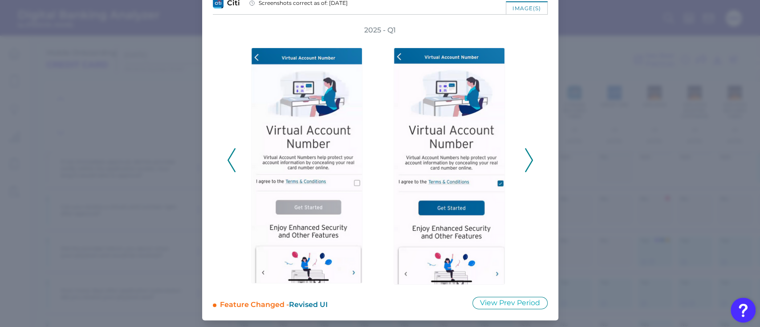
click at [228, 159] on icon at bounding box center [231, 160] width 8 height 24
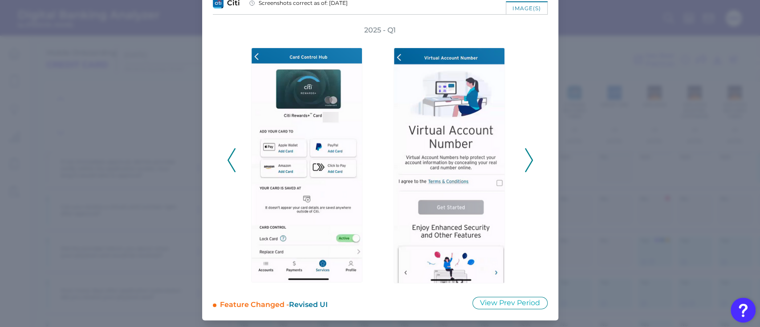
click at [528, 161] on icon at bounding box center [529, 160] width 8 height 24
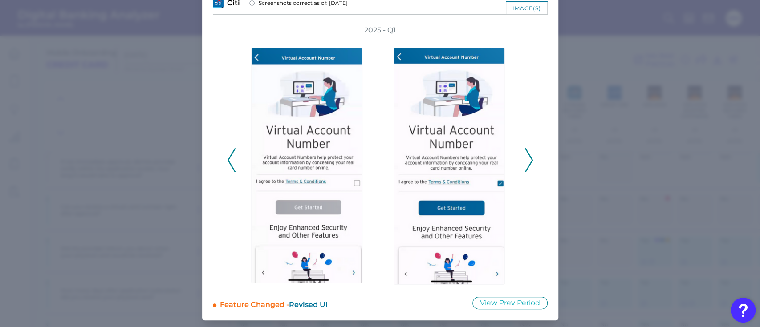
click at [528, 161] on icon at bounding box center [529, 160] width 8 height 24
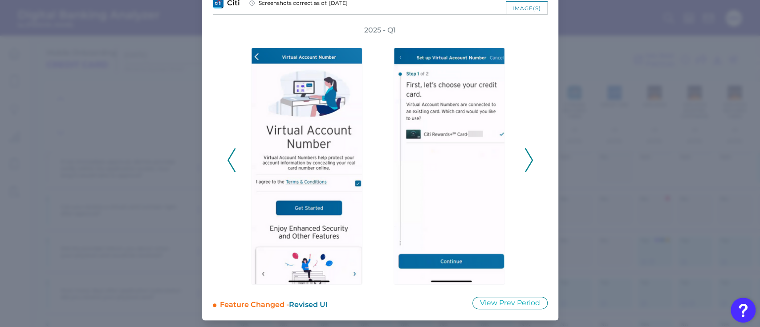
click at [526, 162] on icon at bounding box center [529, 160] width 8 height 24
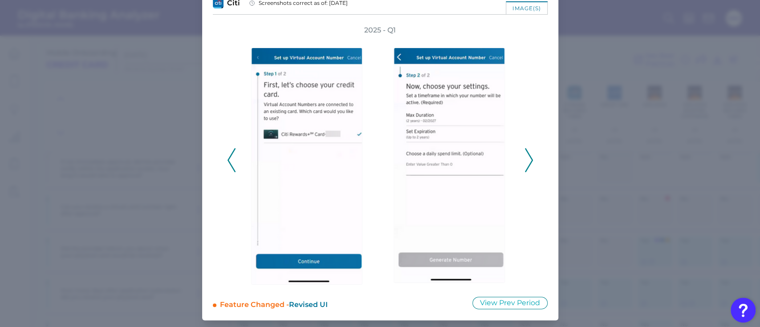
click at [526, 162] on icon at bounding box center [529, 160] width 8 height 24
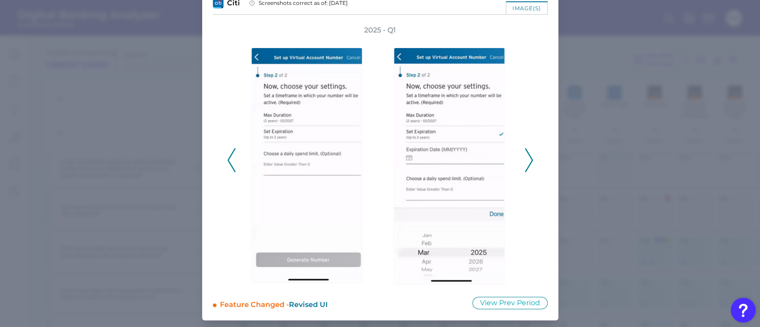
click at [526, 162] on icon at bounding box center [529, 160] width 8 height 24
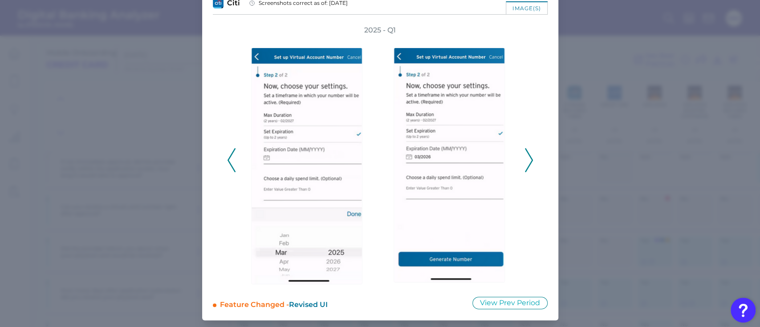
click at [526, 162] on icon at bounding box center [529, 160] width 8 height 24
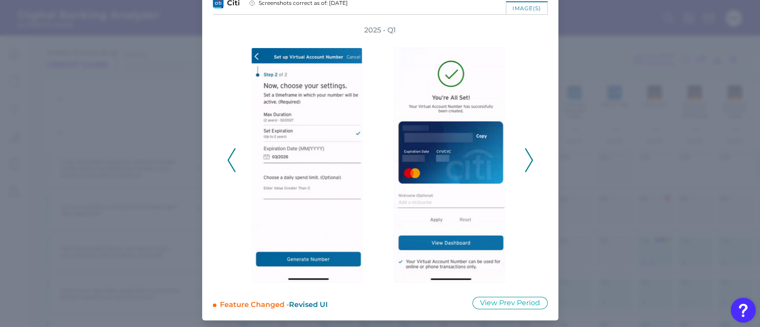
click at [526, 162] on icon at bounding box center [529, 160] width 8 height 24
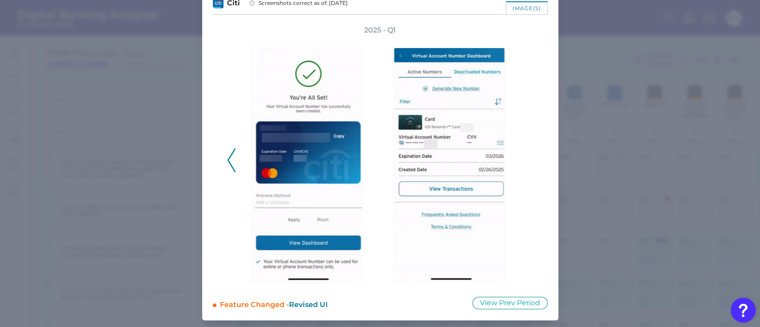
click at [228, 162] on icon at bounding box center [231, 160] width 8 height 24
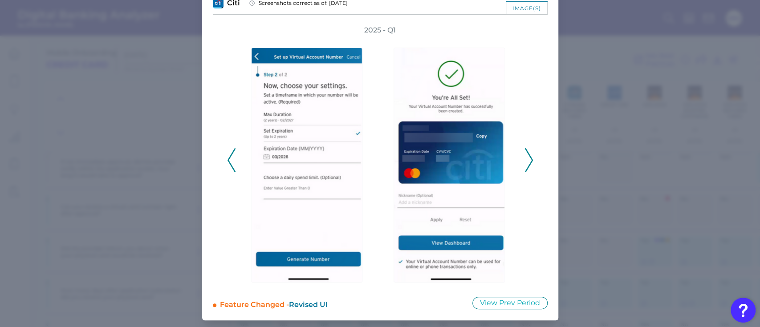
click at [228, 162] on icon at bounding box center [231, 160] width 8 height 24
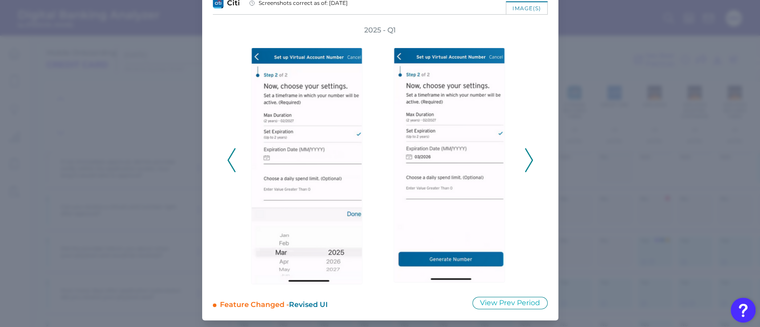
click at [228, 162] on icon at bounding box center [231, 160] width 8 height 24
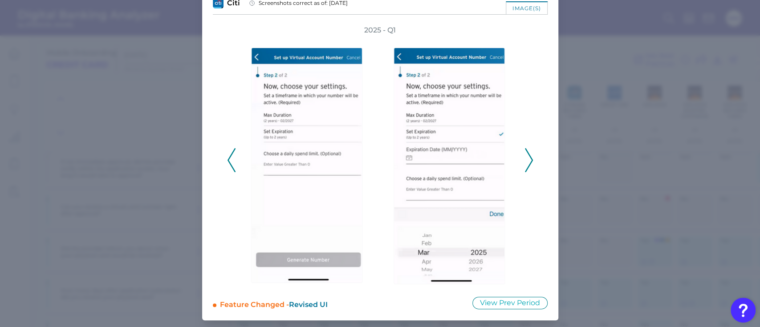
click at [228, 162] on icon at bounding box center [231, 160] width 8 height 24
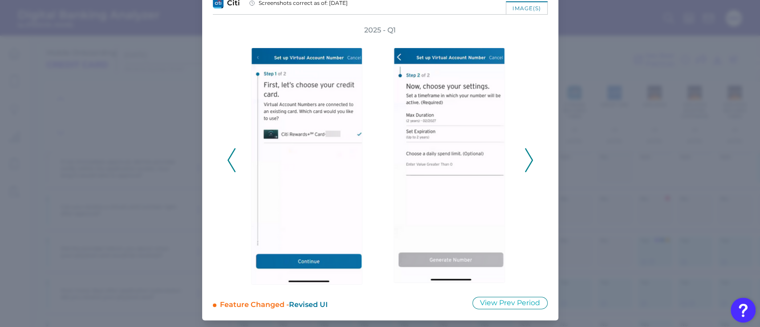
click at [228, 162] on icon at bounding box center [231, 160] width 8 height 24
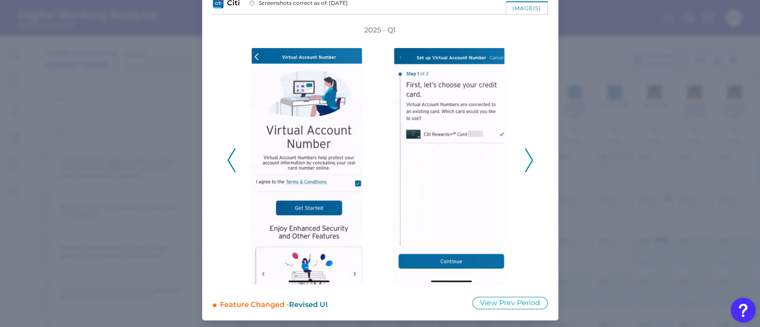
click at [228, 162] on icon at bounding box center [231, 160] width 8 height 24
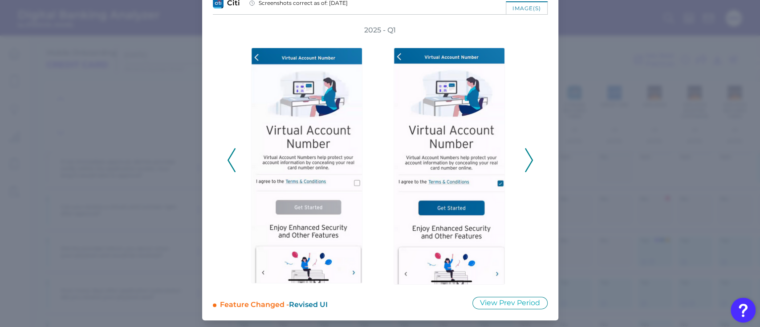
click at [228, 162] on icon at bounding box center [231, 160] width 8 height 24
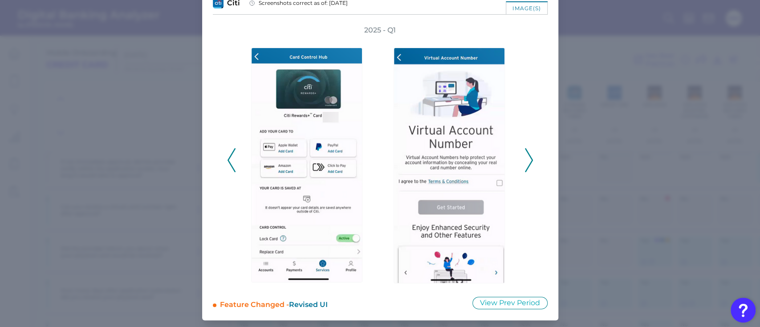
scroll to position [0, 0]
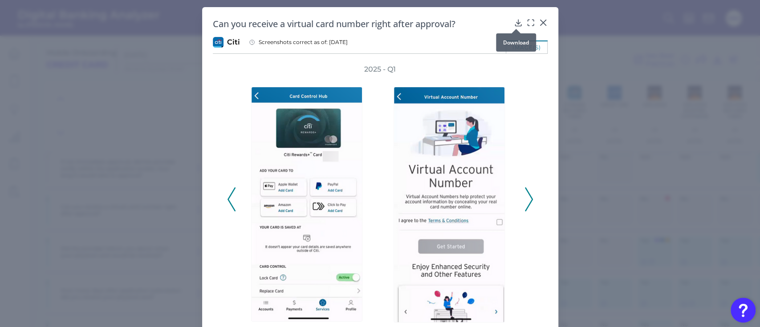
click at [518, 22] on icon at bounding box center [518, 22] width 9 height 9
